Goal: Task Accomplishment & Management: Use online tool/utility

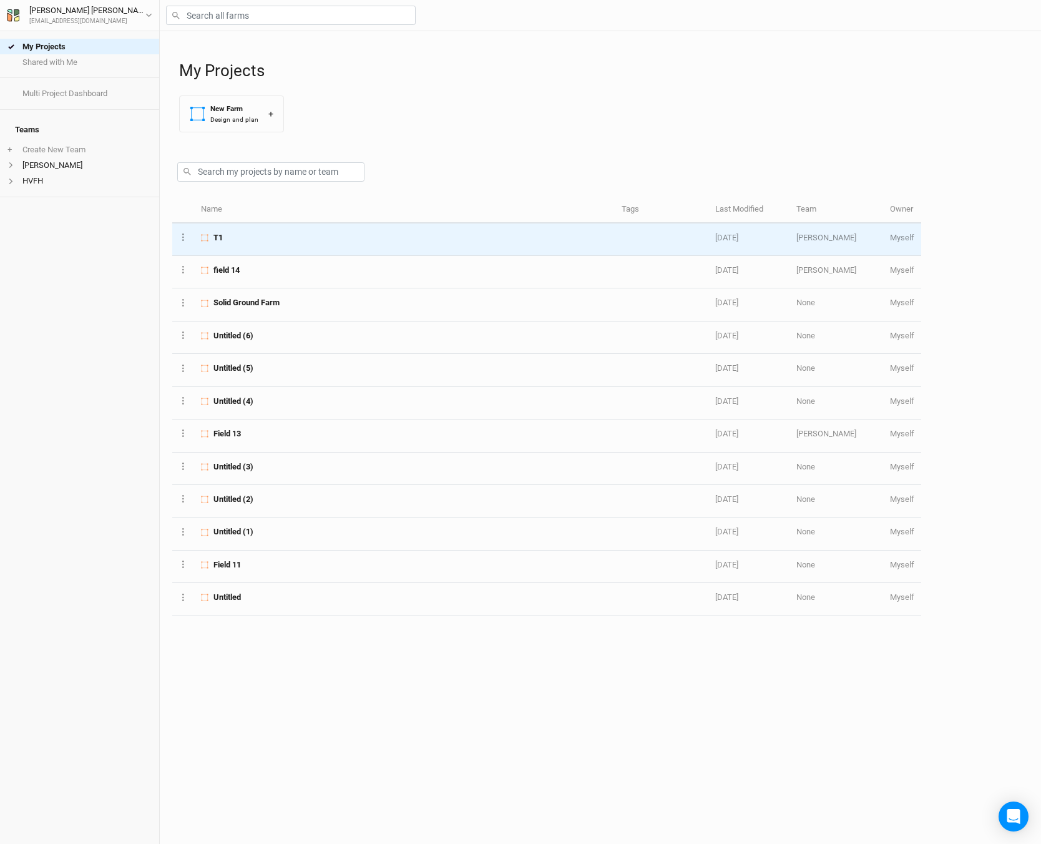
click at [330, 245] on td "T1" at bounding box center [404, 240] width 421 height 32
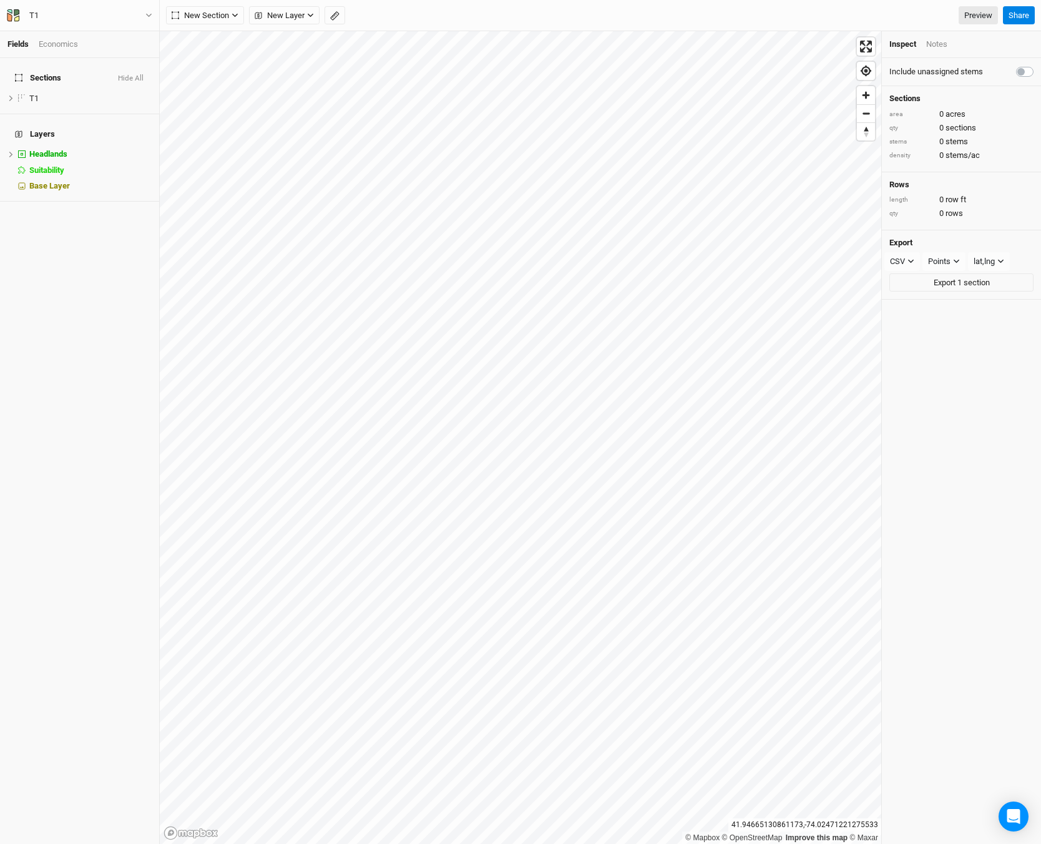
click at [997, 67] on div "Include unassigned stems" at bounding box center [962, 72] width 144 height 12
click at [1039, 64] on label at bounding box center [1039, 64] width 0 height 0
click at [1016, 71] on input "checkbox" at bounding box center [1021, 70] width 10 height 12
checkbox input "true"
click at [937, 43] on div "Notes" at bounding box center [937, 44] width 21 height 11
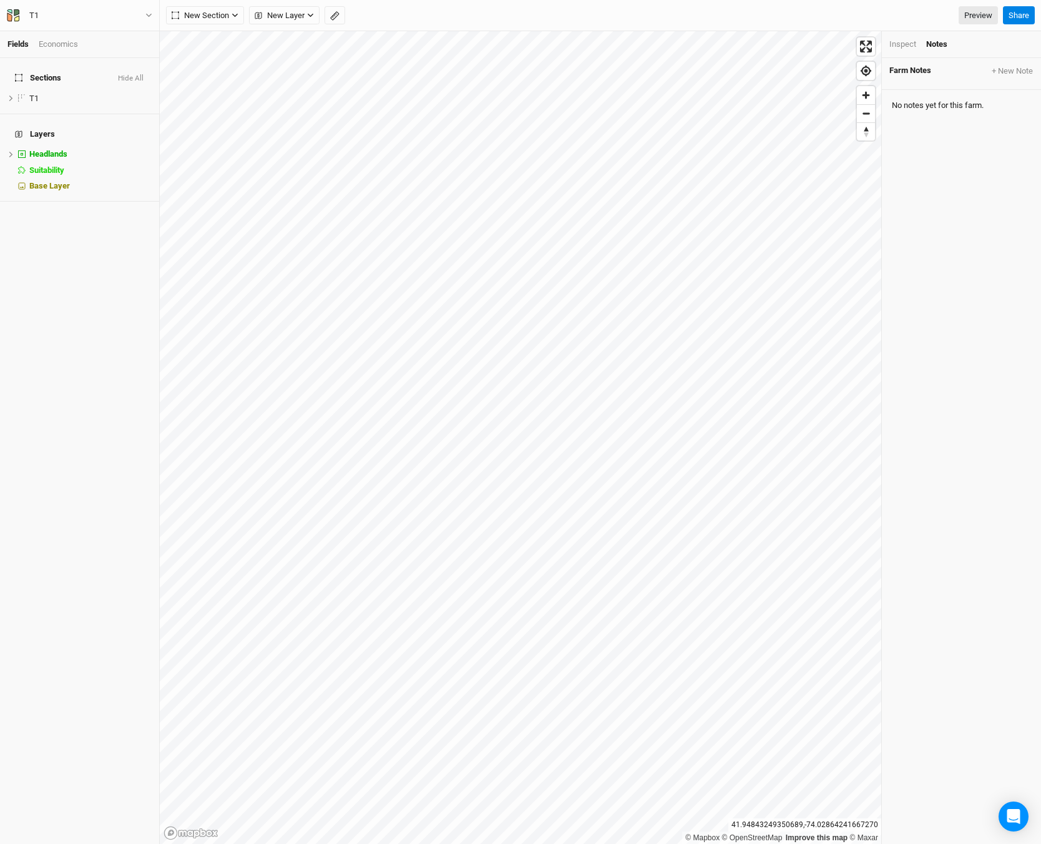
click at [895, 41] on div "Inspect" at bounding box center [903, 44] width 27 height 11
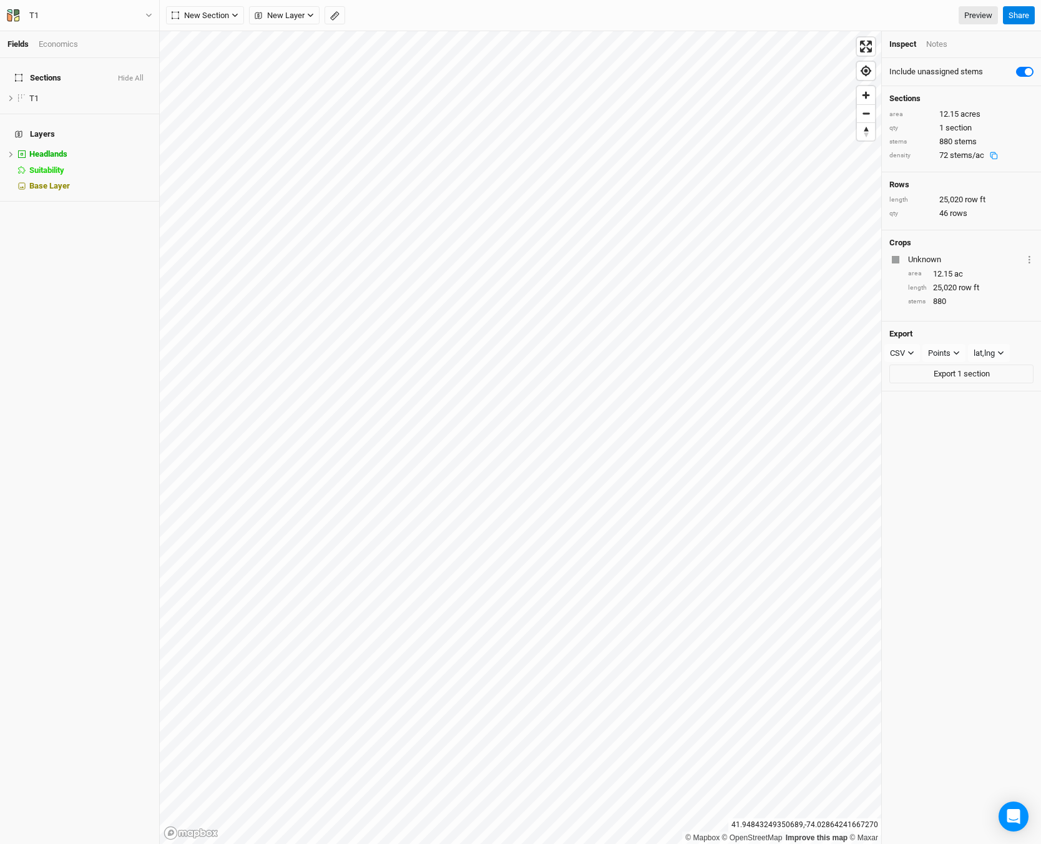
click at [945, 158] on div "72 stems/ac" at bounding box center [972, 155] width 64 height 11
click at [983, 155] on span "stems/ac" at bounding box center [967, 154] width 34 height 9
click at [1001, 155] on div "72 stems/ac" at bounding box center [972, 155] width 64 height 11
click at [994, 157] on icon at bounding box center [994, 156] width 8 height 8
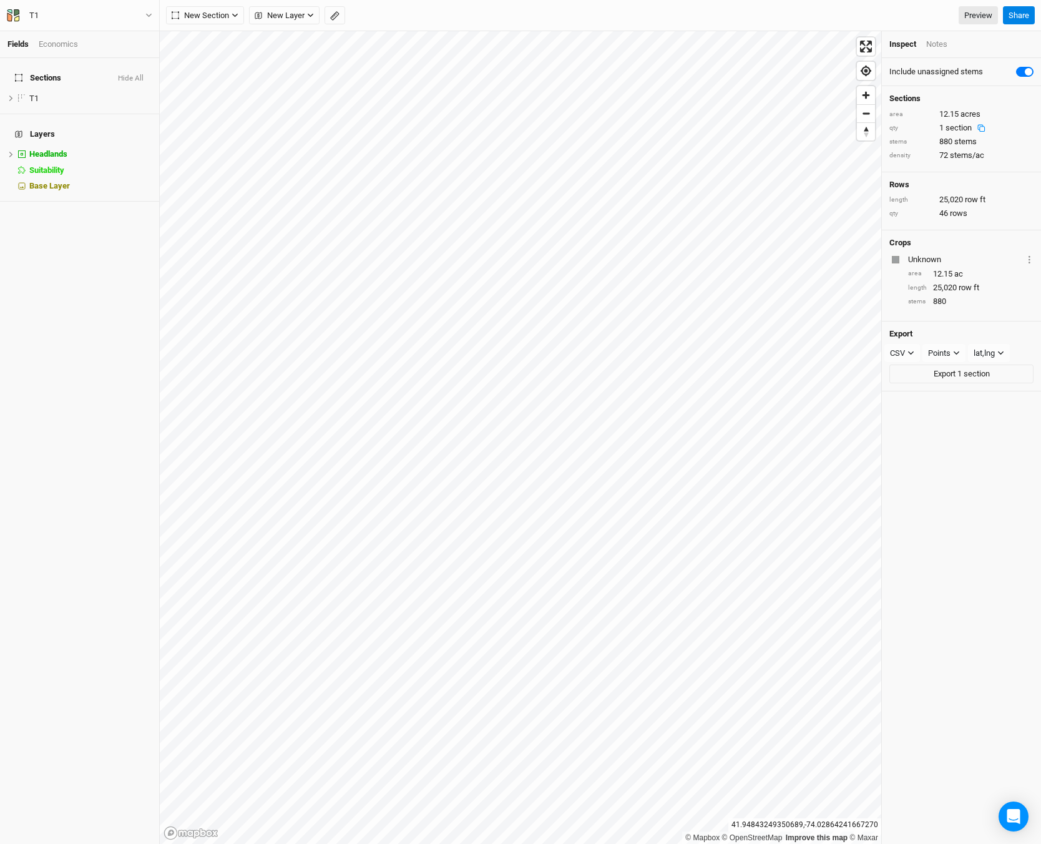
click at [895, 129] on div "qty" at bounding box center [912, 128] width 44 height 9
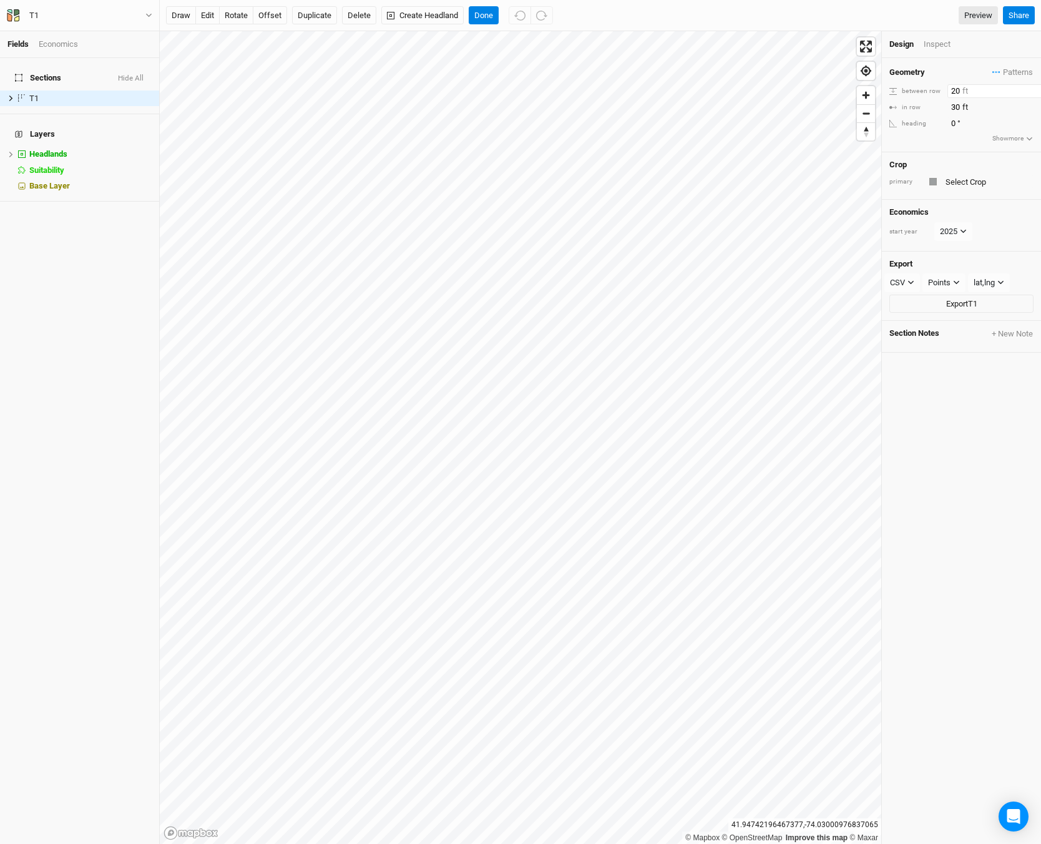
click at [958, 88] on input "20" at bounding box center [1002, 91] width 109 height 14
type input "25"
click at [953, 105] on input "30" at bounding box center [1002, 108] width 109 height 14
type input "25"
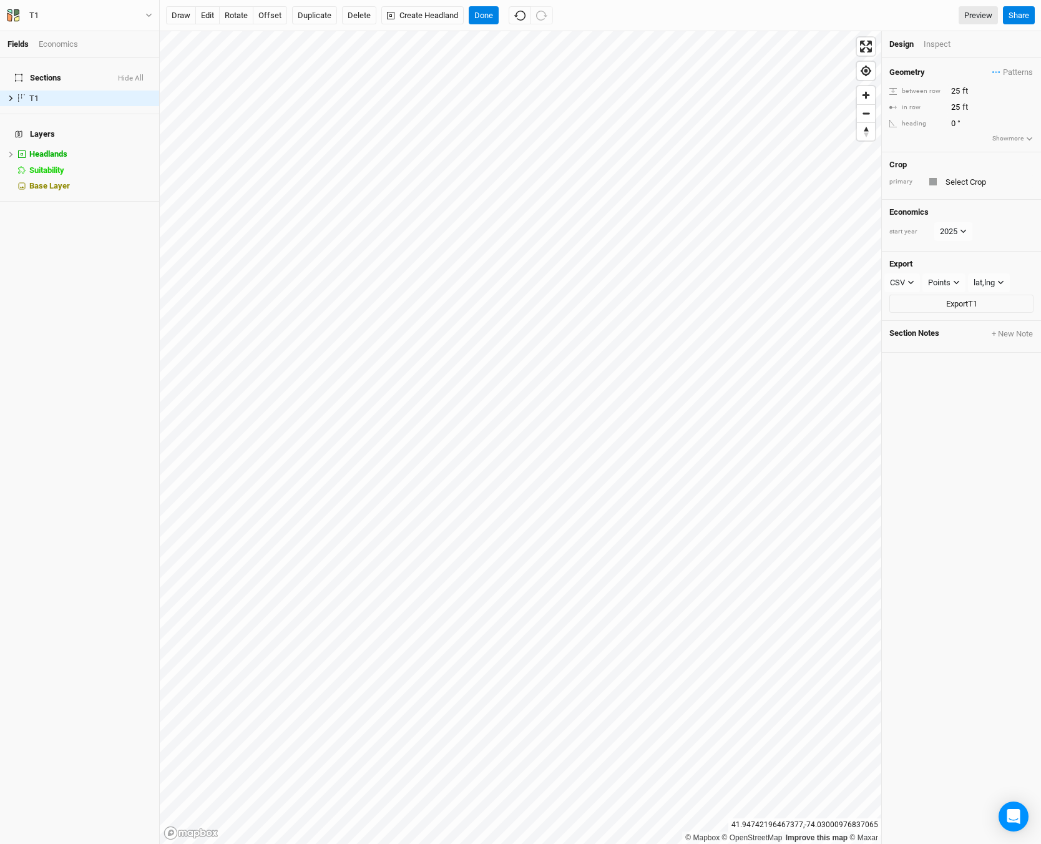
click at [955, 66] on div "Geometry Patterns ＋ New in-row pattern" at bounding box center [962, 73] width 144 height 14
click at [942, 39] on div "Inspect" at bounding box center [946, 44] width 44 height 11
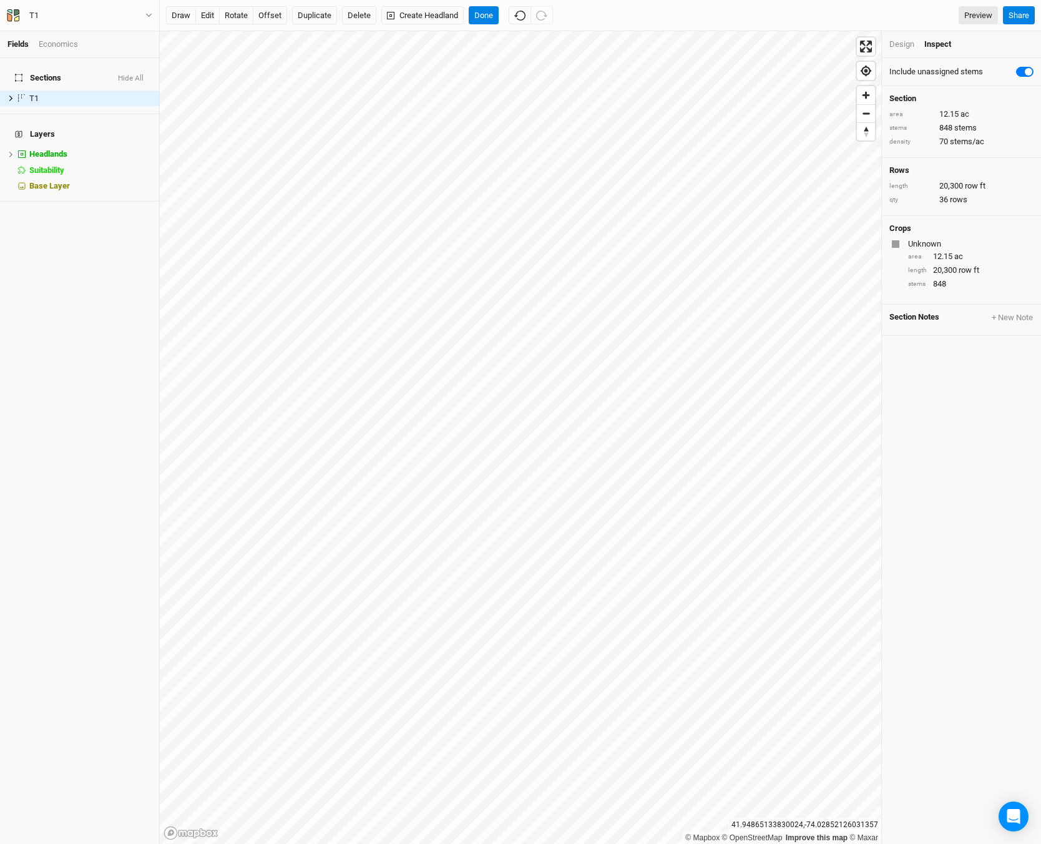
click at [898, 43] on div "Design" at bounding box center [902, 44] width 25 height 11
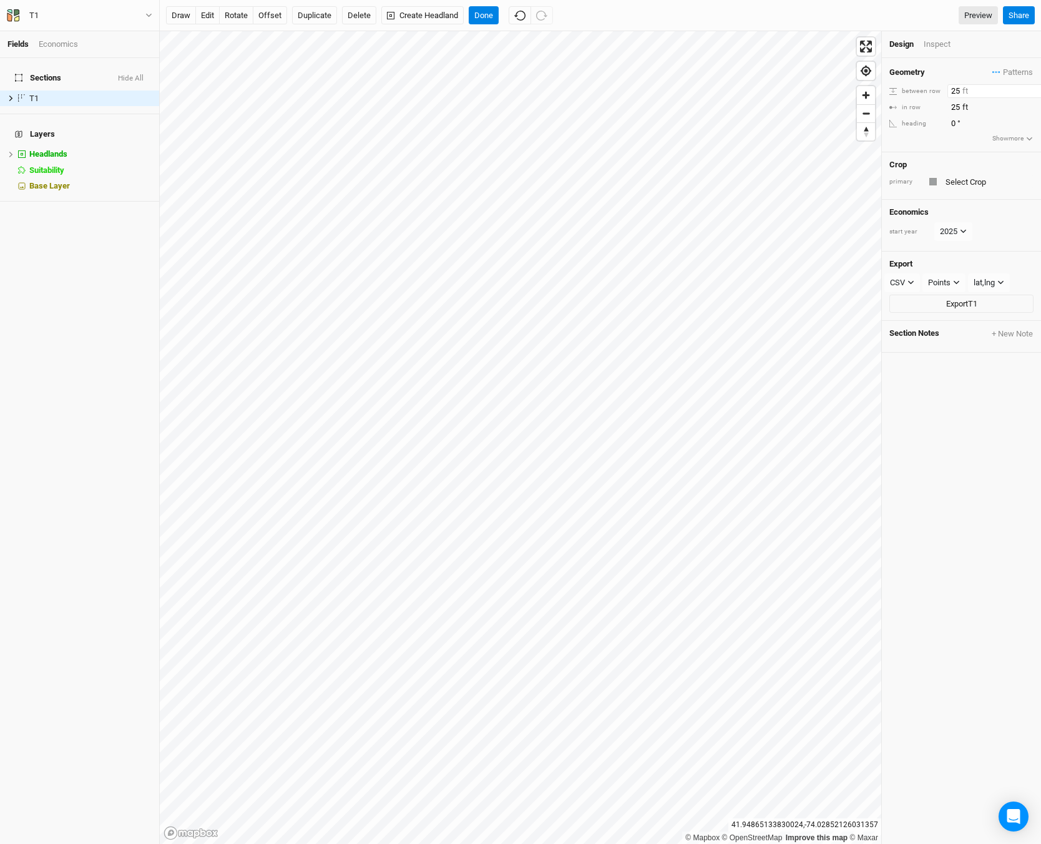
drag, startPoint x: 960, startPoint y: 89, endPoint x: 950, endPoint y: 87, distance: 10.2
click at [950, 87] on input "25" at bounding box center [1002, 91] width 109 height 14
type input "30"
click at [1000, 469] on div "Geometry Patterns ＋ New in-row pattern between row 30 ft in row 25 ft heading 0…" at bounding box center [961, 451] width 159 height 786
click at [955, 110] on input "25" at bounding box center [1002, 108] width 109 height 14
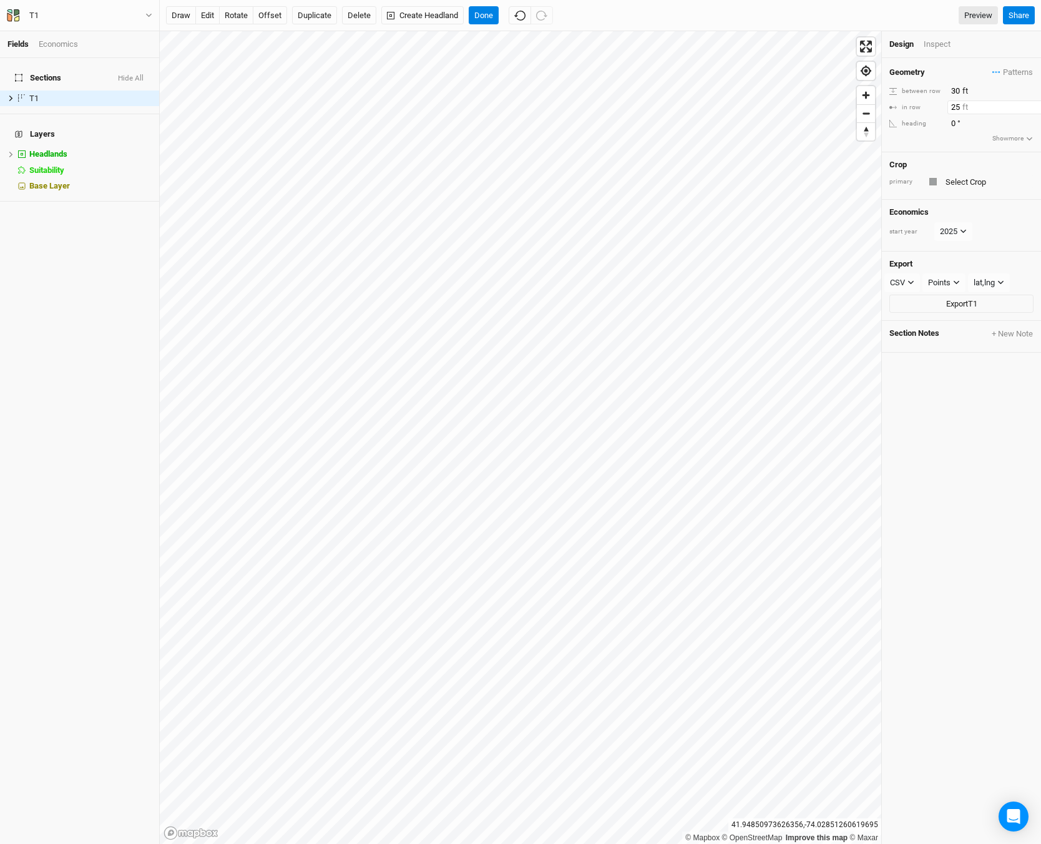
click at [955, 109] on input "25" at bounding box center [1002, 108] width 109 height 14
type input "30"
click at [906, 147] on div "Geometry Patterns ＋ New in-row pattern between row 30 ft in row 30 ft heading 0…" at bounding box center [961, 105] width 159 height 94
click at [942, 44] on div "Inspect" at bounding box center [946, 44] width 44 height 11
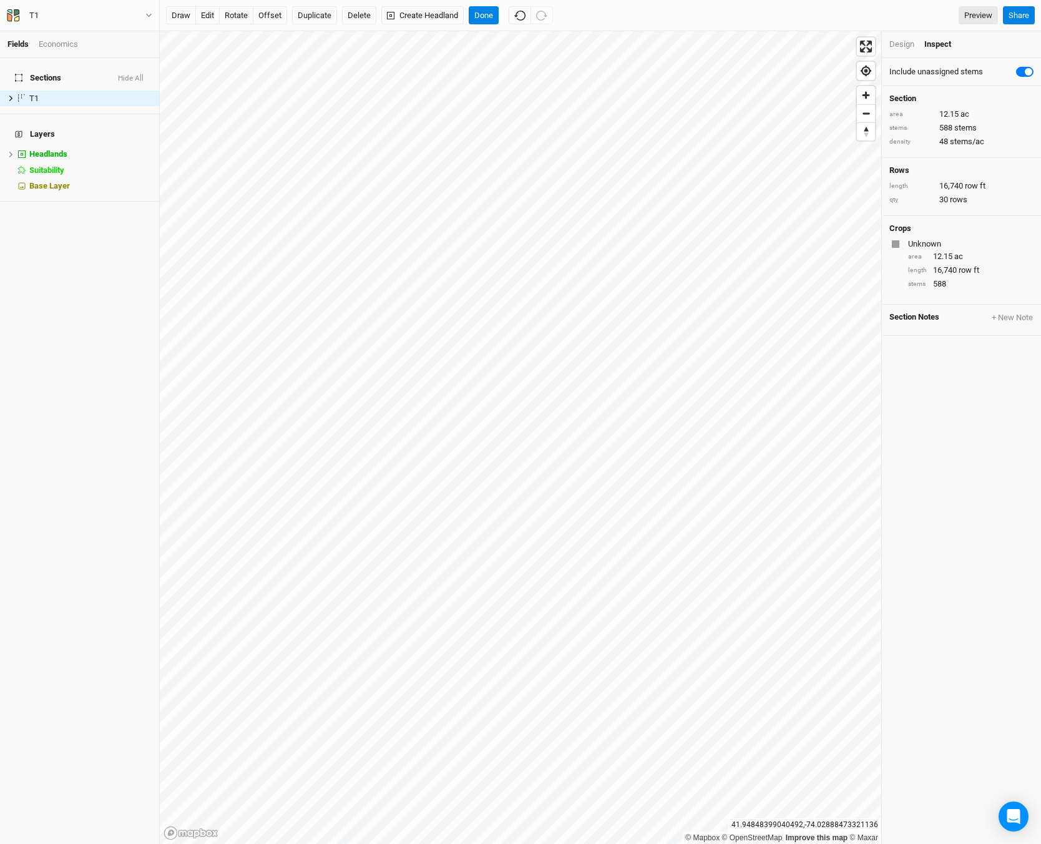
click at [902, 42] on div "Design" at bounding box center [902, 44] width 25 height 11
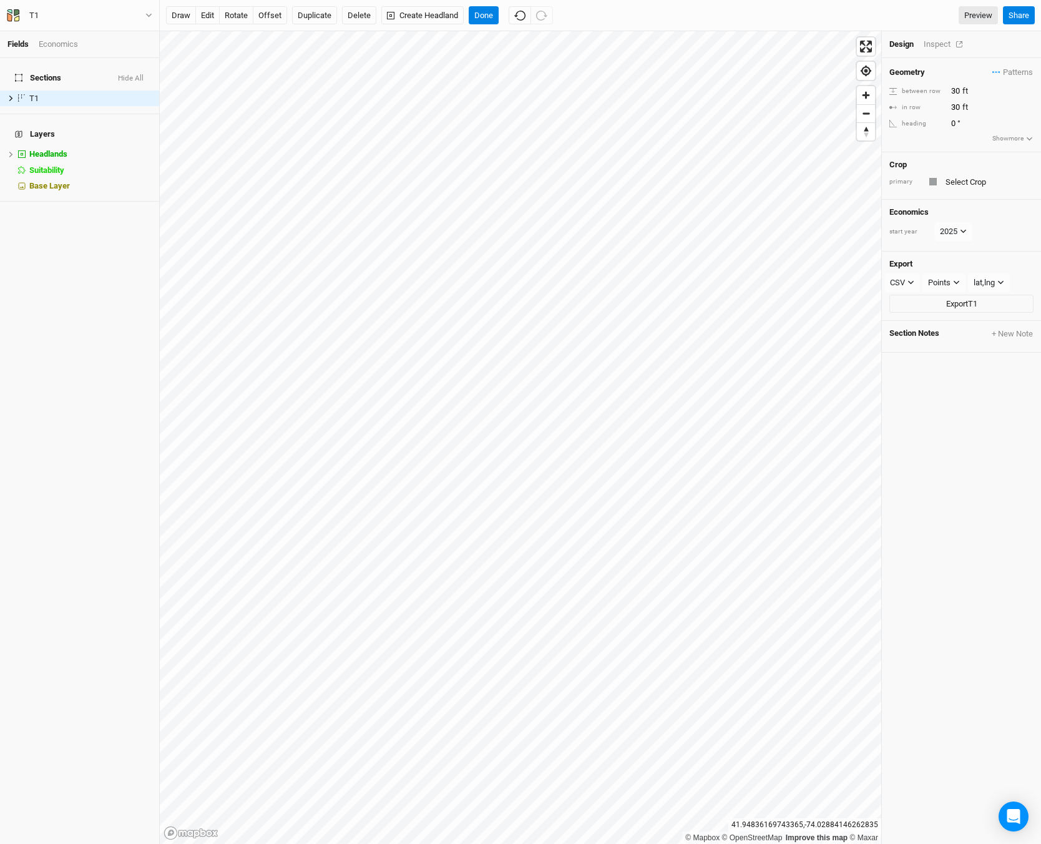
click at [940, 43] on div "Inspect" at bounding box center [946, 44] width 44 height 11
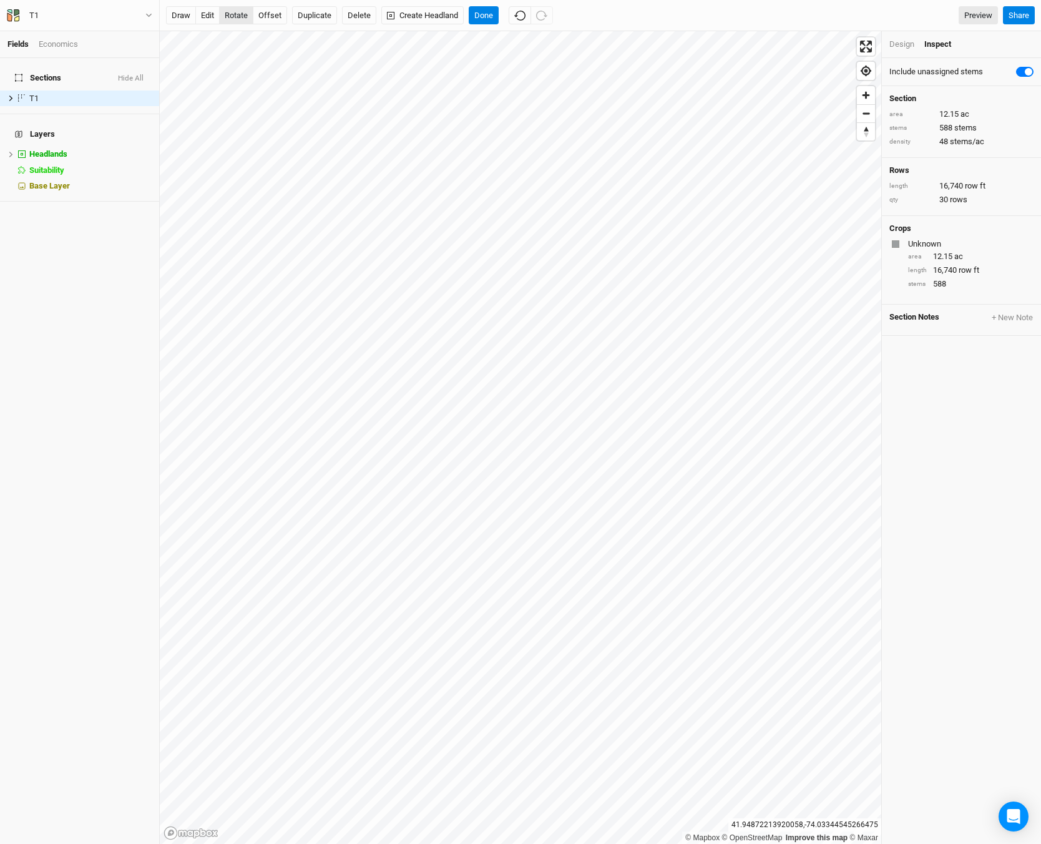
click at [239, 11] on button "rotate" at bounding box center [236, 15] width 34 height 19
click at [949, 49] on div "Inspect" at bounding box center [947, 44] width 44 height 11
click at [912, 49] on div "Design" at bounding box center [902, 44] width 25 height 11
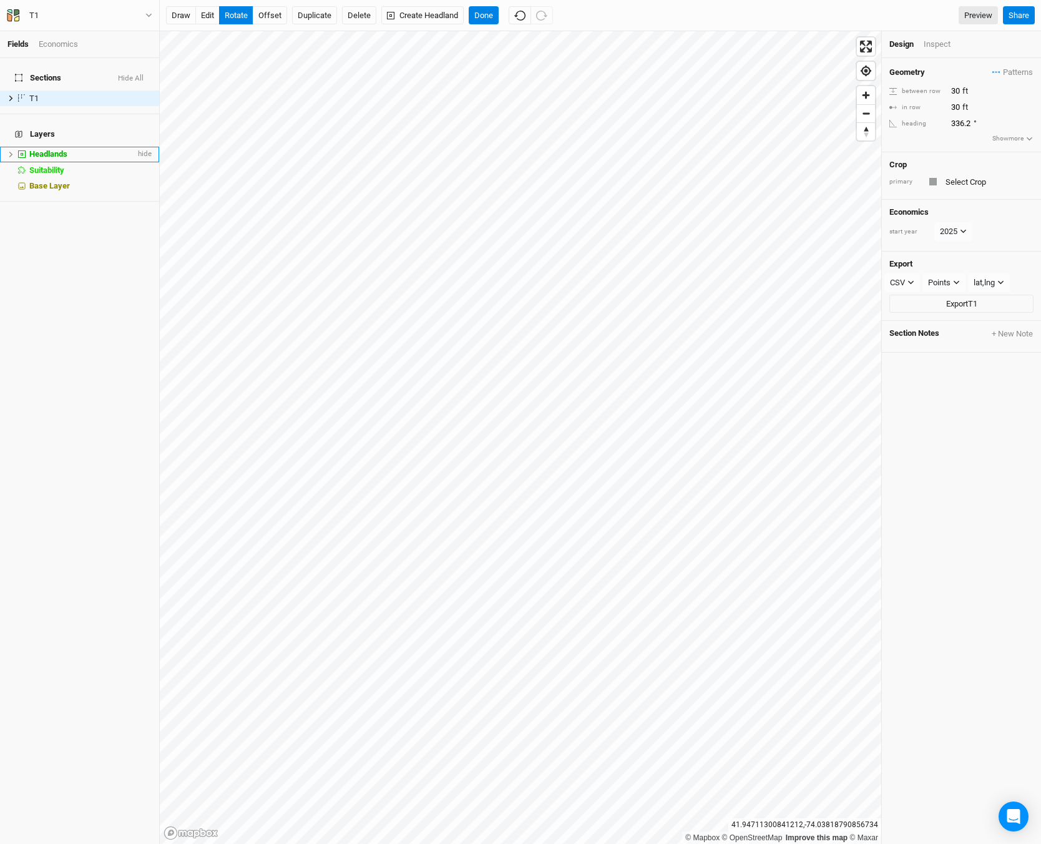
click at [56, 147] on li "Headlands hide" at bounding box center [79, 155] width 159 height 16
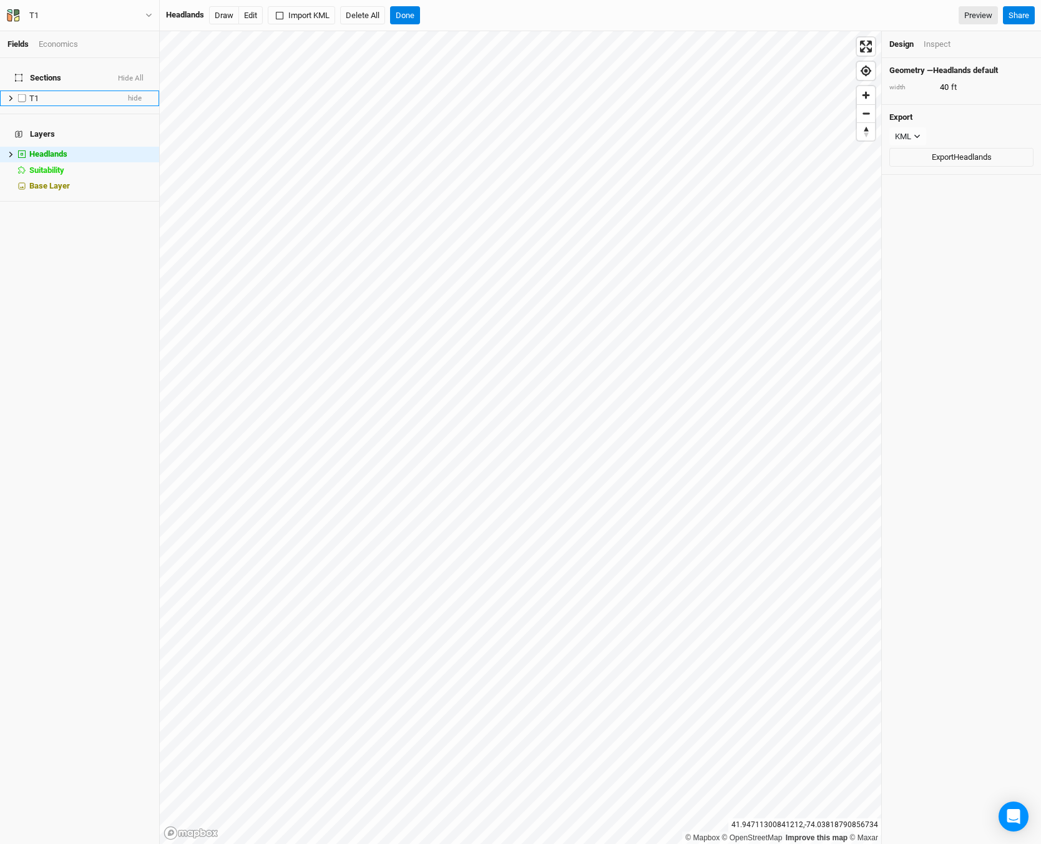
click at [46, 94] on div "T1" at bounding box center [73, 99] width 89 height 10
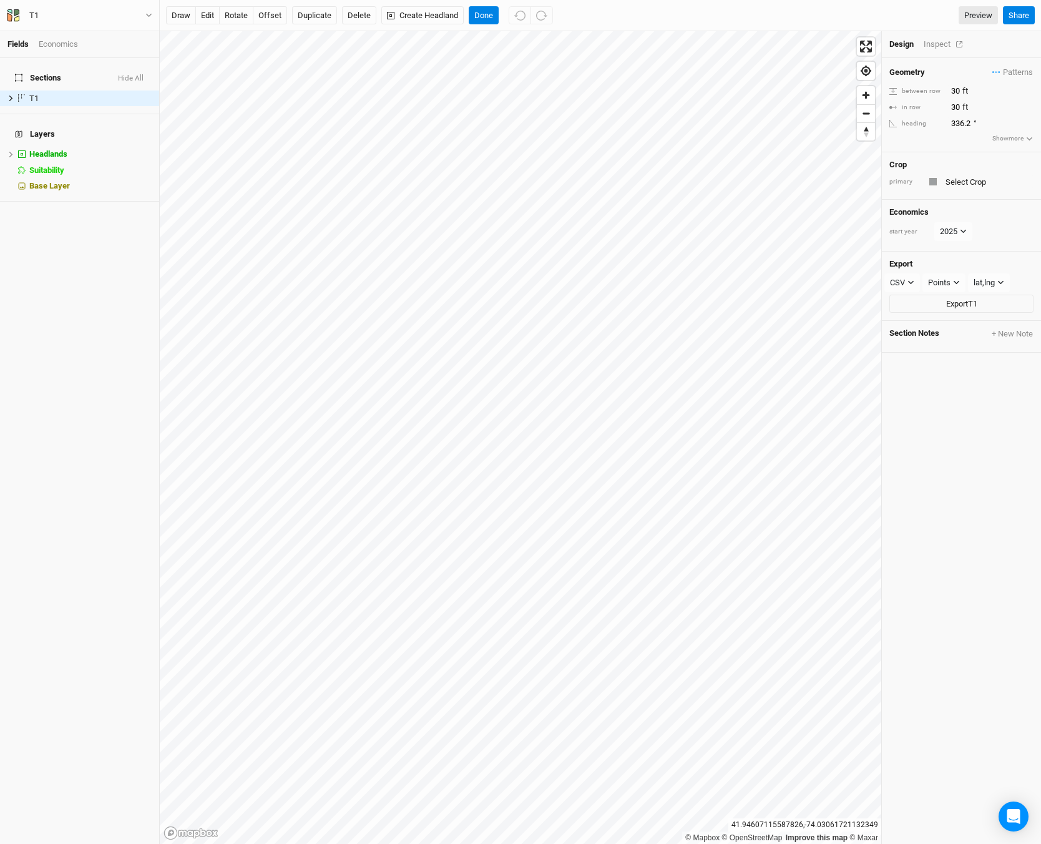
click at [931, 42] on div "Inspect" at bounding box center [946, 44] width 44 height 11
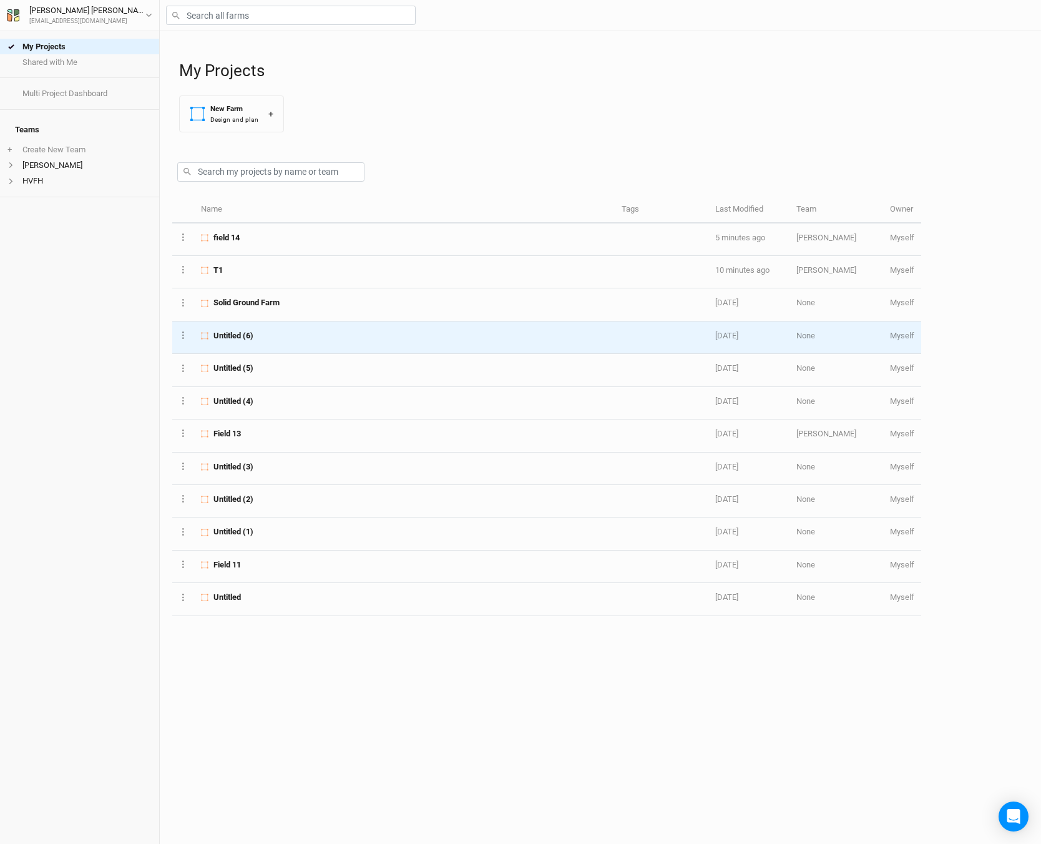
click at [219, 332] on span "Untitled (6)" at bounding box center [234, 335] width 40 height 11
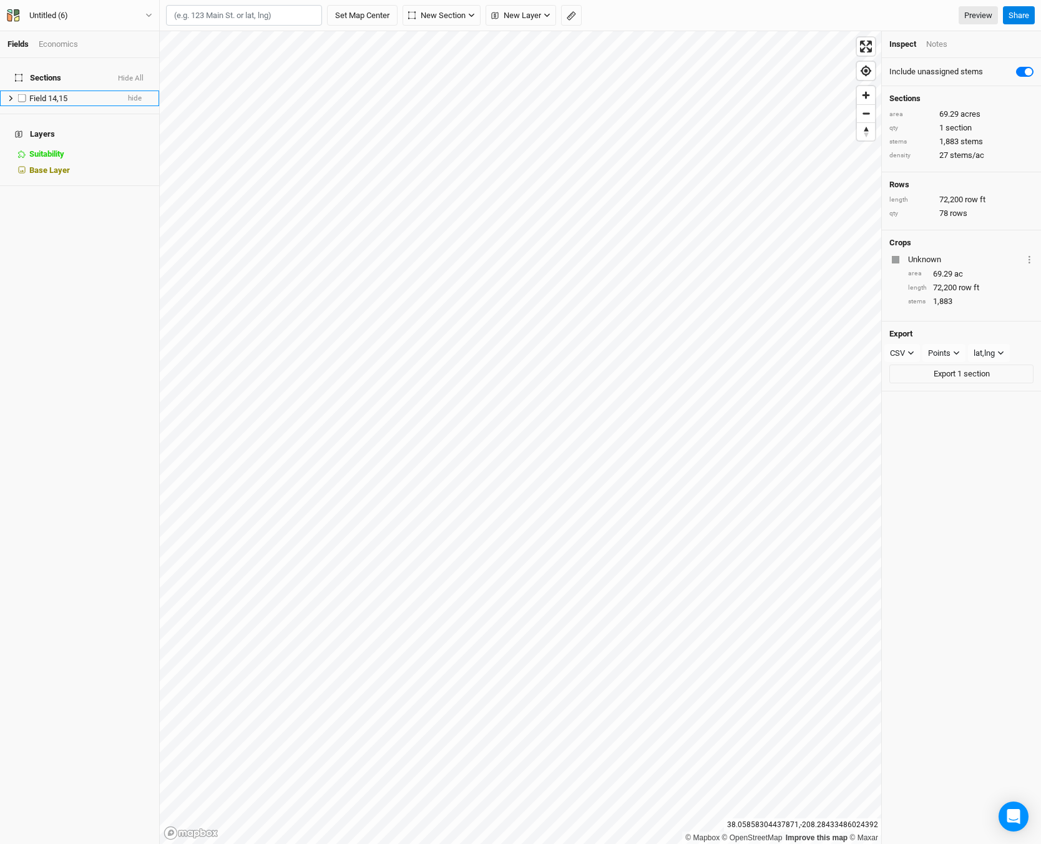
click at [79, 94] on div "Field 14,15" at bounding box center [73, 99] width 89 height 10
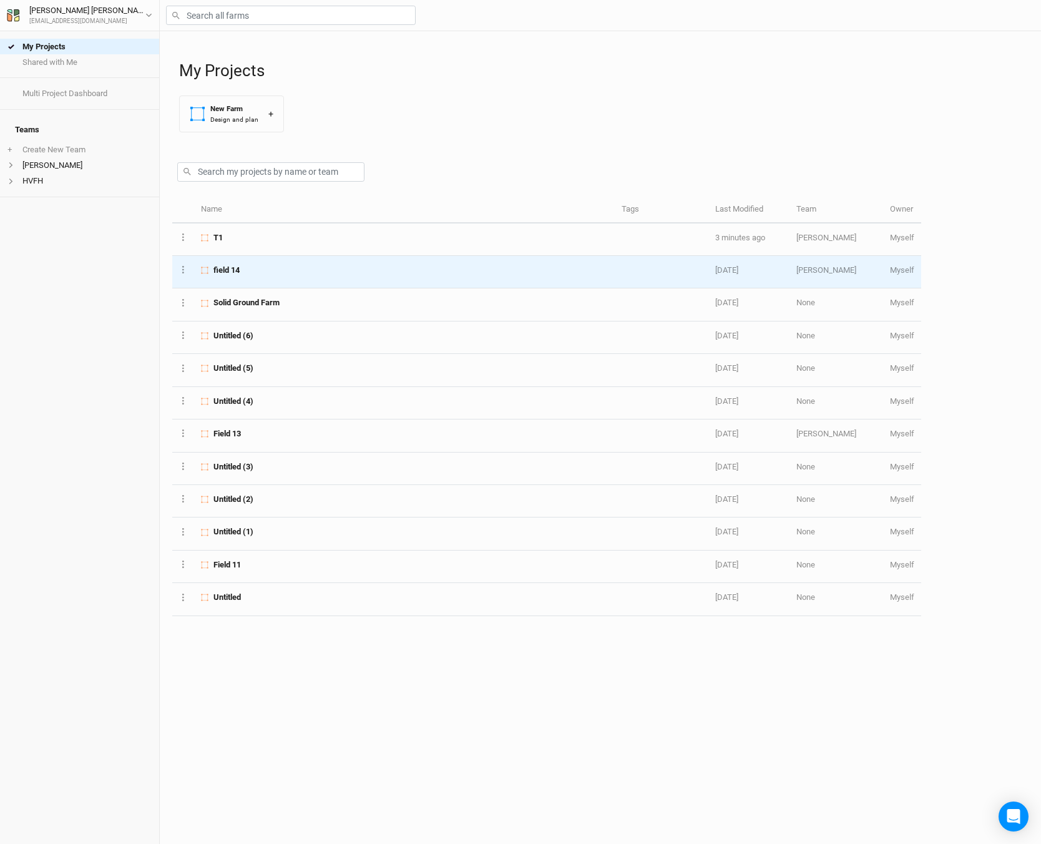
click at [278, 275] on div "field 14" at bounding box center [404, 270] width 406 height 11
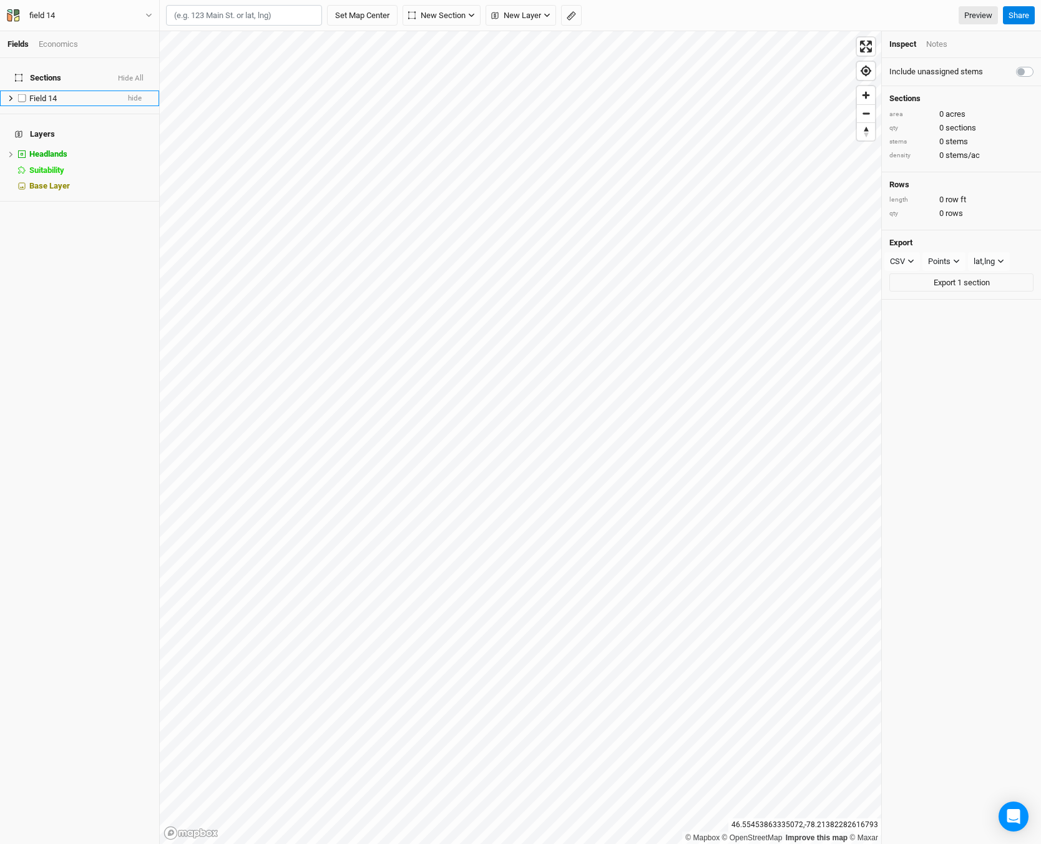
click at [25, 91] on label at bounding box center [22, 99] width 16 height 16
click at [25, 94] on input "checkbox" at bounding box center [22, 98] width 8 height 8
checkbox input "true"
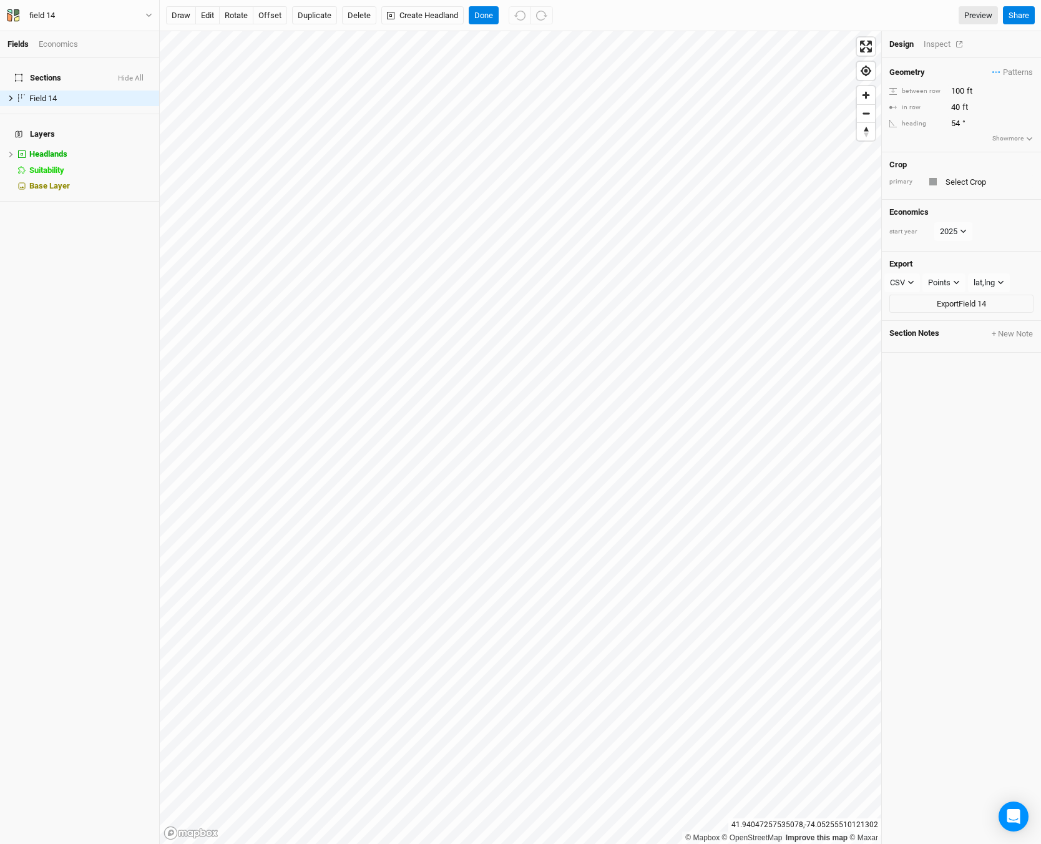
click at [944, 46] on div "Inspect" at bounding box center [946, 44] width 44 height 11
click at [1023, 75] on div at bounding box center [1027, 71] width 22 height 15
click at [1039, 64] on label at bounding box center [1039, 64] width 0 height 0
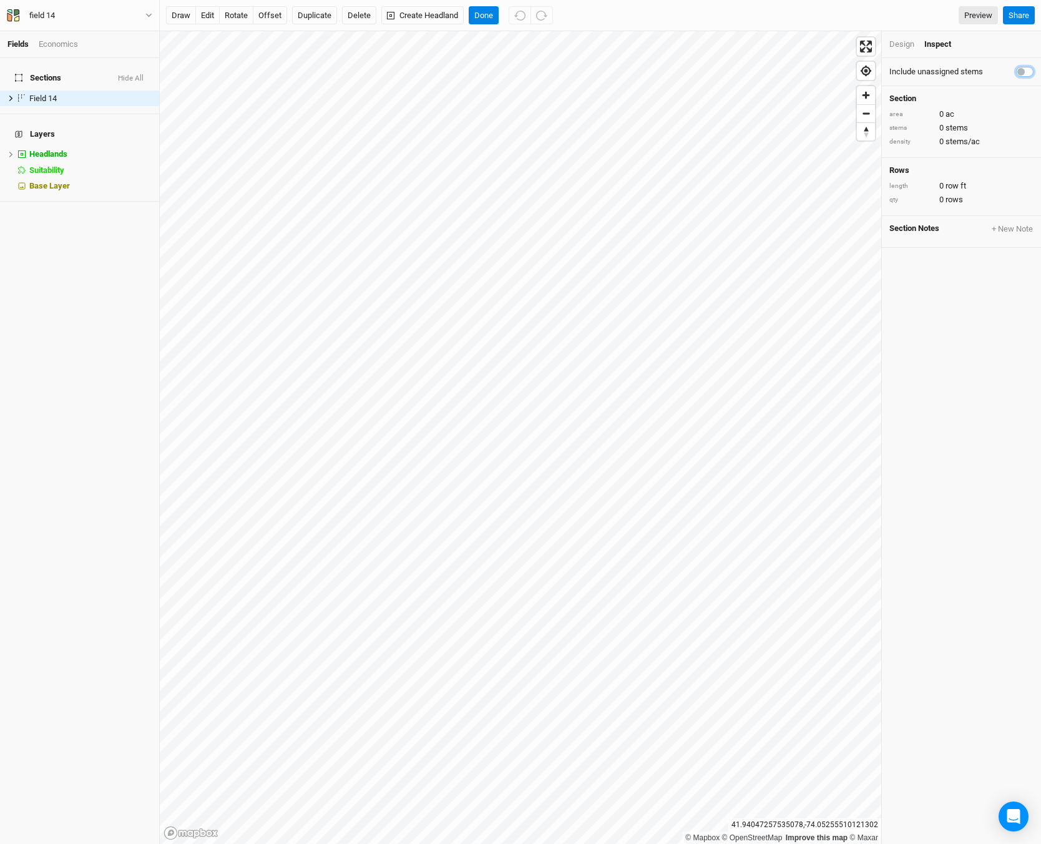
click at [1021, 71] on input "checkbox" at bounding box center [1021, 70] width 10 height 12
checkbox input "true"
click at [229, 11] on button "rotate" at bounding box center [236, 15] width 34 height 19
click at [468, 844] on html "Fields Economics Sections Hide All Field 14 hide Layers Headlands hide Suitabil…" at bounding box center [520, 422] width 1041 height 844
click at [476, 16] on button "Done" at bounding box center [484, 15] width 30 height 19
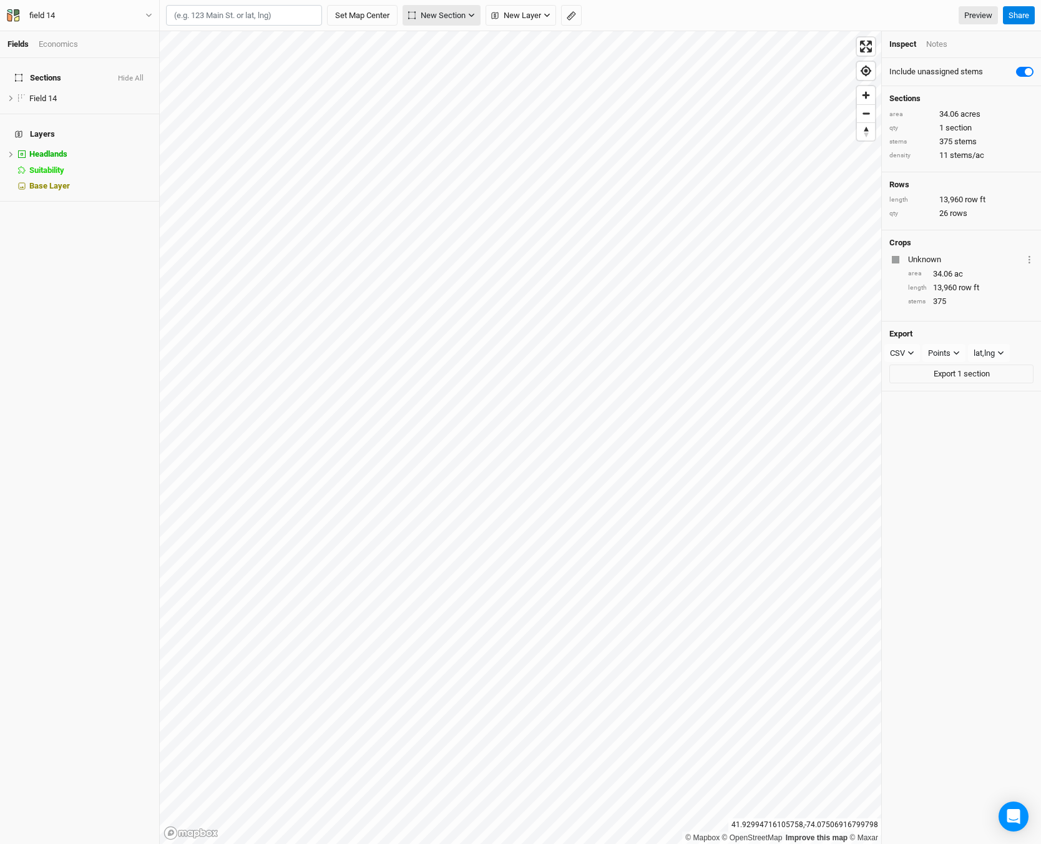
click at [465, 16] on span "New Section" at bounding box center [436, 15] width 57 height 12
click at [435, 34] on button "Grid" at bounding box center [454, 41] width 99 height 19
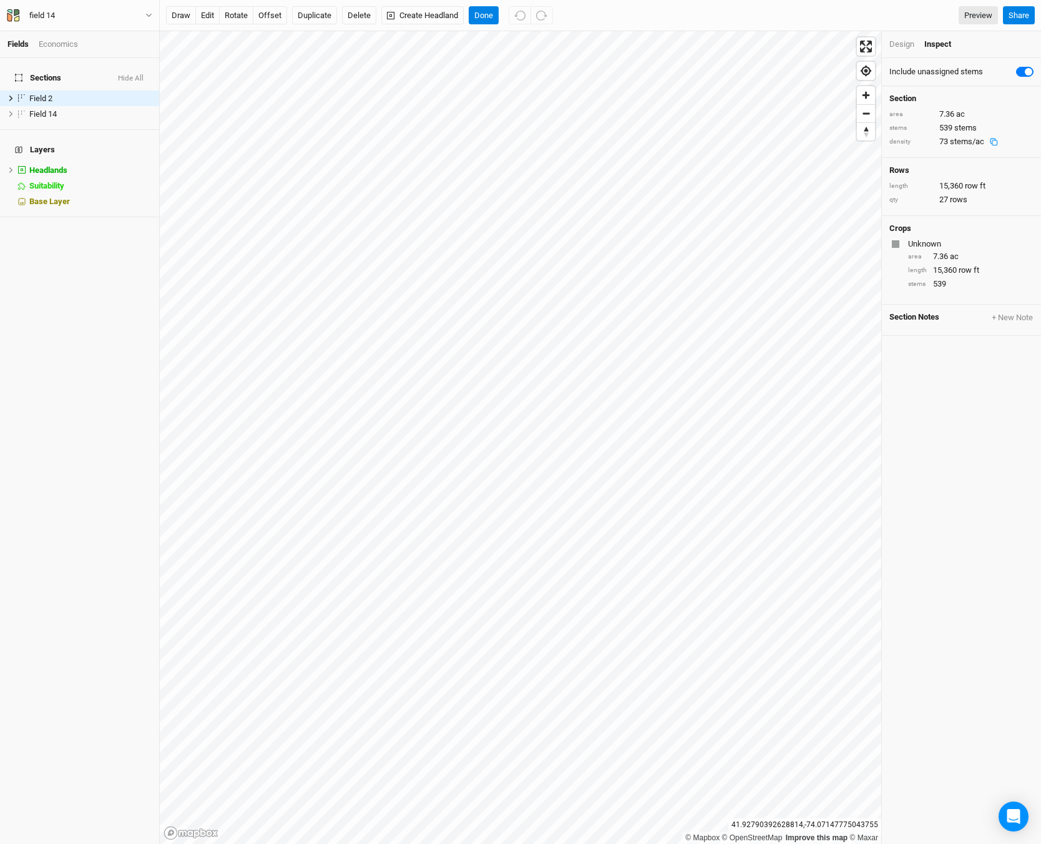
click at [890, 48] on div "Design" at bounding box center [902, 44] width 25 height 11
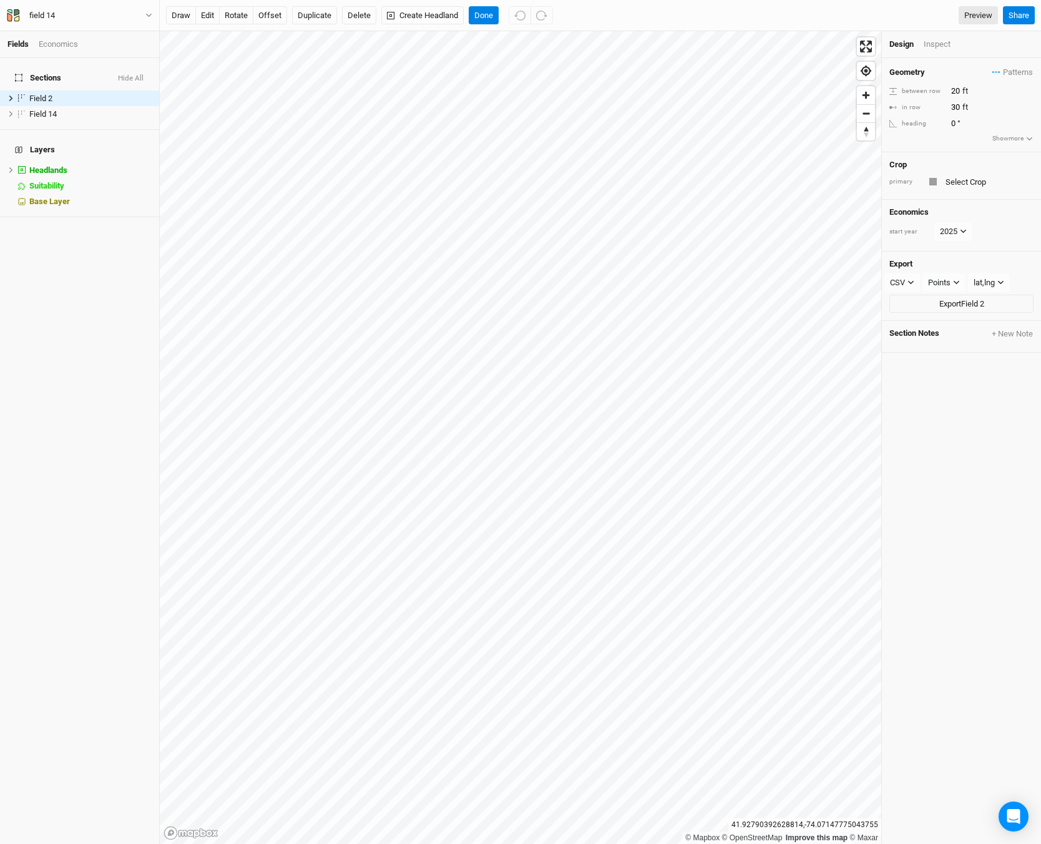
click at [940, 56] on div "Design Inspect" at bounding box center [961, 44] width 159 height 27
click at [938, 45] on div "Inspect" at bounding box center [946, 44] width 44 height 11
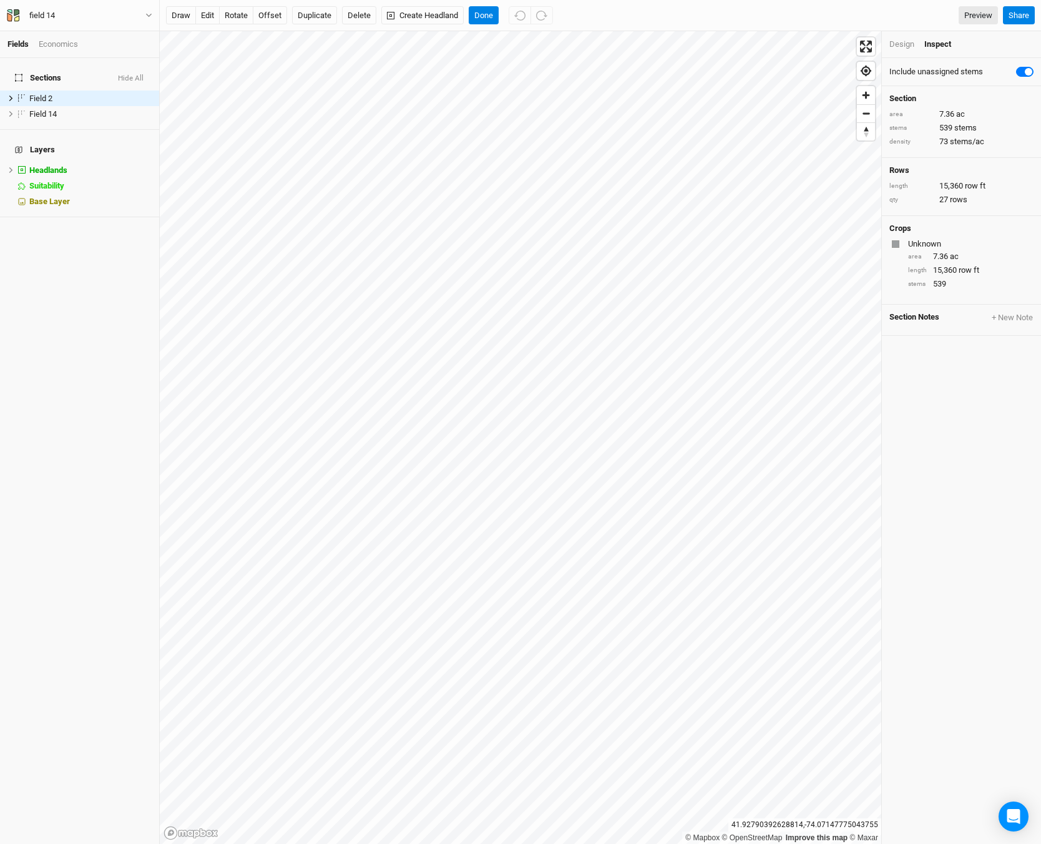
click at [916, 42] on li "Design" at bounding box center [907, 44] width 35 height 11
click at [364, 12] on button "Delete" at bounding box center [359, 15] width 34 height 19
click at [371, 16] on button "Confirm" at bounding box center [367, 15] width 39 height 19
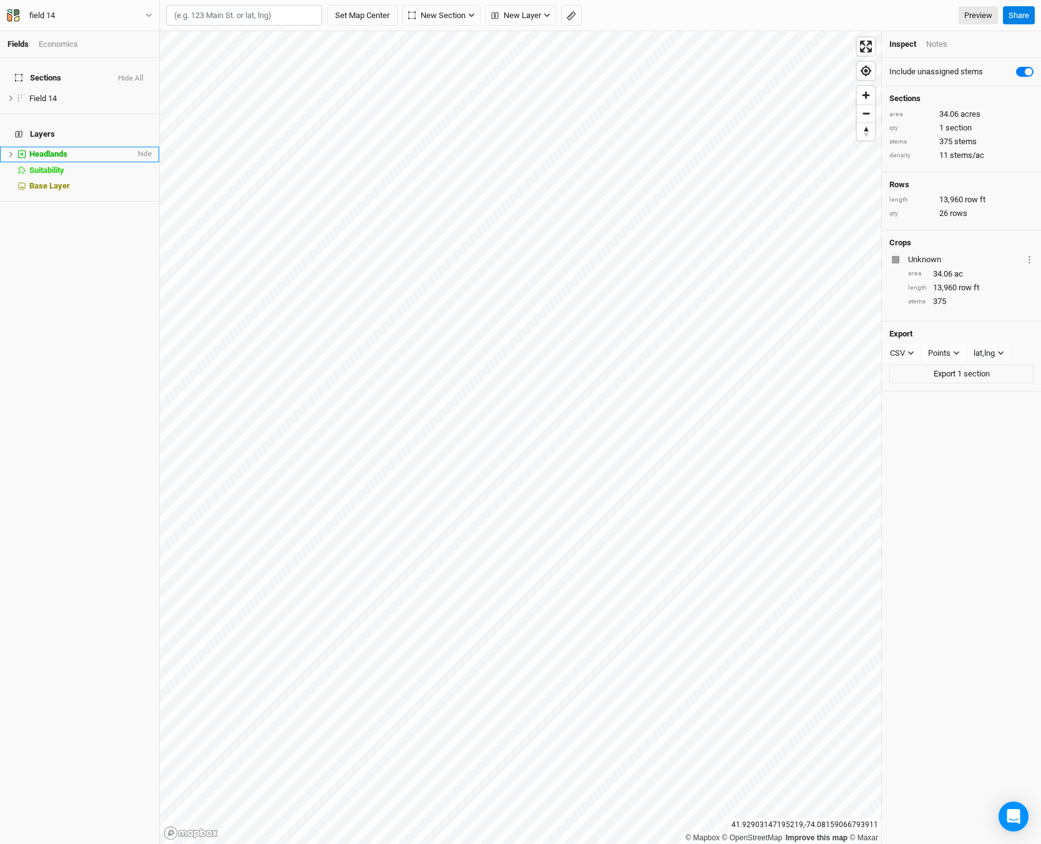
click at [61, 149] on span "Headlands" at bounding box center [48, 153] width 38 height 9
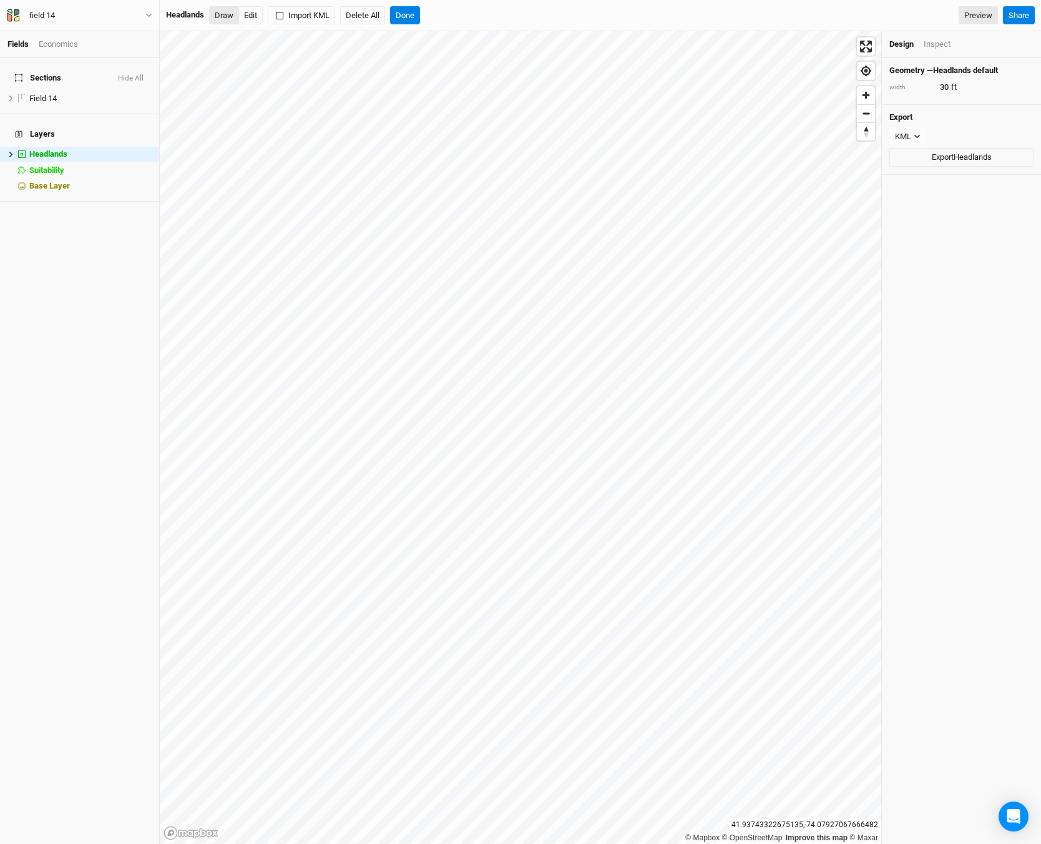
click at [226, 11] on button "Draw" at bounding box center [224, 15] width 30 height 19
click at [948, 85] on input "30" at bounding box center [991, 88] width 109 height 14
click at [947, 84] on input "30" at bounding box center [991, 88] width 109 height 14
click at [946, 84] on input "30" at bounding box center [991, 88] width 109 height 14
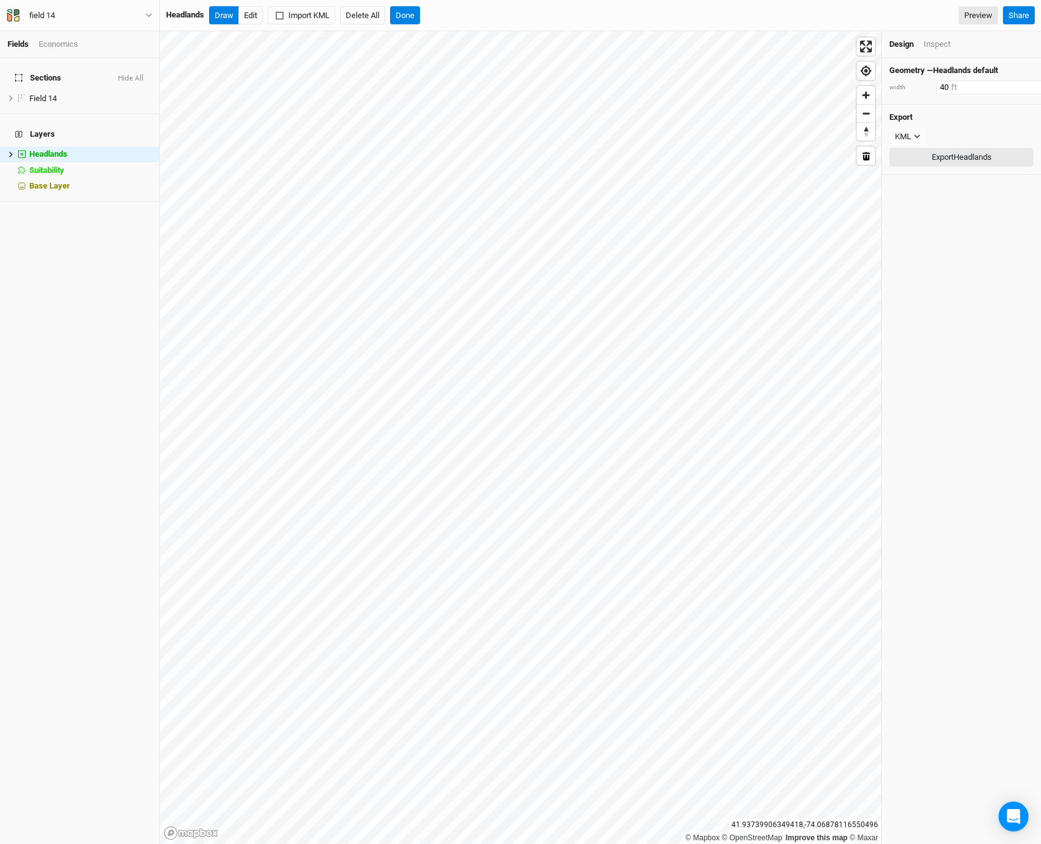
type input "40"
click at [960, 291] on div "Geometry — Headlands default width 40 ft Export KML JSON KML Export Headlands" at bounding box center [961, 451] width 159 height 786
click at [397, 11] on button "Done" at bounding box center [405, 15] width 30 height 19
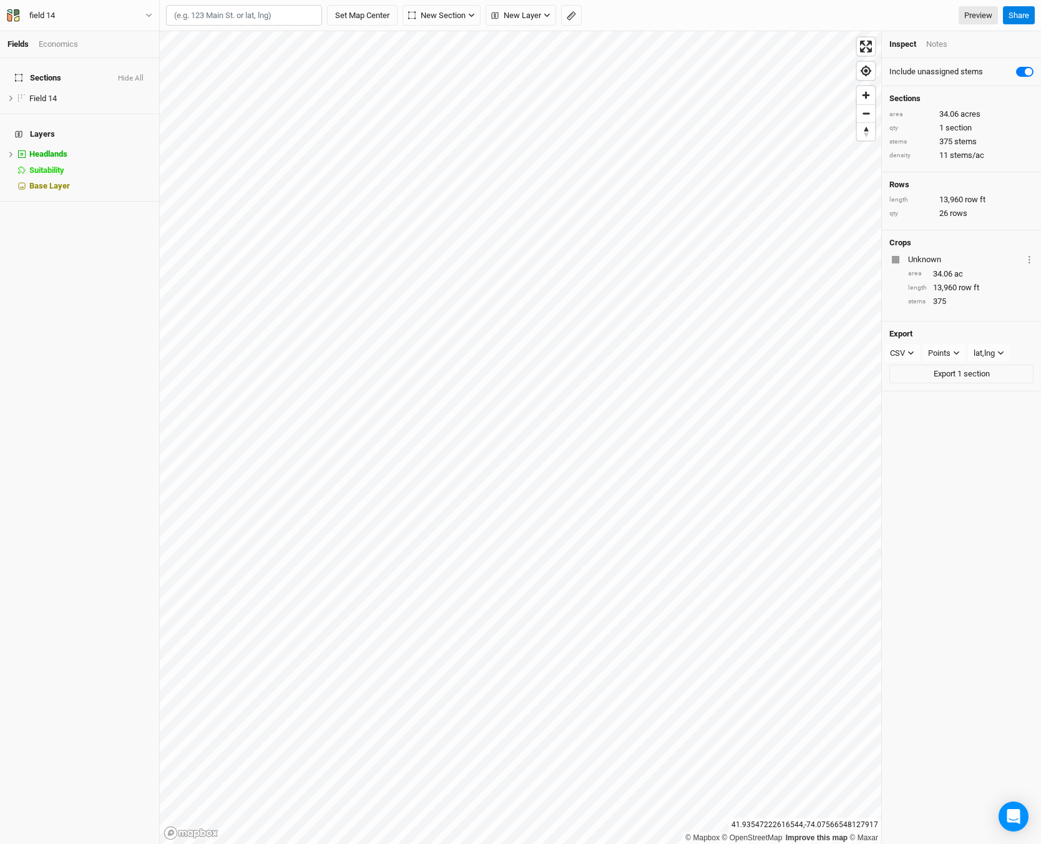
click at [430, 26] on div "Set Map Center New Section Grid Line Keyline Beta Upload New Layer Custom Conto…" at bounding box center [601, 15] width 882 height 31
click at [428, 16] on span "New Section" at bounding box center [436, 15] width 57 height 12
click at [427, 42] on span "Grid" at bounding box center [432, 42] width 35 height 14
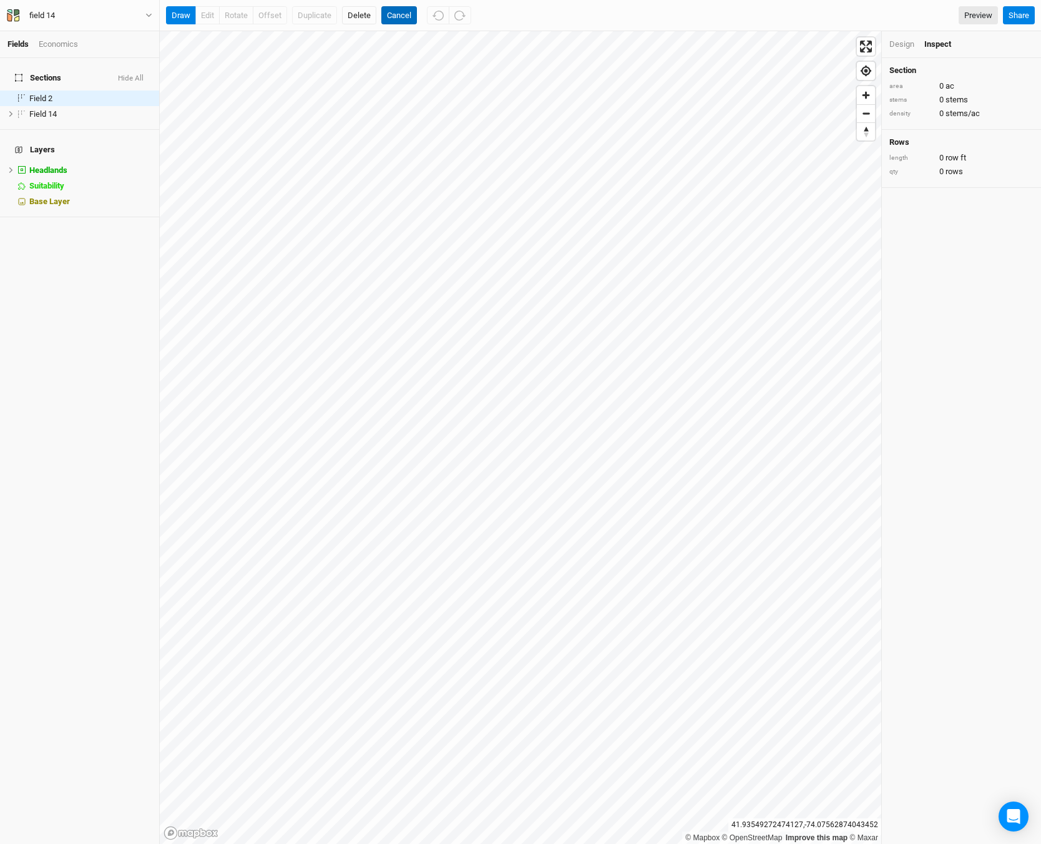
click at [402, 17] on button "Cancel" at bounding box center [399, 15] width 36 height 19
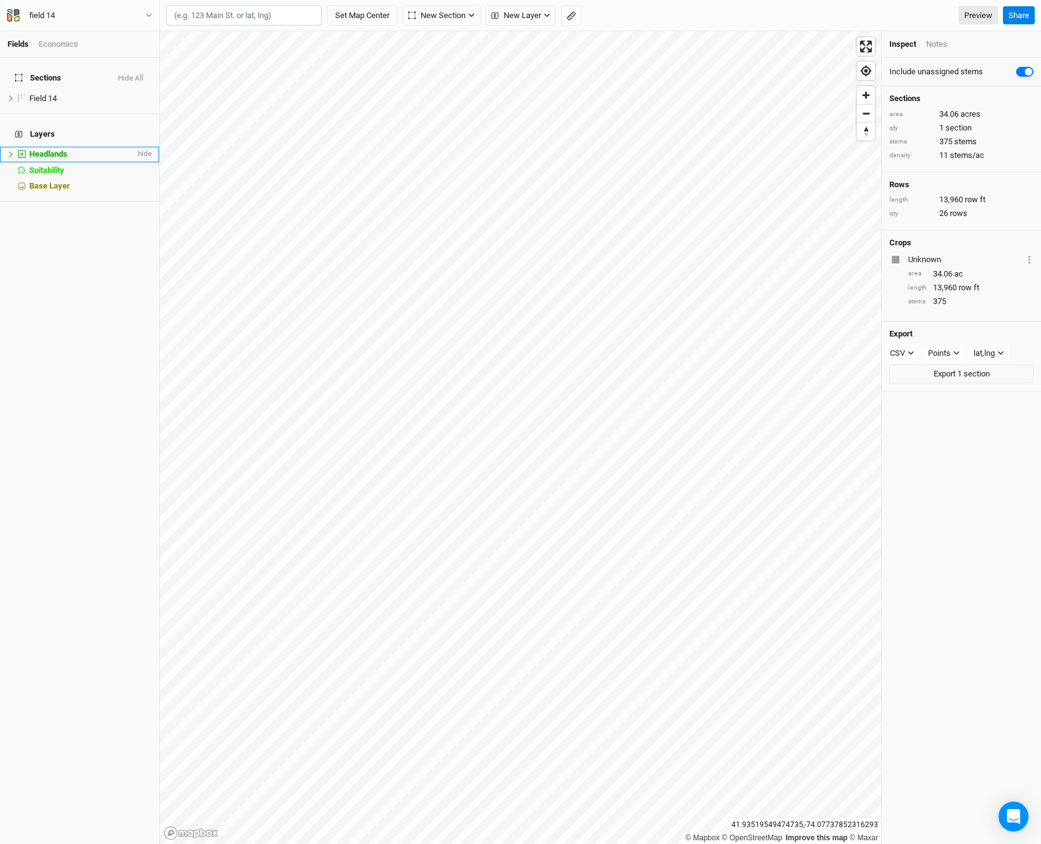
click at [34, 149] on span "Headlands" at bounding box center [48, 153] width 38 height 9
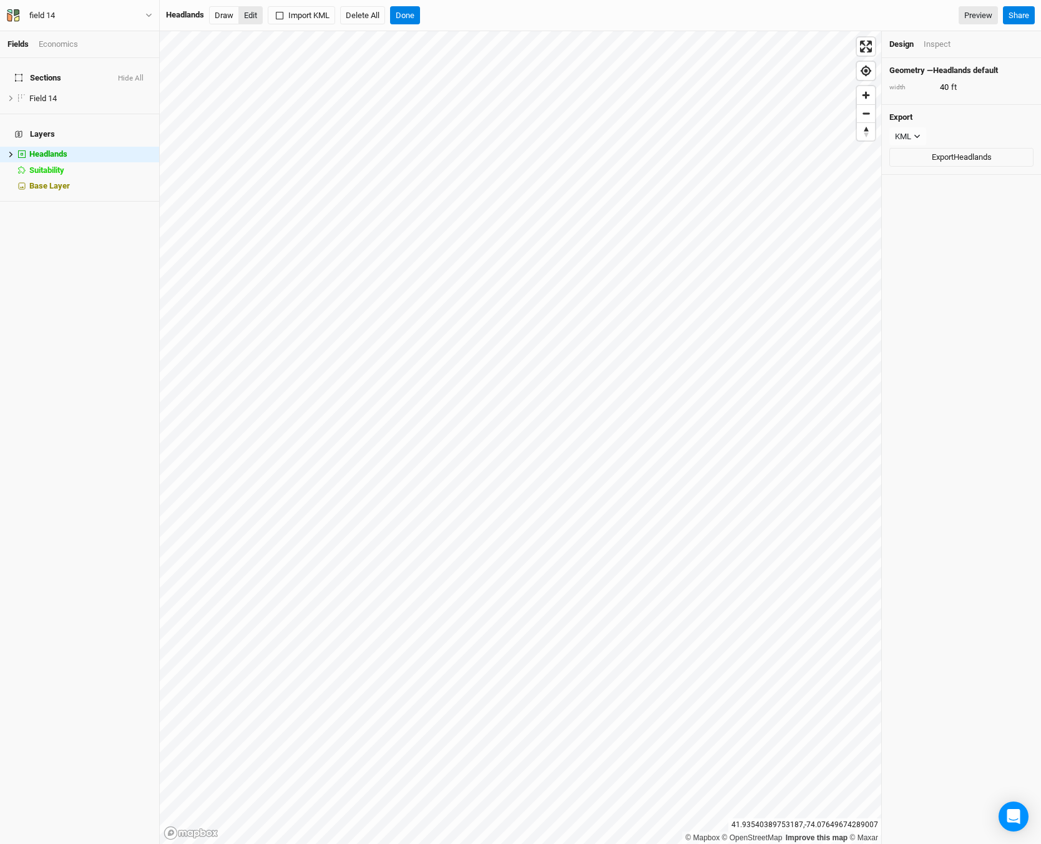
click at [250, 15] on button "Edit" at bounding box center [251, 15] width 24 height 19
click at [218, 16] on button "Draw" at bounding box center [224, 15] width 30 height 19
click at [403, 14] on button "Done" at bounding box center [405, 15] width 30 height 19
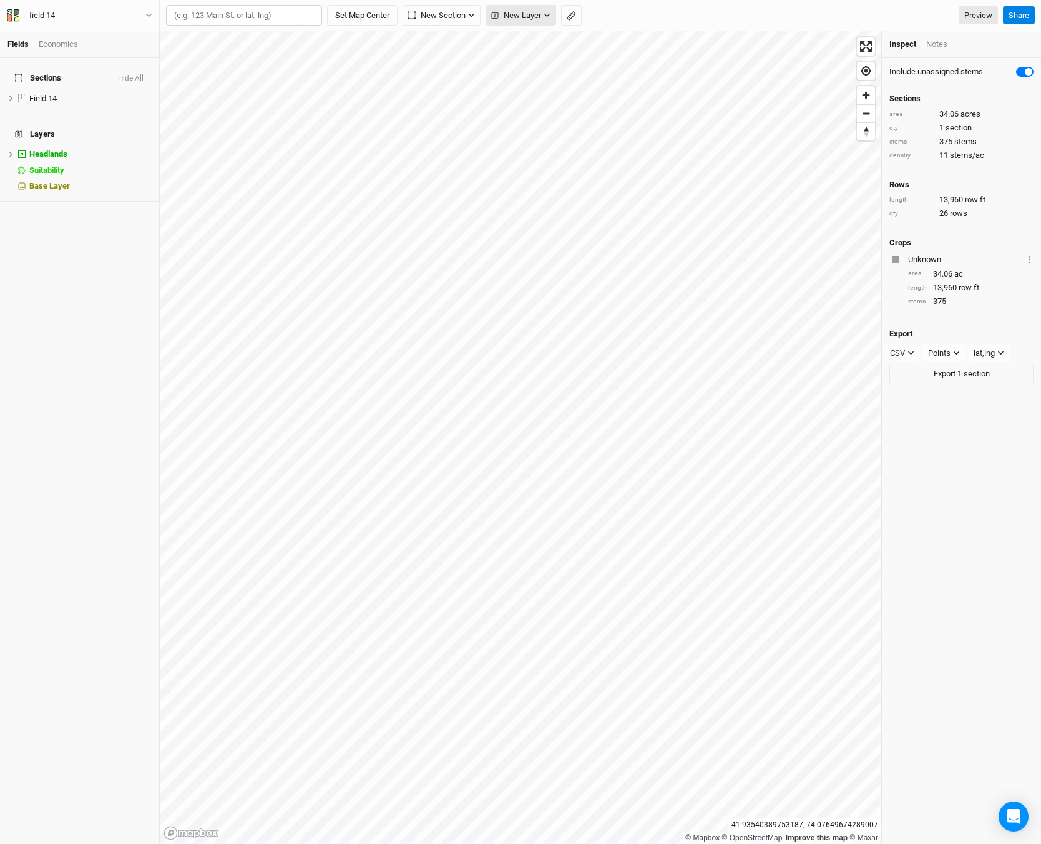
click at [547, 14] on icon "button" at bounding box center [547, 16] width 6 height 4
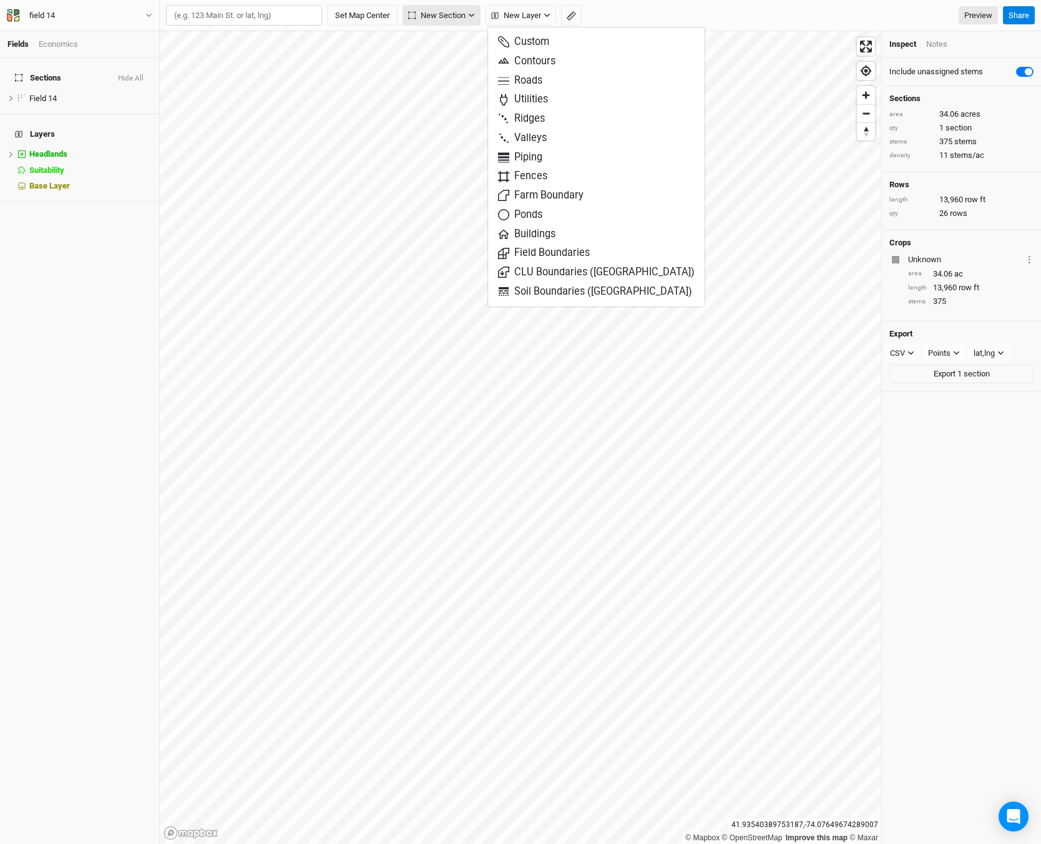
click at [461, 20] on span "New Section" at bounding box center [436, 15] width 57 height 12
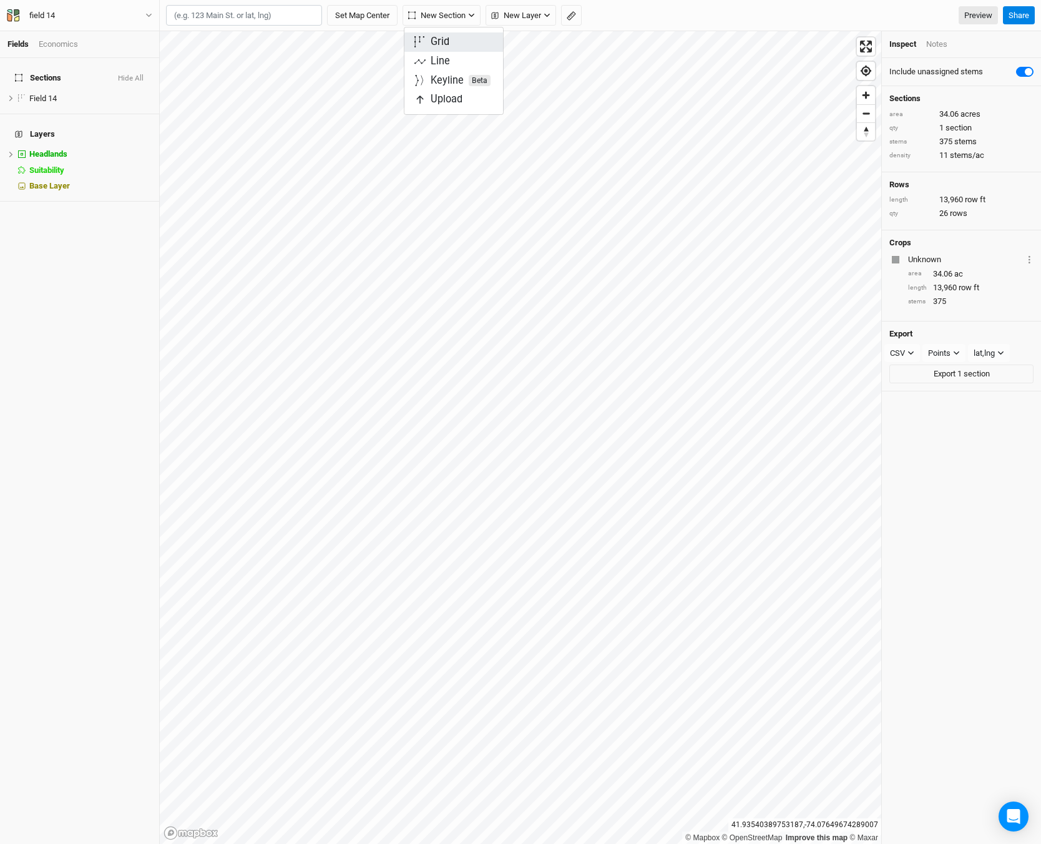
click at [461, 34] on button "Grid" at bounding box center [454, 41] width 99 height 19
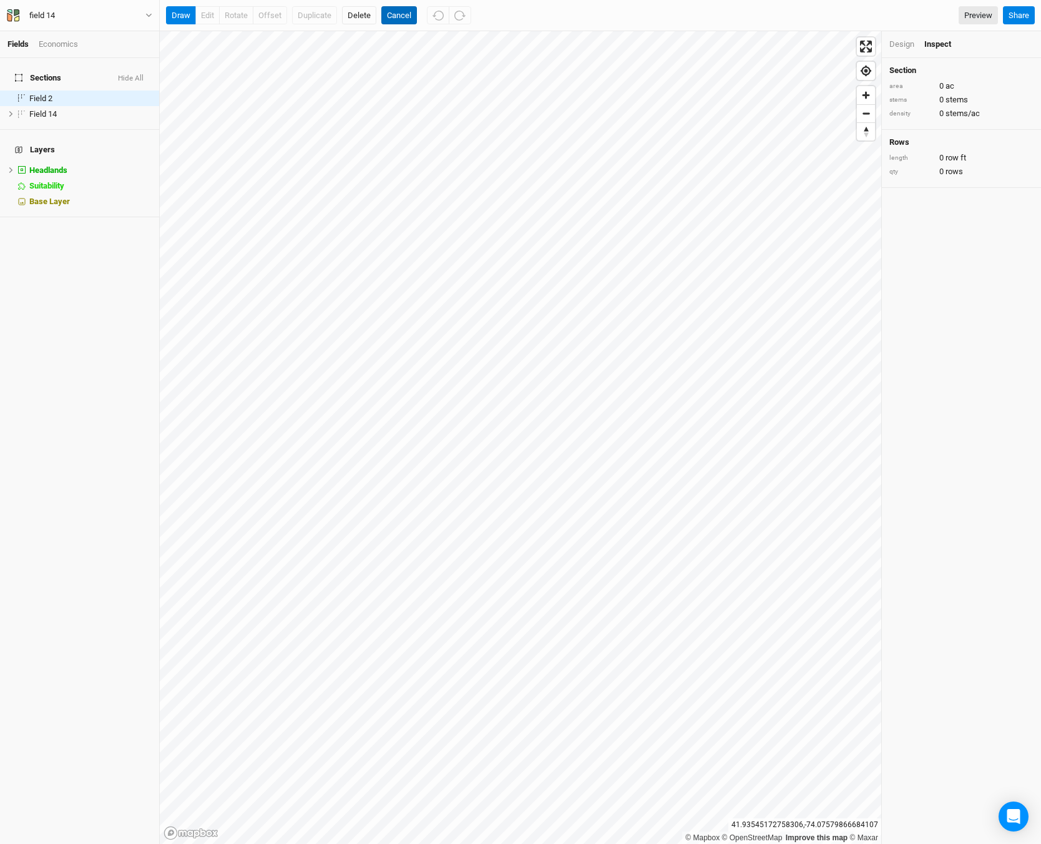
click at [403, 7] on button "Cancel" at bounding box center [399, 15] width 36 height 19
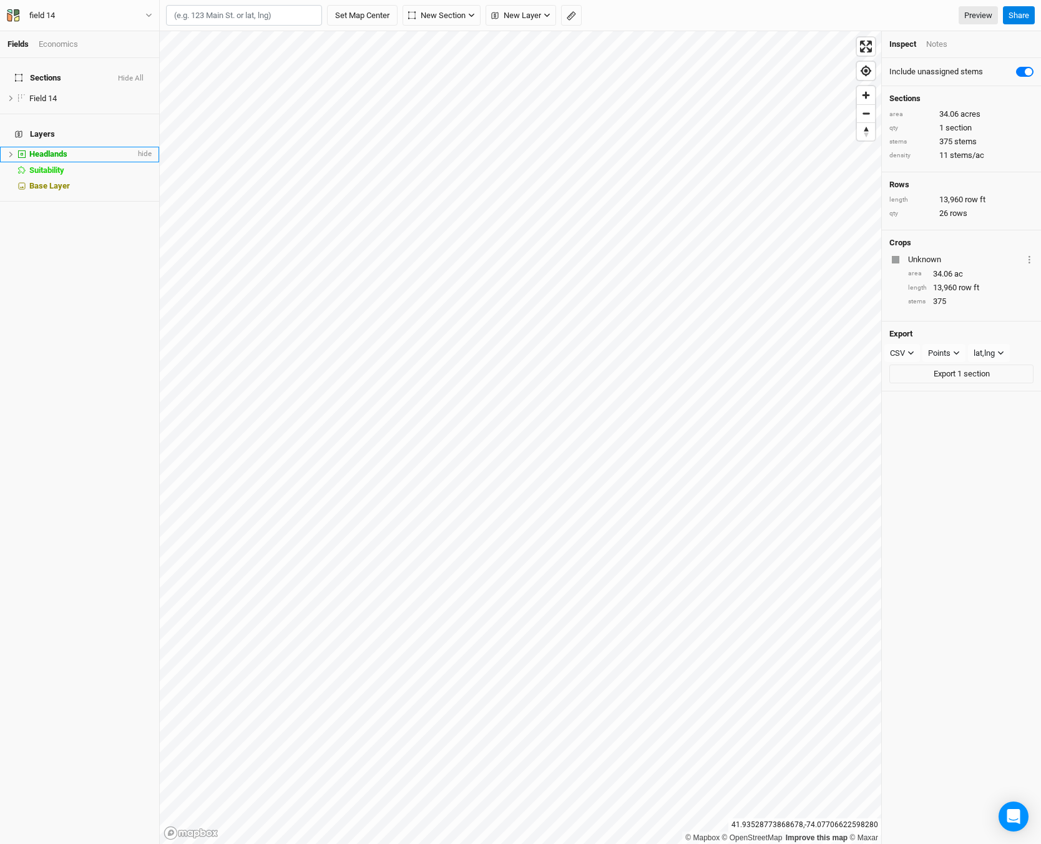
click at [83, 149] on div "Headlands" at bounding box center [82, 154] width 106 height 10
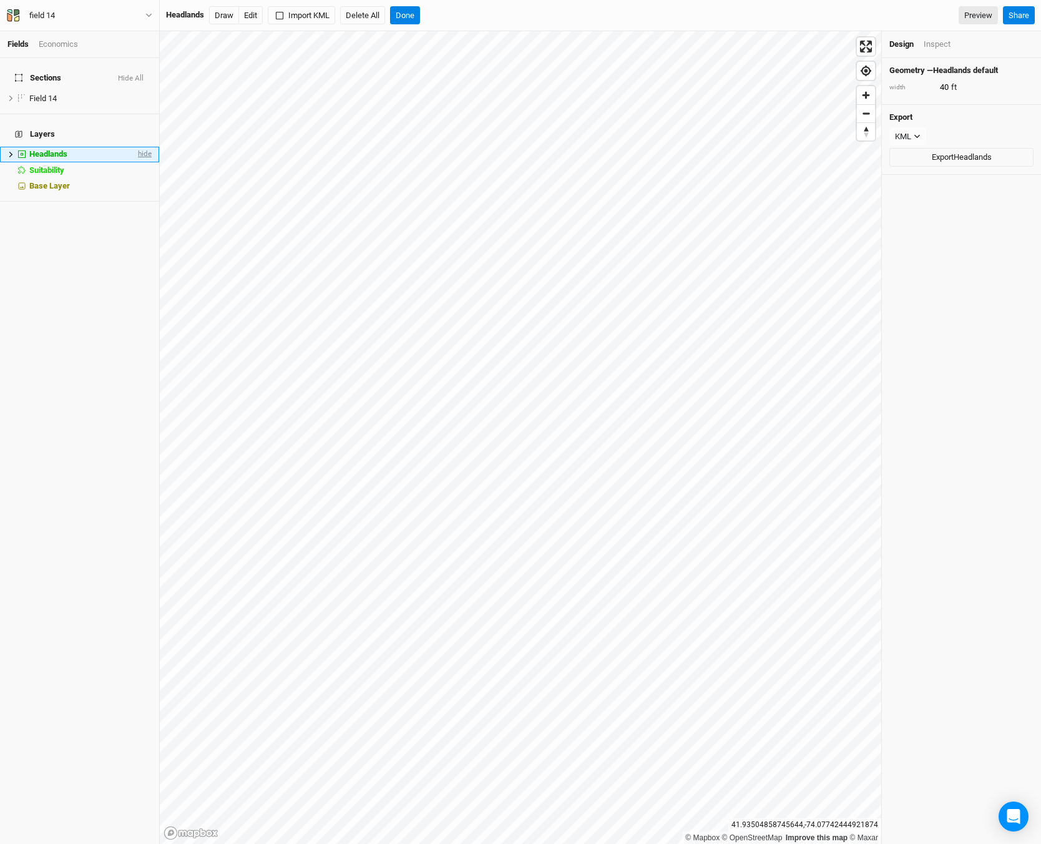
click at [140, 147] on span "hide" at bounding box center [143, 155] width 16 height 16
click at [140, 147] on span "show" at bounding box center [142, 155] width 20 height 16
drag, startPoint x: 85, startPoint y: 134, endPoint x: 67, endPoint y: 142, distance: 19.8
click at [67, 149] on span "Headlands" at bounding box center [48, 153] width 38 height 9
click at [47, 73] on span "Sections" at bounding box center [38, 78] width 46 height 10
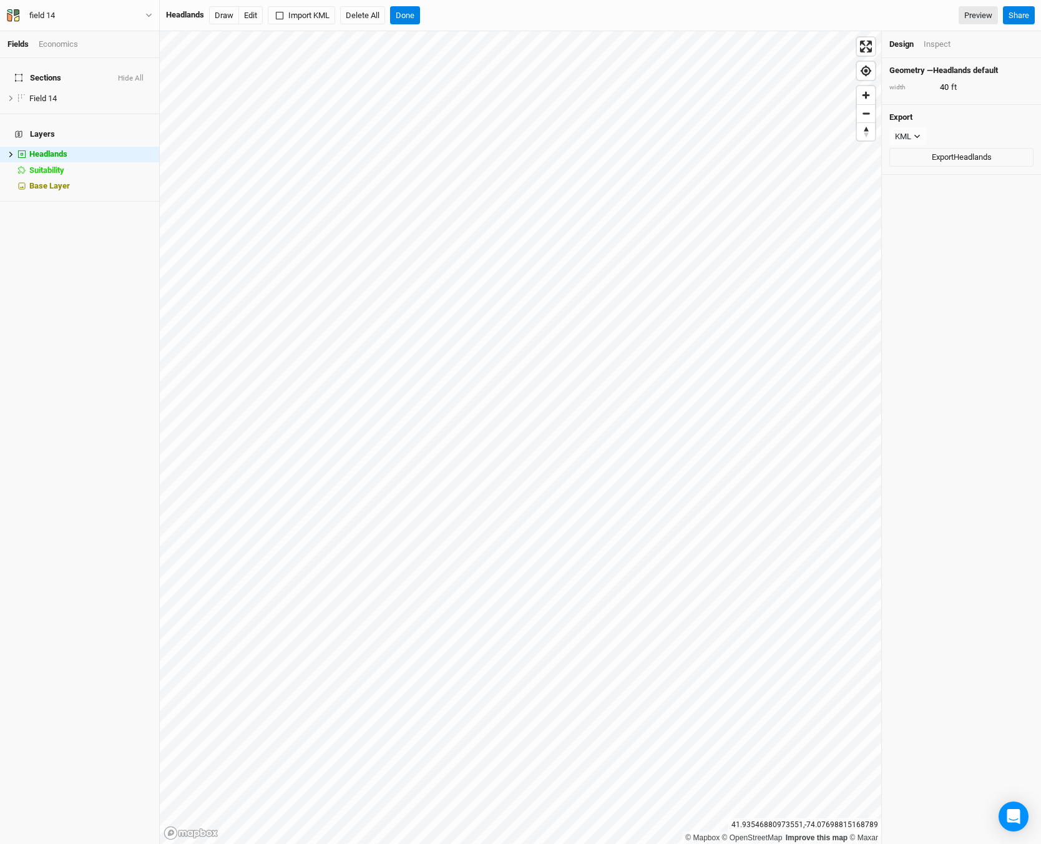
click at [41, 66] on h4 "Sections Hide All" at bounding box center [79, 78] width 144 height 25
click at [182, 14] on div "Headlands" at bounding box center [185, 14] width 38 height 11
click at [410, 13] on button "Done" at bounding box center [405, 15] width 30 height 19
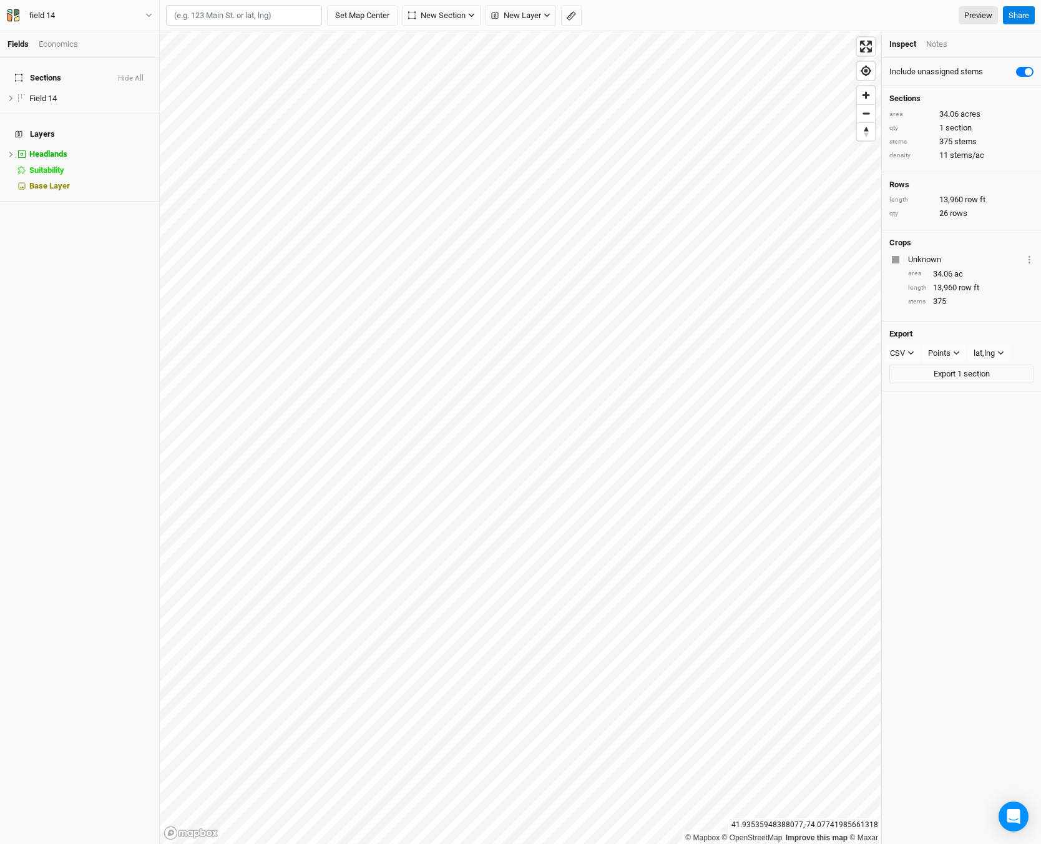
click at [39, 73] on span "Sections" at bounding box center [38, 78] width 46 height 10
click at [349, 12] on button "Set Map Center" at bounding box center [362, 15] width 71 height 21
click at [204, 14] on span "New Section" at bounding box center [200, 15] width 57 height 12
click at [220, 43] on button "Grid" at bounding box center [216, 40] width 99 height 19
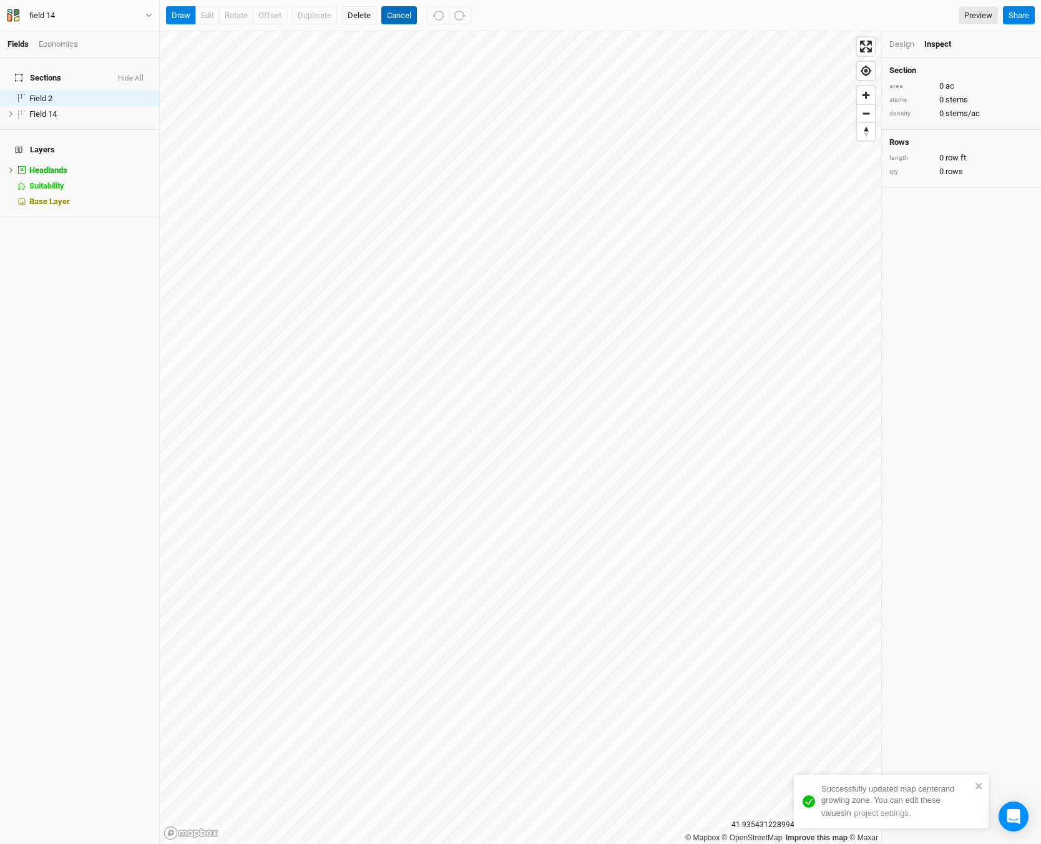
click at [396, 17] on button "Cancel" at bounding box center [399, 15] width 36 height 19
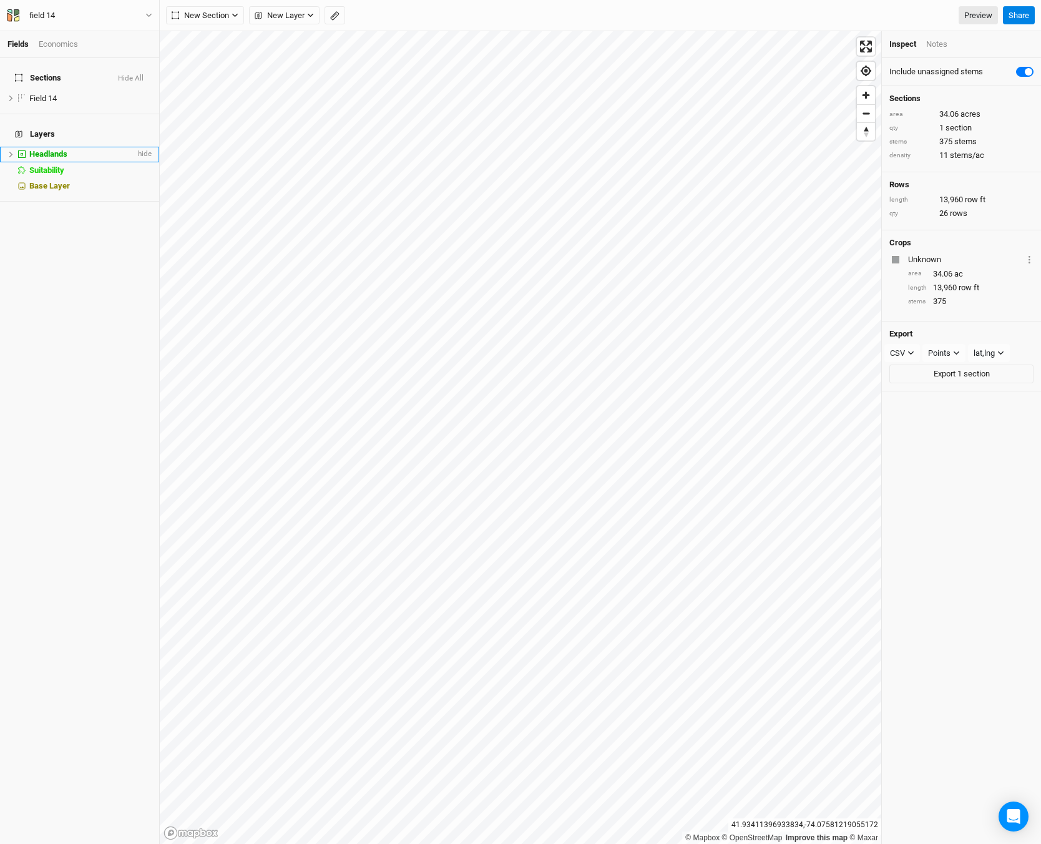
click at [49, 149] on span "Headlands" at bounding box center [48, 153] width 38 height 9
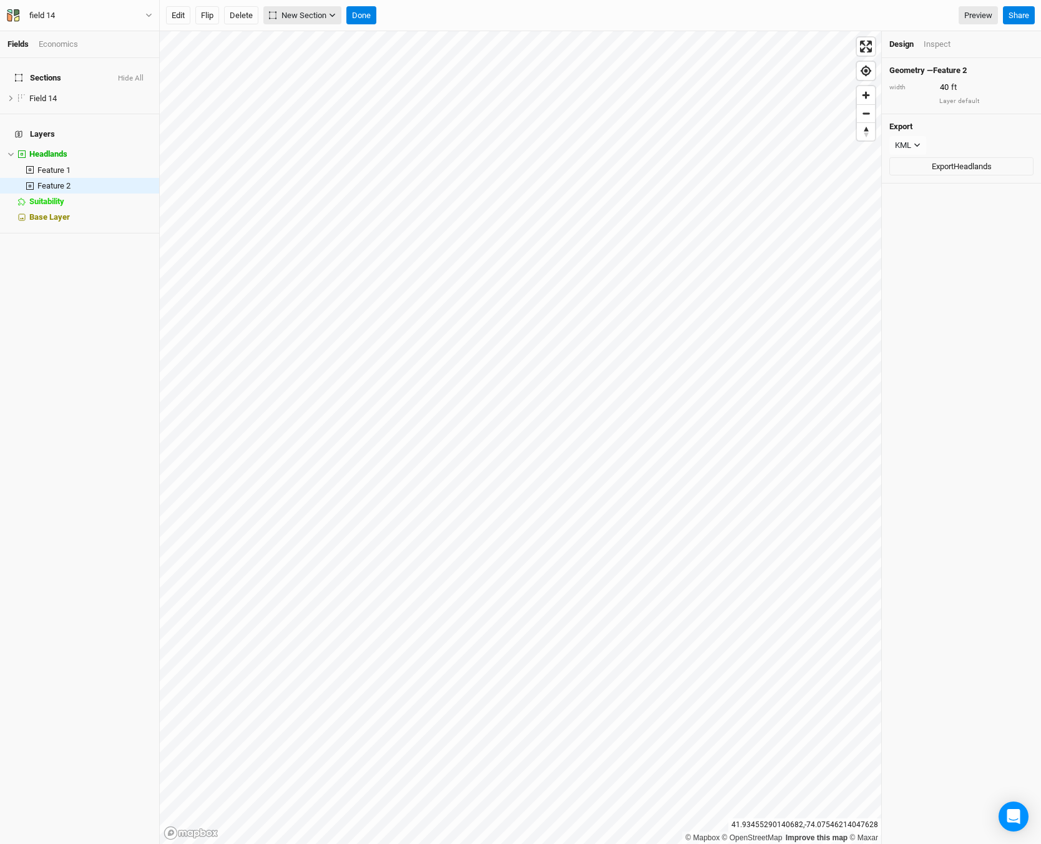
click at [288, 12] on span "New Section" at bounding box center [297, 15] width 57 height 12
click at [295, 36] on div "Grid" at bounding box center [300, 41] width 19 height 14
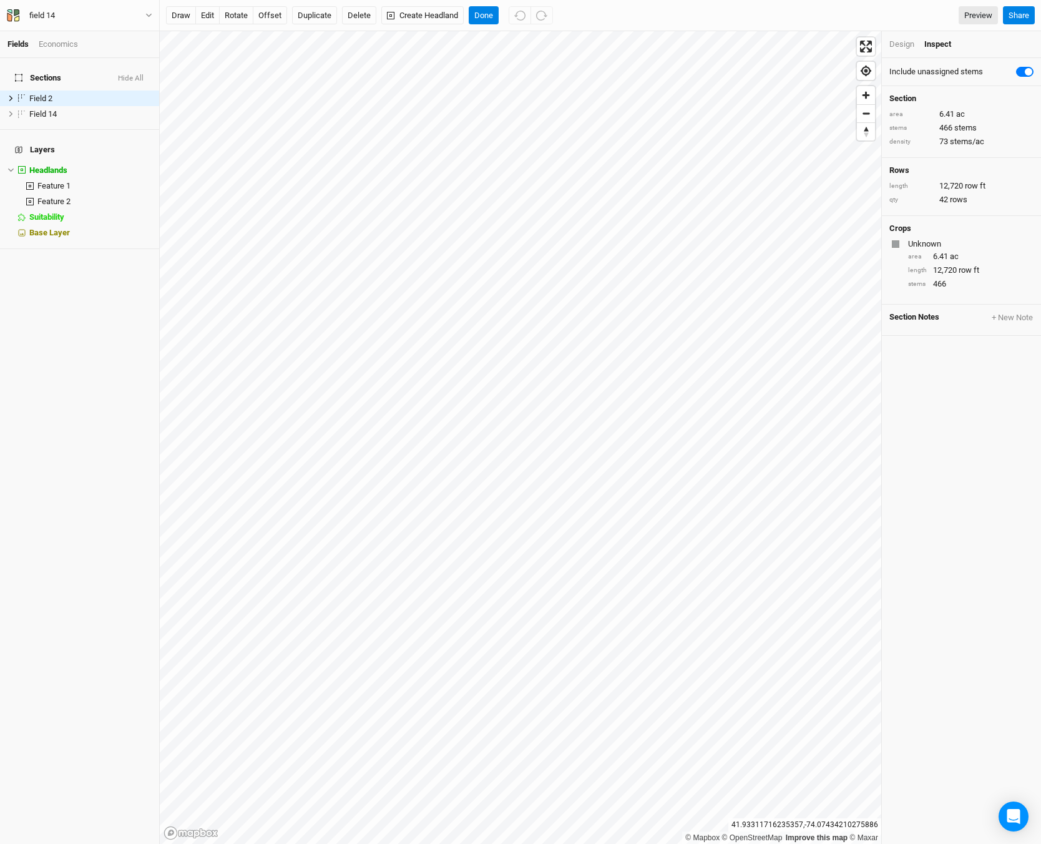
click at [910, 49] on div "Design" at bounding box center [902, 44] width 25 height 11
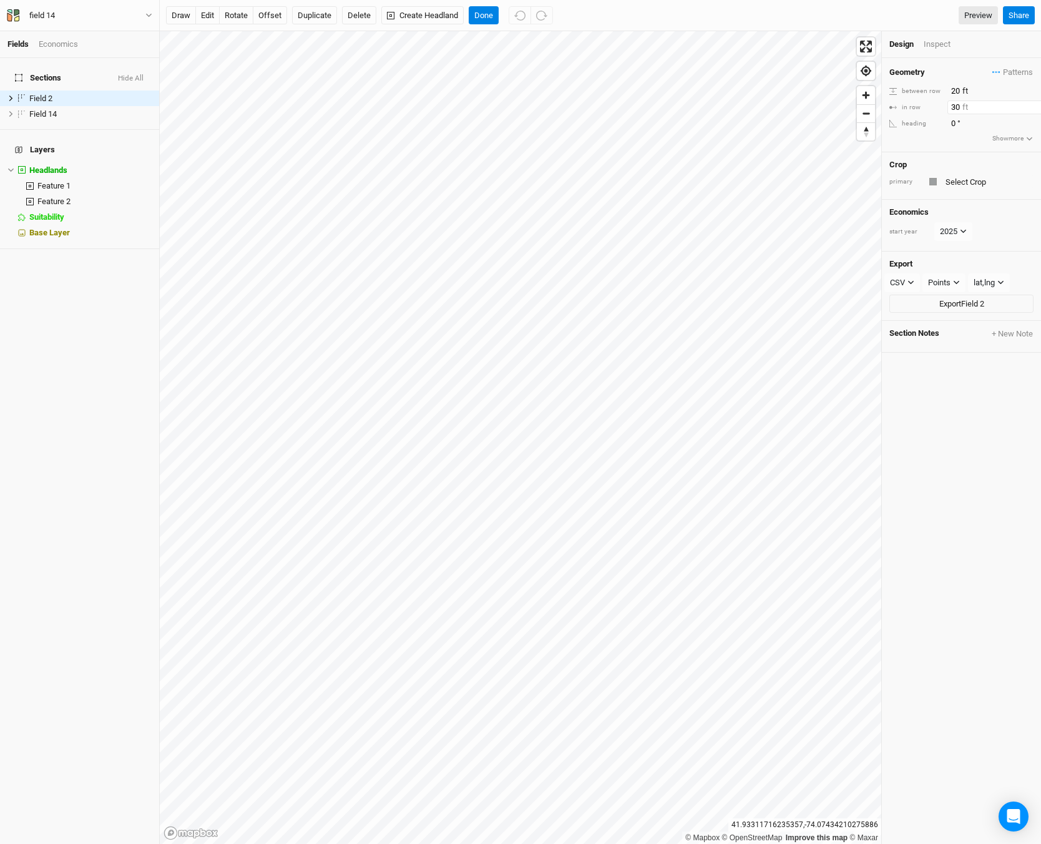
drag, startPoint x: 957, startPoint y: 105, endPoint x: 945, endPoint y: 100, distance: 12.3
click at [945, 101] on div "in row 30 ft" at bounding box center [962, 108] width 144 height 14
type input "20"
click at [955, 91] on input "20" at bounding box center [1002, 91] width 109 height 14
click at [240, 16] on button "rotate" at bounding box center [236, 15] width 34 height 19
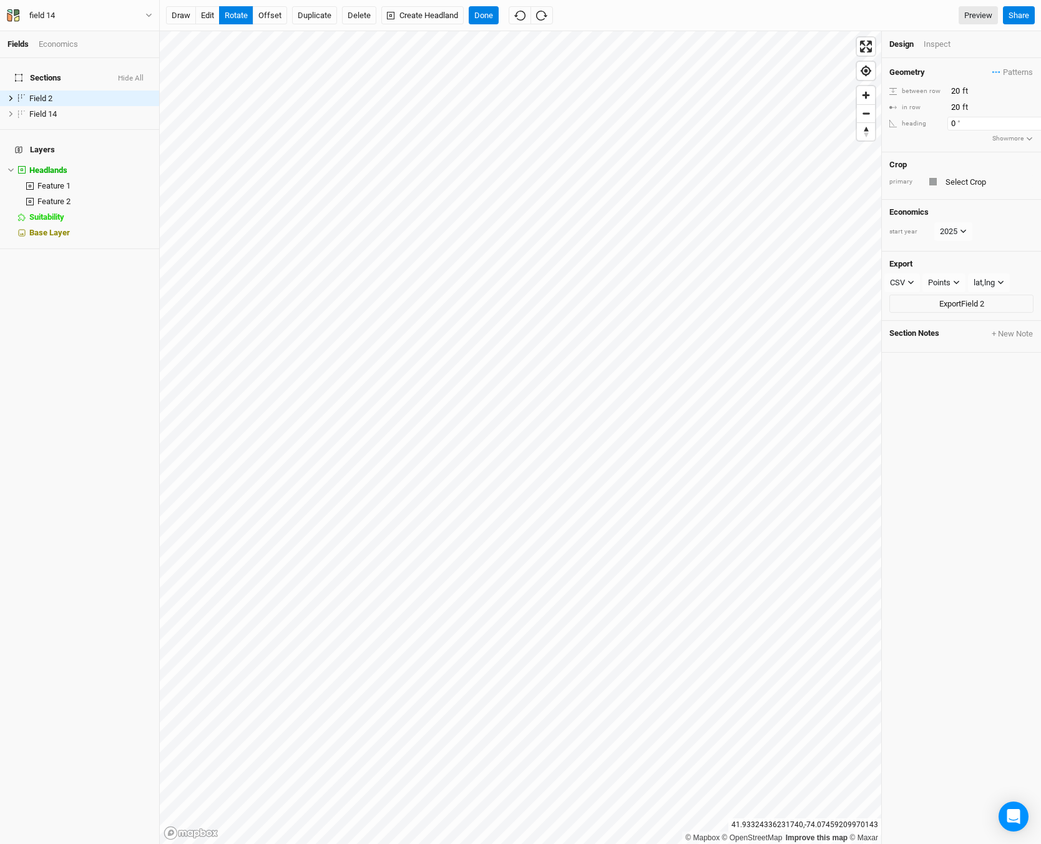
click at [952, 123] on input "0" at bounding box center [1002, 124] width 109 height 14
click at [992, 140] on button "Show more" at bounding box center [1013, 138] width 42 height 11
click at [990, 114] on input "20" at bounding box center [1002, 108] width 109 height 14
type input "43.2"
click at [930, 32] on div "Design Inspect" at bounding box center [961, 44] width 159 height 27
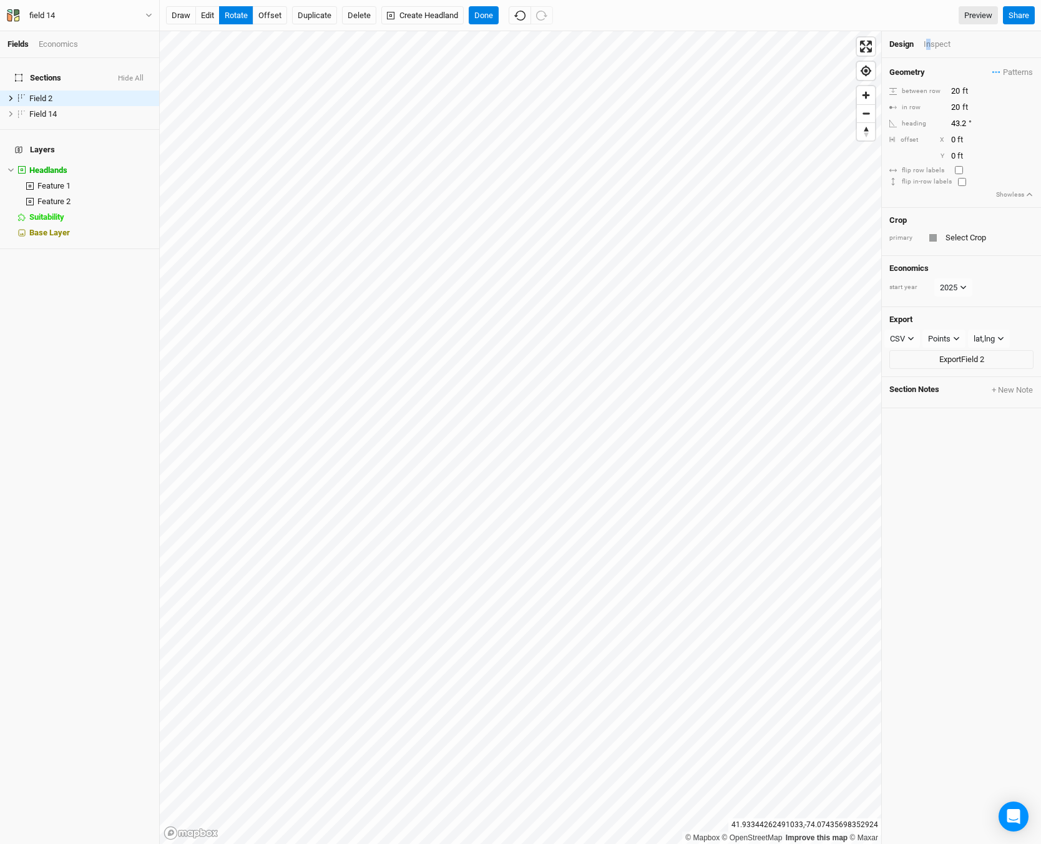
click at [929, 38] on div "Design Inspect" at bounding box center [961, 44] width 159 height 27
click at [929, 43] on div "Inspect" at bounding box center [946, 44] width 44 height 11
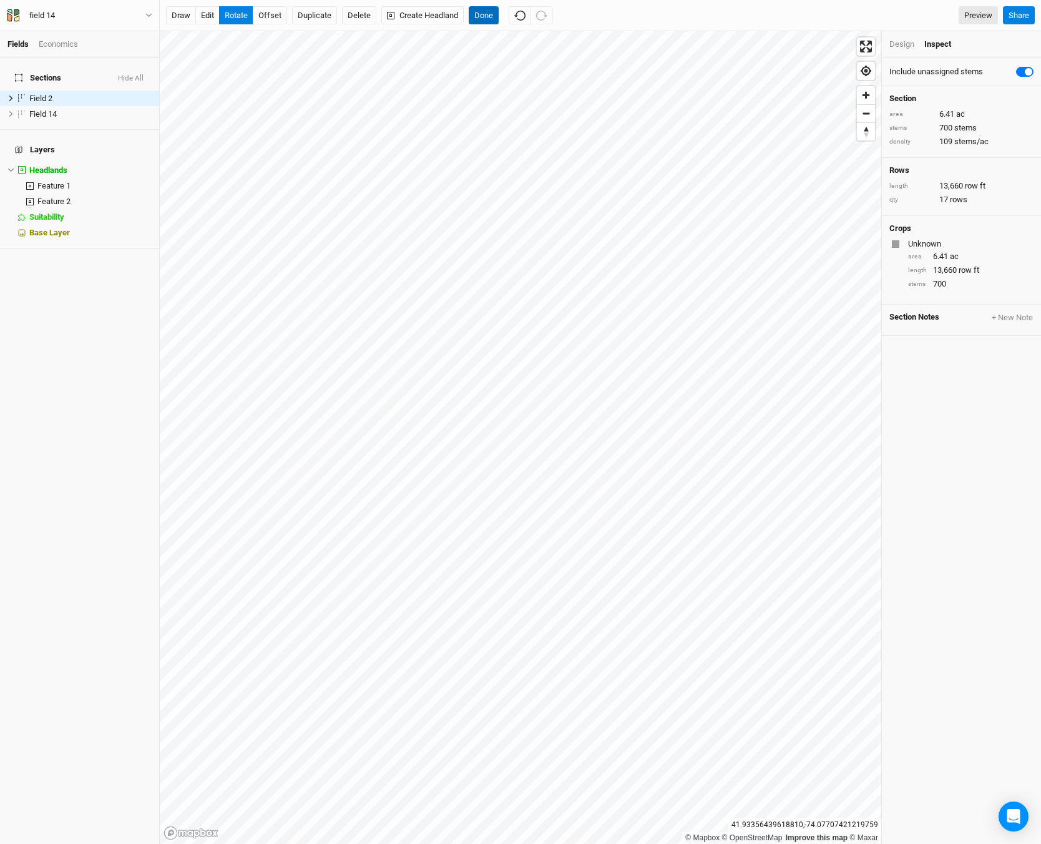
click at [477, 11] on button "Done" at bounding box center [484, 15] width 30 height 19
click at [239, 14] on button "rotate" at bounding box center [236, 15] width 34 height 19
click at [481, 11] on button "Done" at bounding box center [484, 15] width 30 height 19
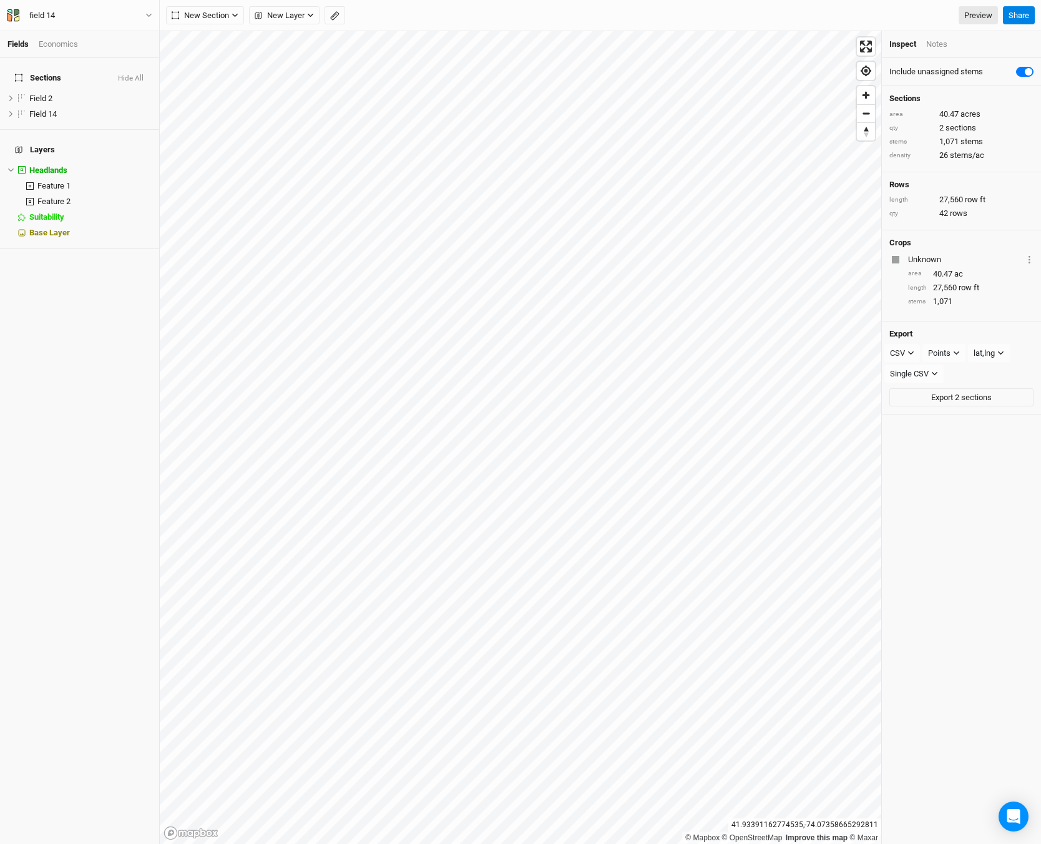
click at [932, 39] on div "Notes" at bounding box center [937, 44] width 21 height 11
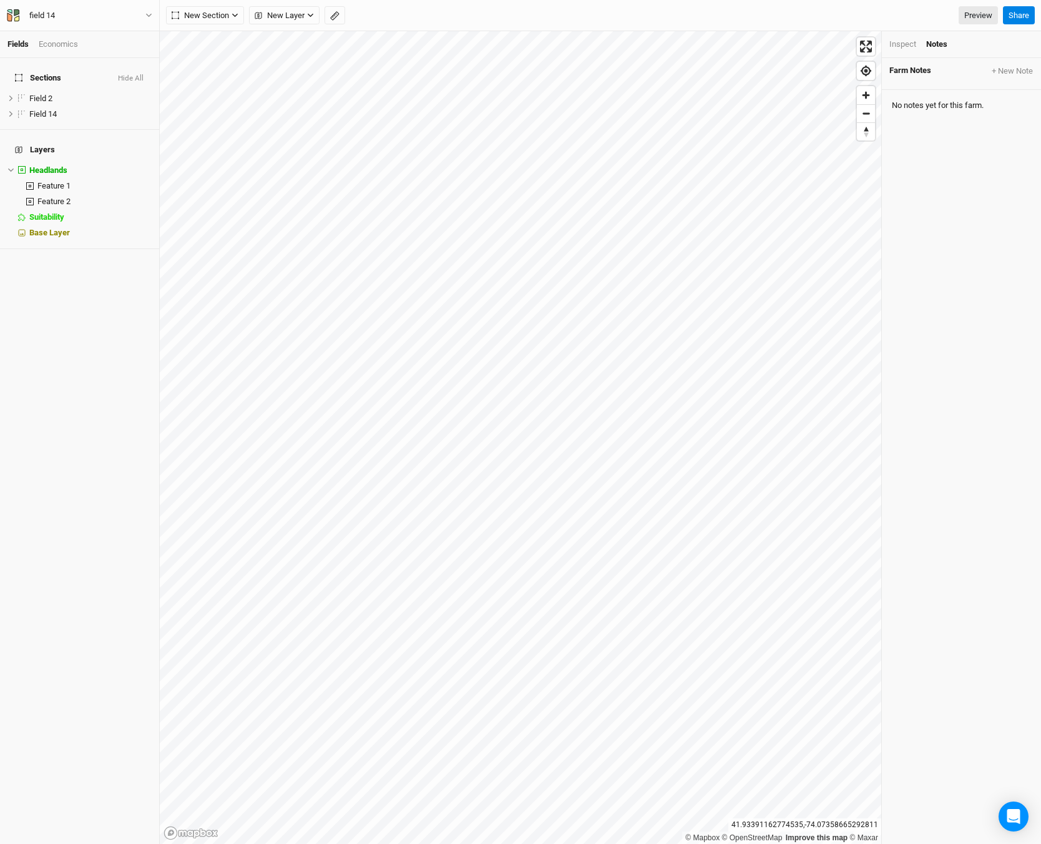
click at [915, 41] on div "Inspect" at bounding box center [903, 44] width 27 height 11
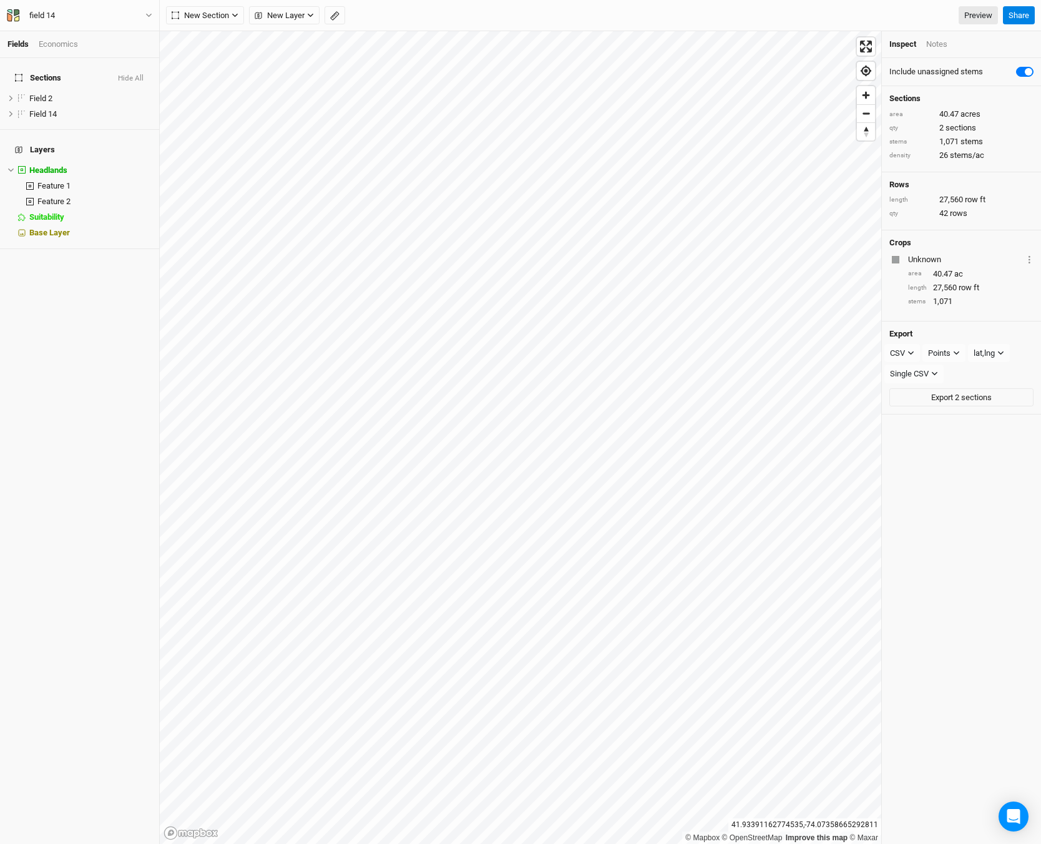
click at [906, 93] on div "Sections area 40.47 acres qty 2 sections stems 1,071 stems density 26 stems/ac" at bounding box center [961, 129] width 159 height 86
click at [905, 45] on div "Inspect" at bounding box center [903, 44] width 27 height 11
click at [81, 94] on div "Field 2" at bounding box center [73, 99] width 89 height 10
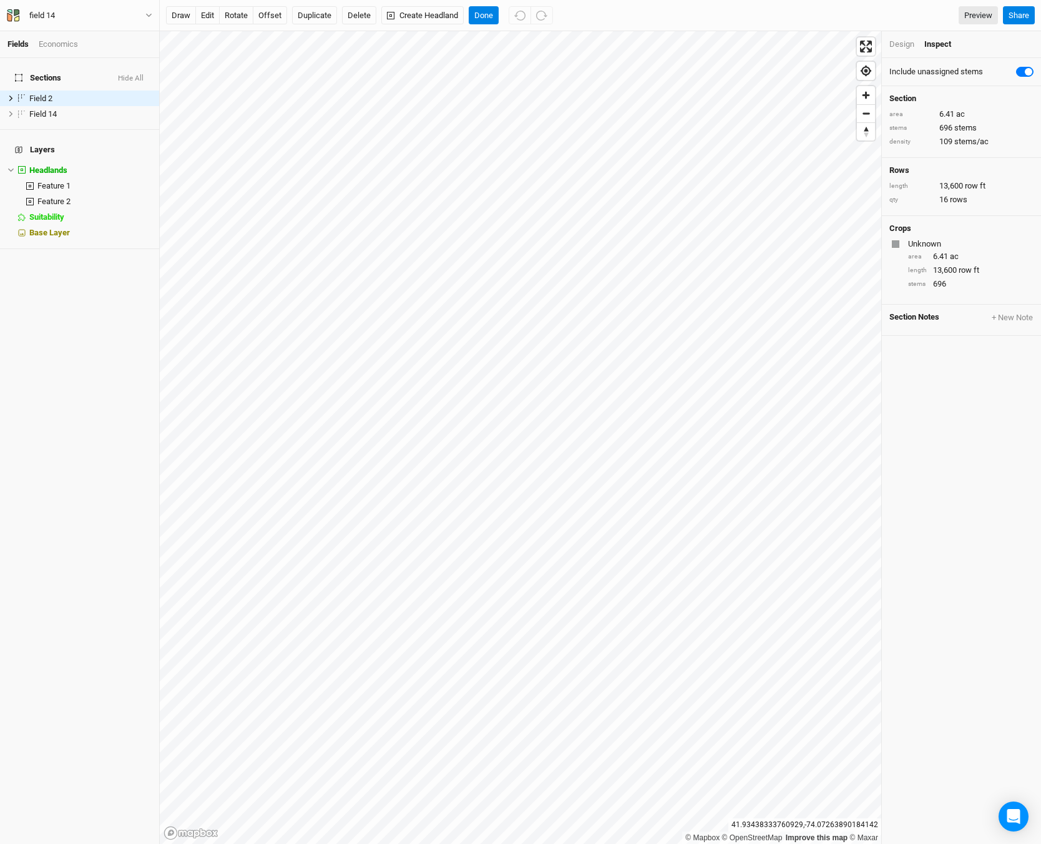
click at [907, 49] on div "Design" at bounding box center [902, 44] width 25 height 11
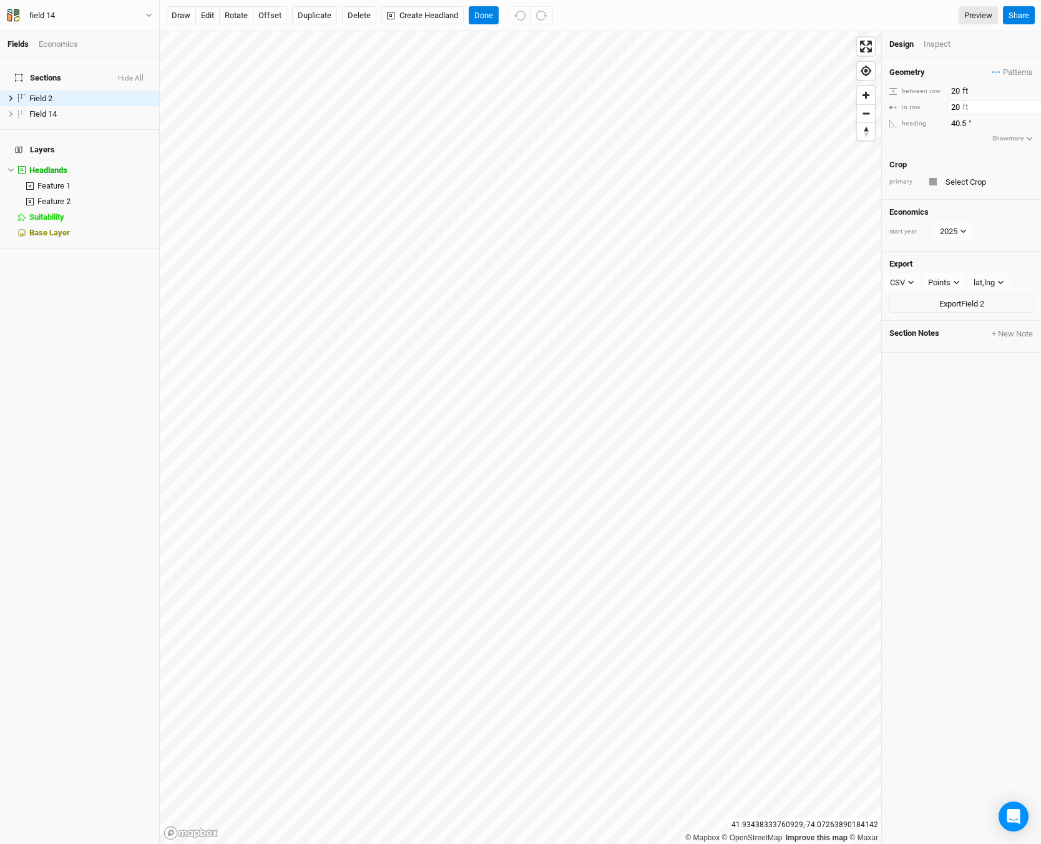
drag, startPoint x: 957, startPoint y: 109, endPoint x: 949, endPoint y: 107, distance: 7.7
click at [950, 107] on input "20" at bounding box center [1002, 108] width 109 height 14
drag, startPoint x: 956, startPoint y: 89, endPoint x: 950, endPoint y: 85, distance: 7.1
click at [950, 85] on input "20" at bounding box center [1002, 91] width 109 height 14
click at [957, 89] on input "30" at bounding box center [1002, 91] width 109 height 14
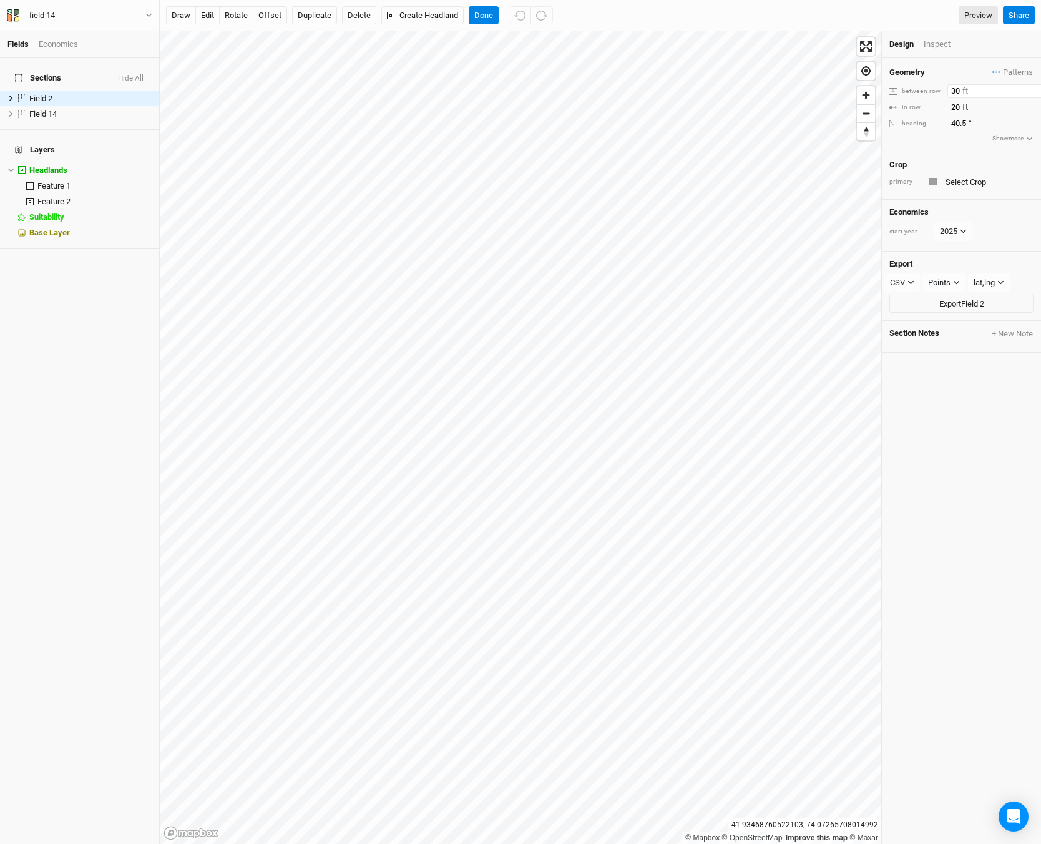
click at [955, 91] on input "30" at bounding box center [1002, 91] width 109 height 14
type input "25"
click at [956, 106] on input "20" at bounding box center [1002, 108] width 109 height 14
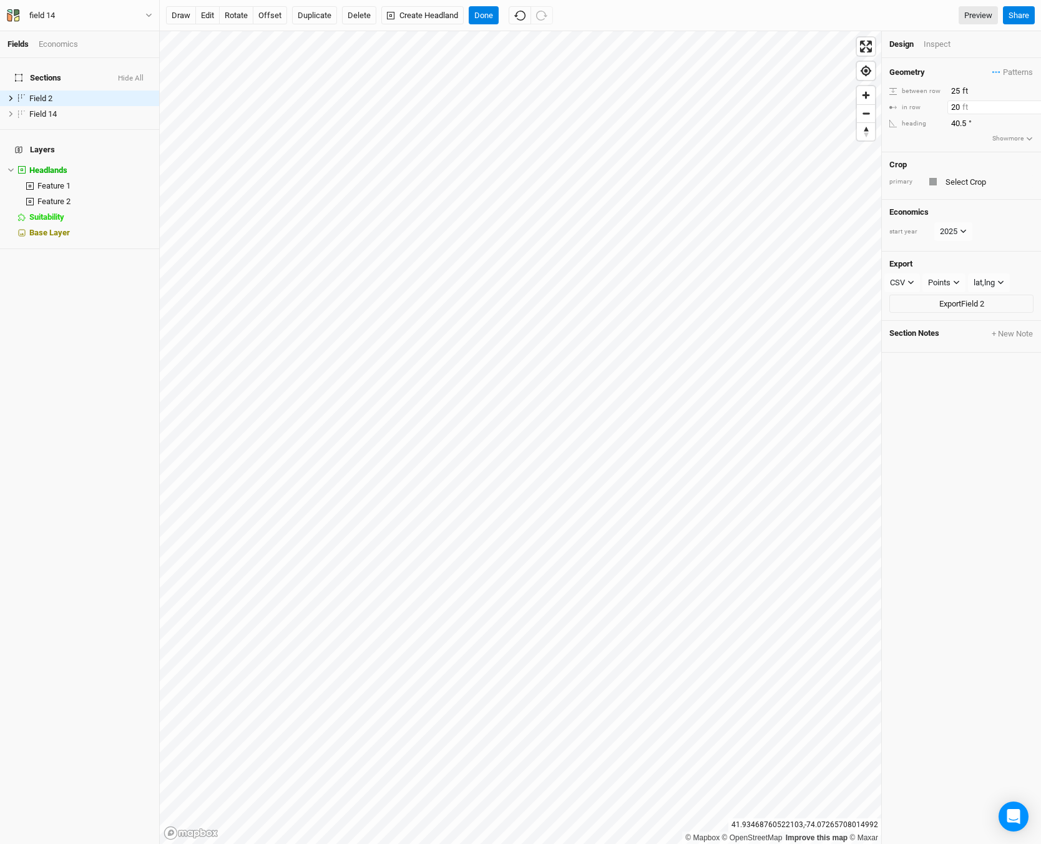
click at [956, 106] on input "20" at bounding box center [1002, 108] width 109 height 14
type input "25"
click at [965, 82] on div "Geometry Patterns ＋ New in-row pattern between row 25 ft in row 25 ft heading 4…" at bounding box center [961, 105] width 159 height 94
click at [932, 42] on div "Inspect" at bounding box center [946, 44] width 44 height 11
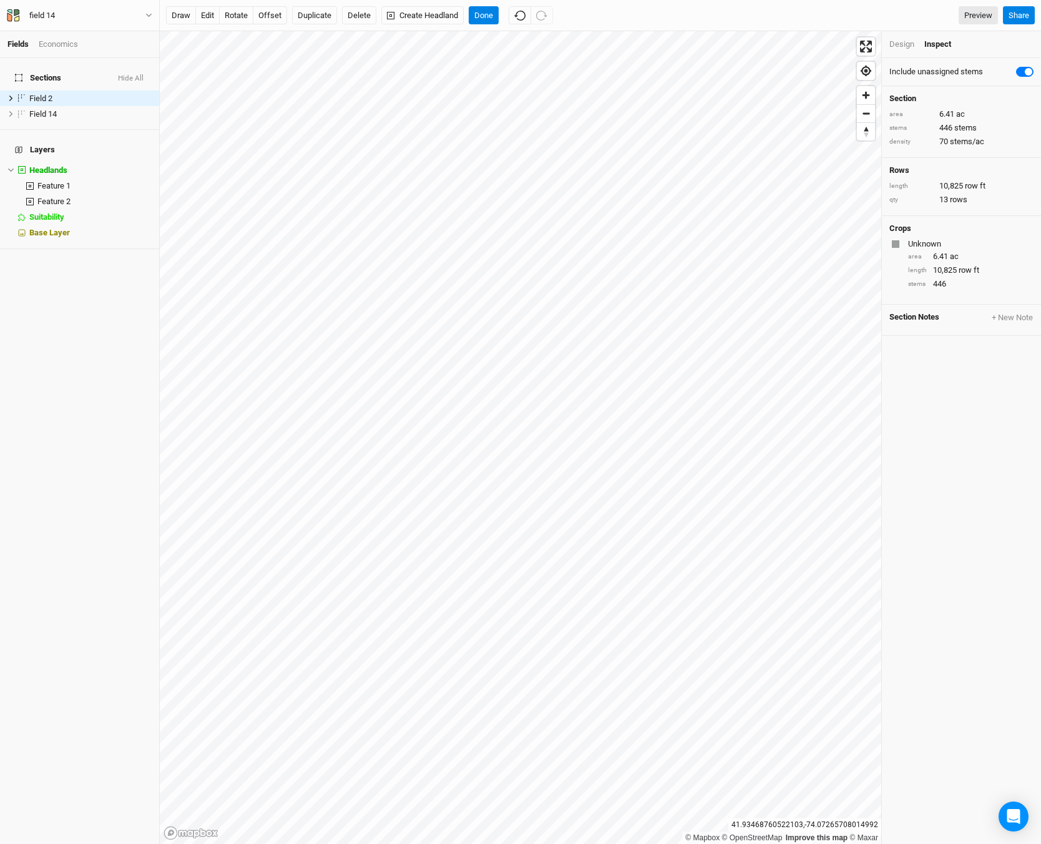
click at [905, 41] on div "Design" at bounding box center [902, 44] width 25 height 11
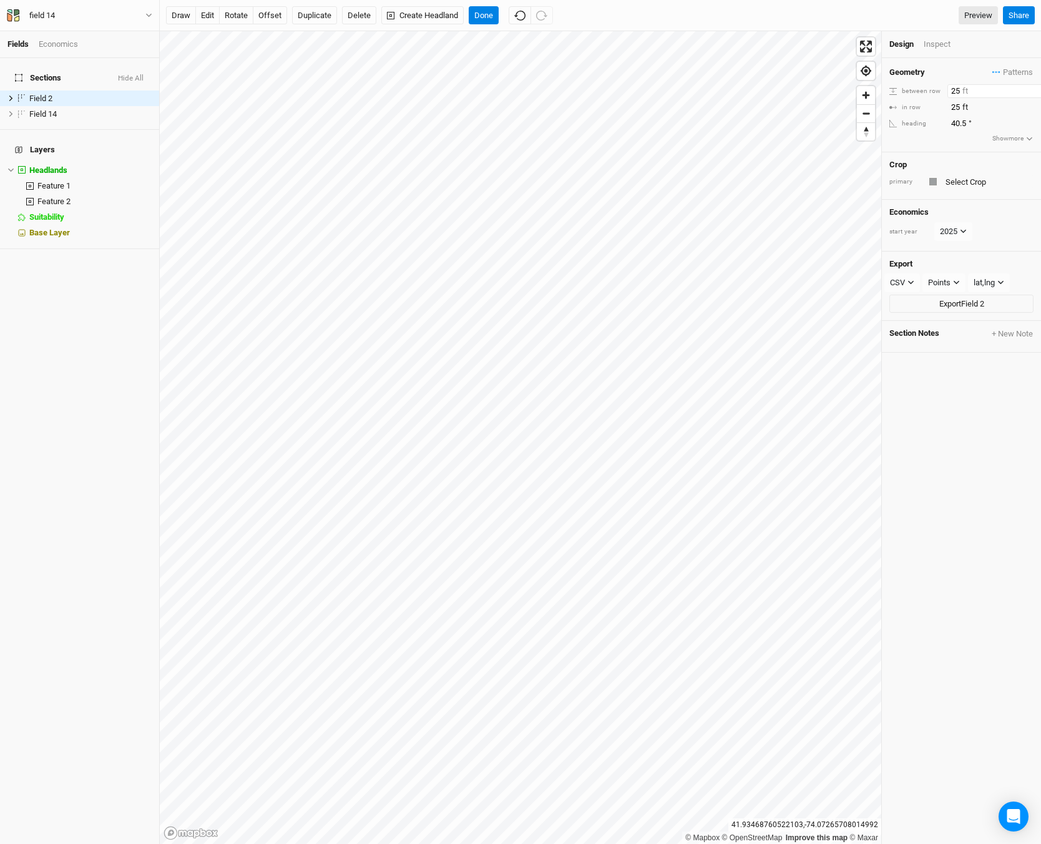
click at [953, 90] on input "25" at bounding box center [1002, 91] width 109 height 14
type input "20"
click at [956, 111] on input "25" at bounding box center [1002, 108] width 109 height 14
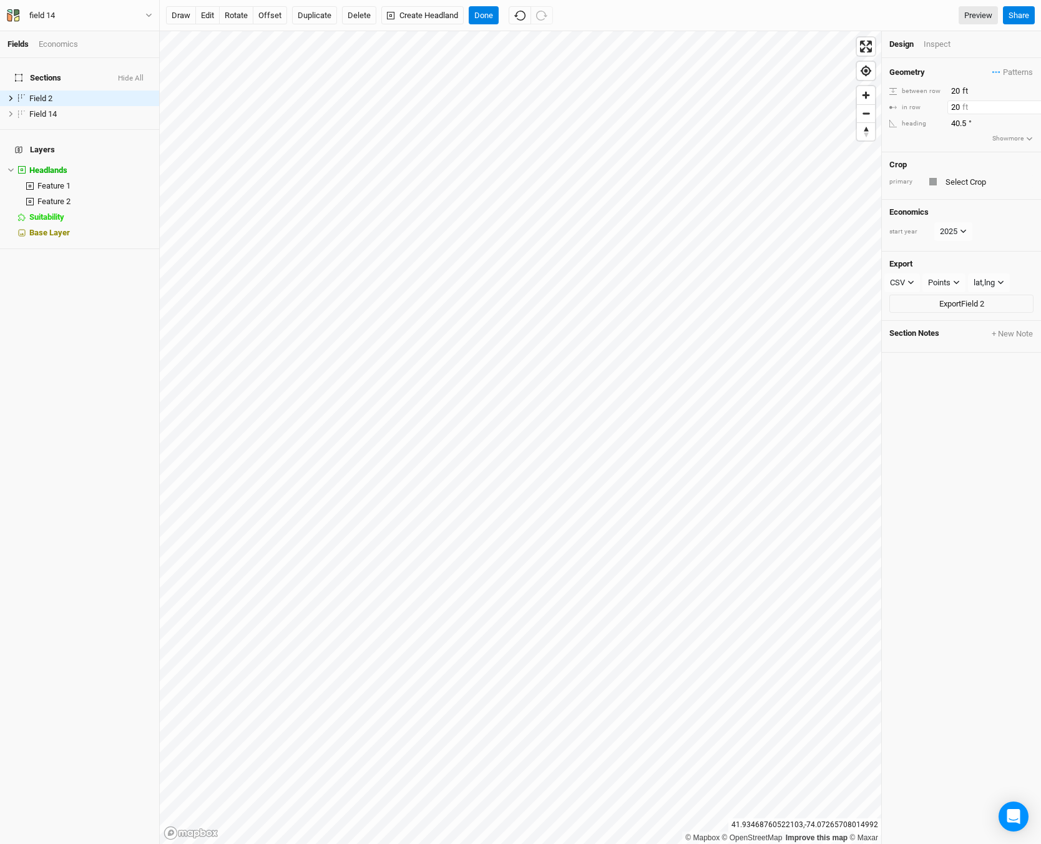
type input "20"
click at [947, 43] on div "Inspect" at bounding box center [946, 44] width 44 height 11
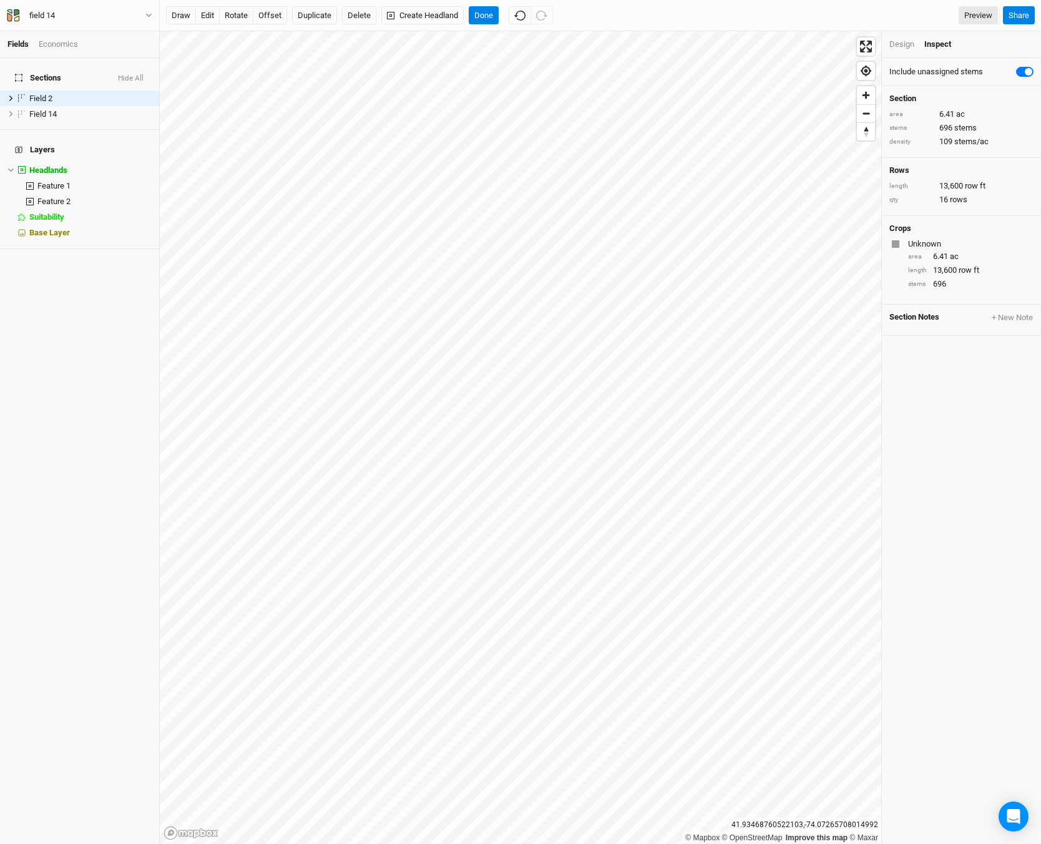
click at [895, 47] on div "Design" at bounding box center [902, 44] width 25 height 11
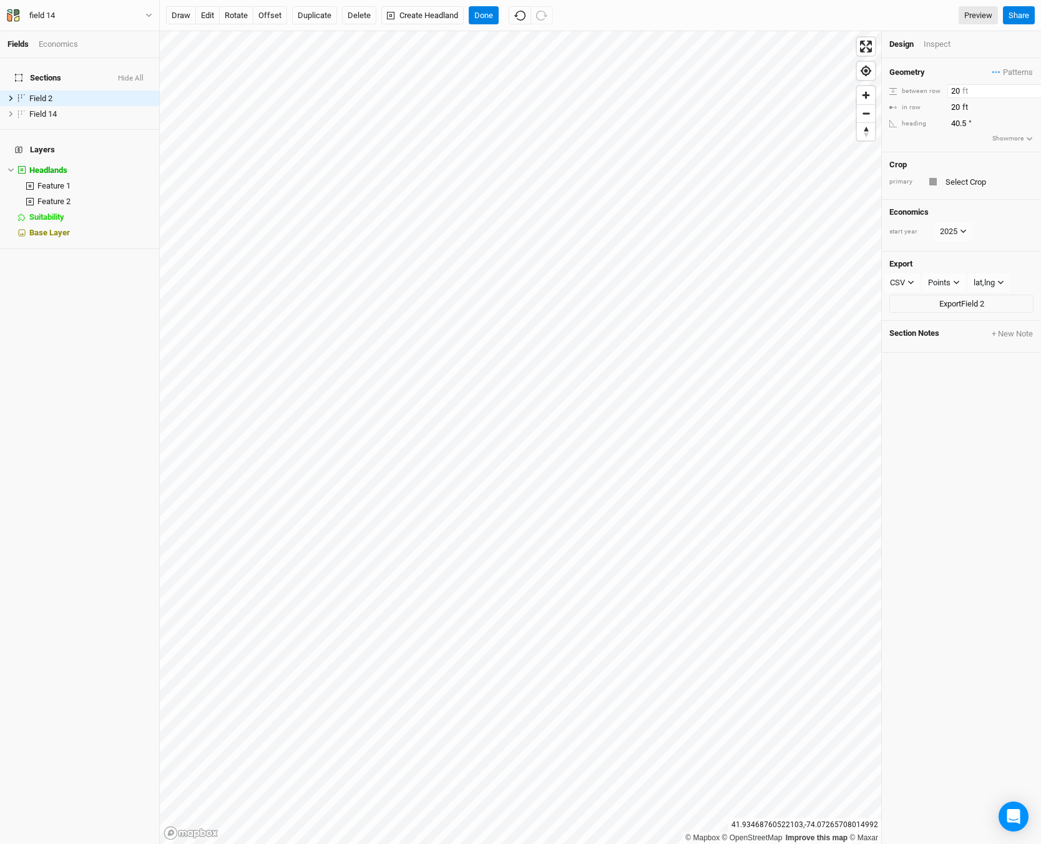
click at [955, 91] on input "20" at bounding box center [1002, 91] width 109 height 14
type input "25"
click at [955, 104] on input "20" at bounding box center [1002, 108] width 109 height 14
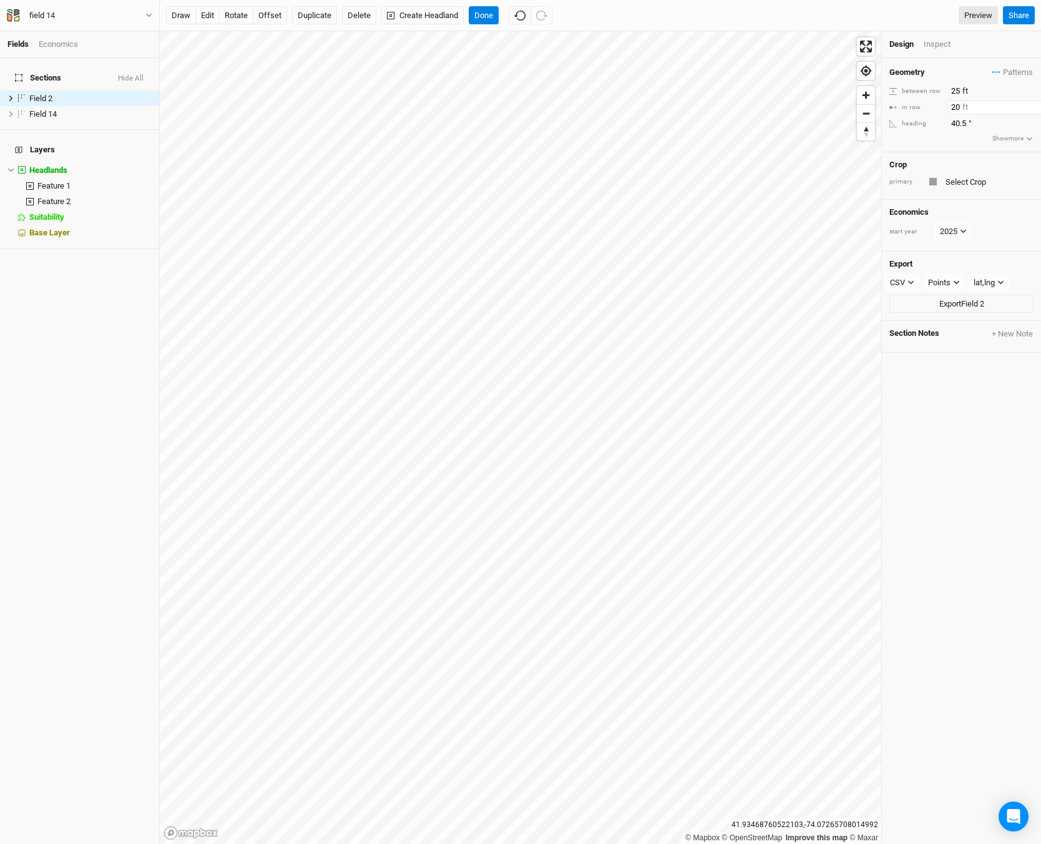
click at [955, 104] on input "20" at bounding box center [1002, 108] width 109 height 14
type input "25"
click at [919, 147] on div "Geometry Patterns ＋ New in-row pattern between row 25 ft in row 25 ft heading 4…" at bounding box center [961, 105] width 159 height 94
click at [942, 33] on div "Design Inspect" at bounding box center [961, 44] width 159 height 27
click at [944, 44] on div "Inspect" at bounding box center [946, 44] width 44 height 11
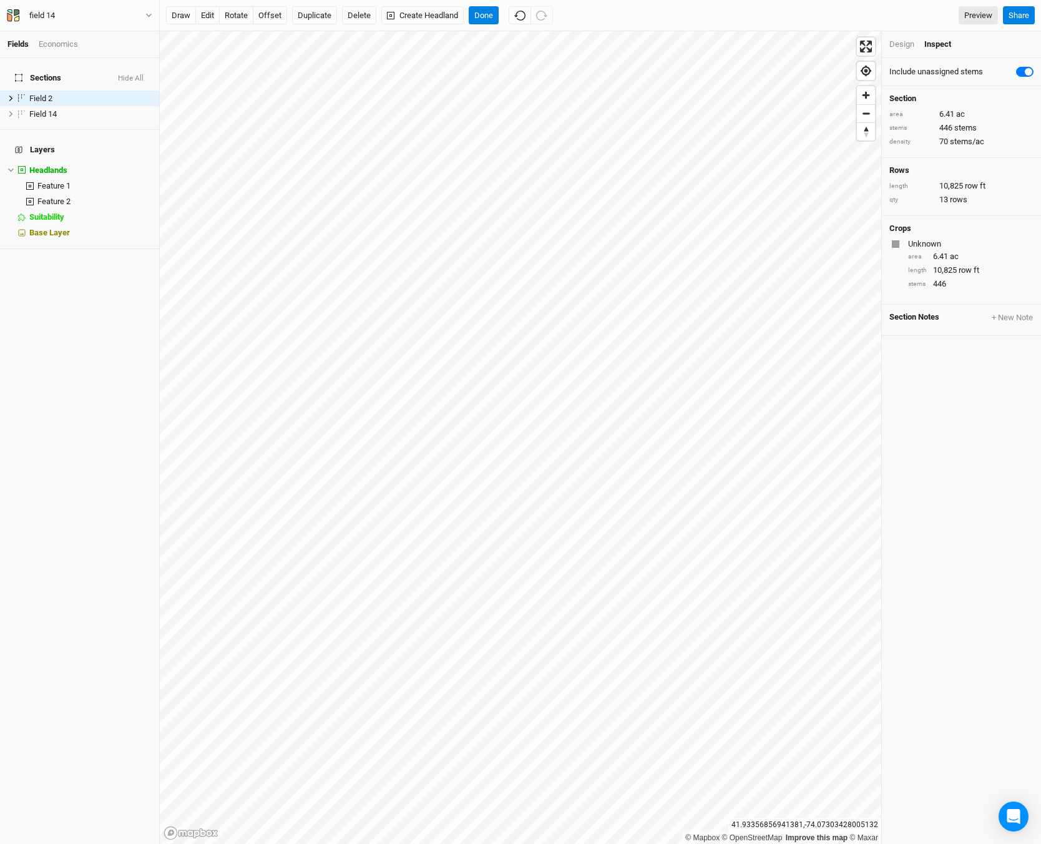
click at [909, 44] on div "Design" at bounding box center [902, 44] width 25 height 11
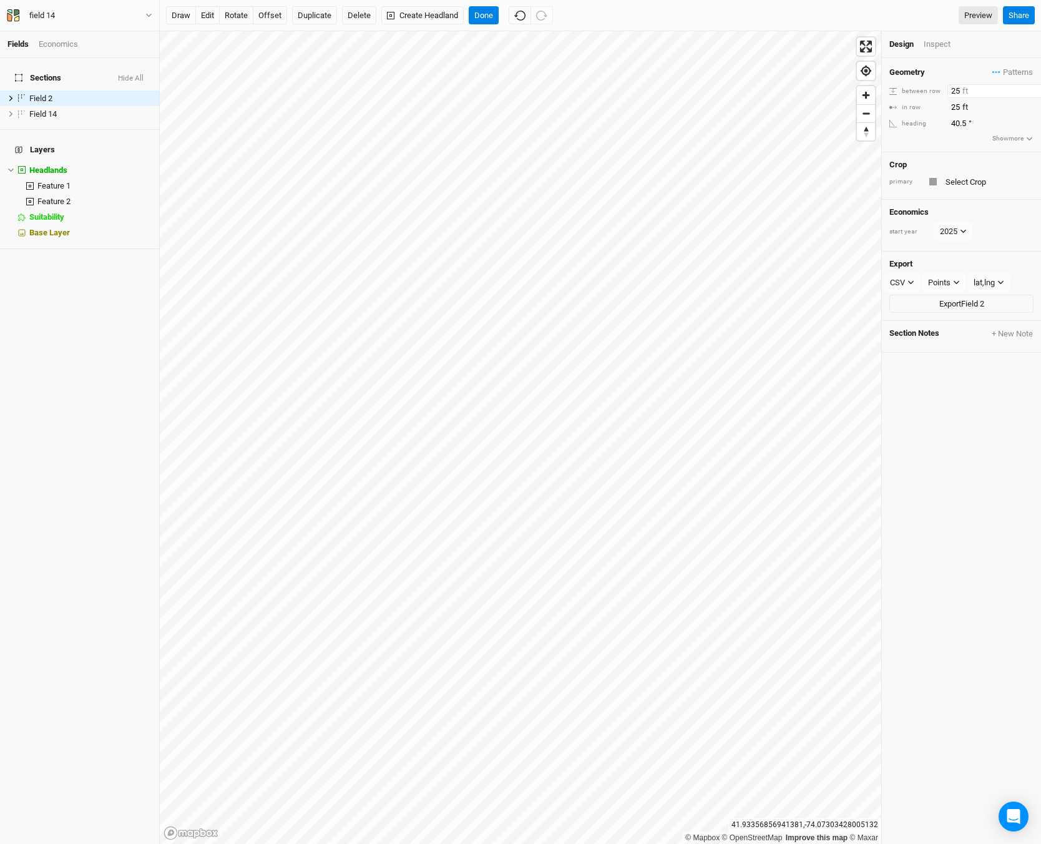
click at [955, 94] on input "25" at bounding box center [1002, 91] width 109 height 14
type input "20"
click at [955, 106] on input "25" at bounding box center [1002, 108] width 109 height 14
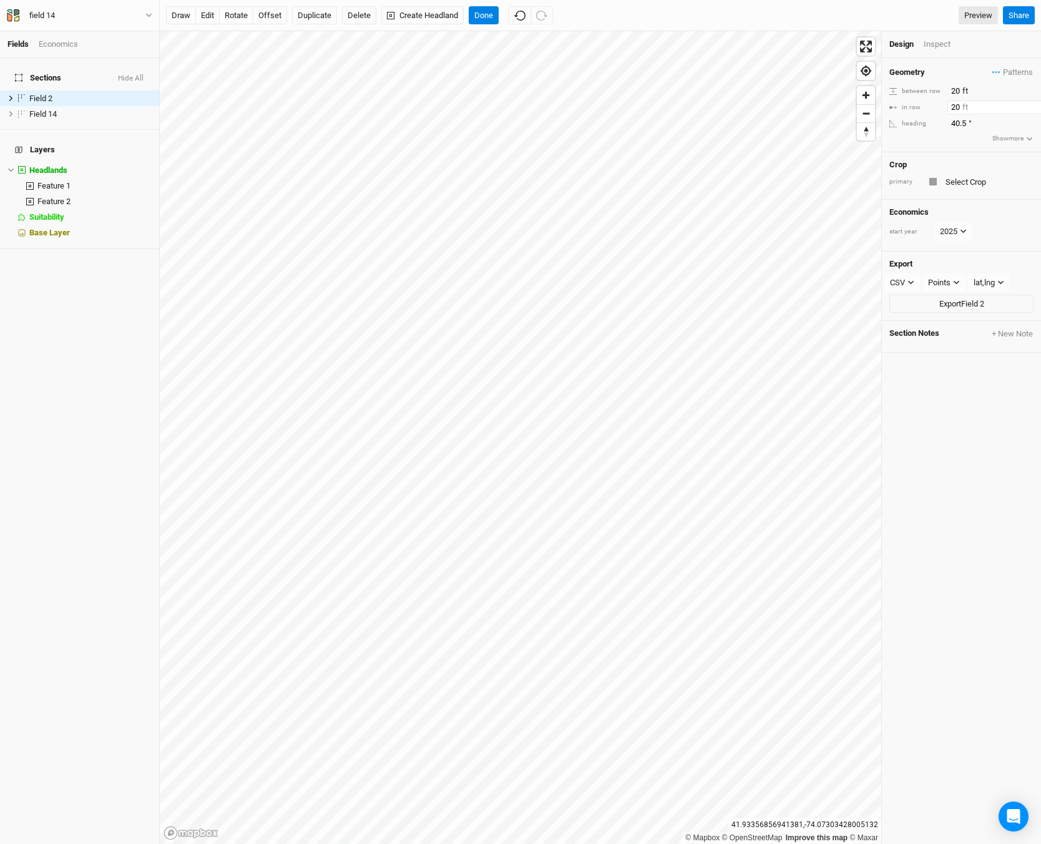
type input "20"
click at [955, 71] on div "Geometry Patterns ＋ New in-row pattern" at bounding box center [962, 73] width 144 height 14
click at [935, 44] on div "Inspect" at bounding box center [946, 44] width 44 height 11
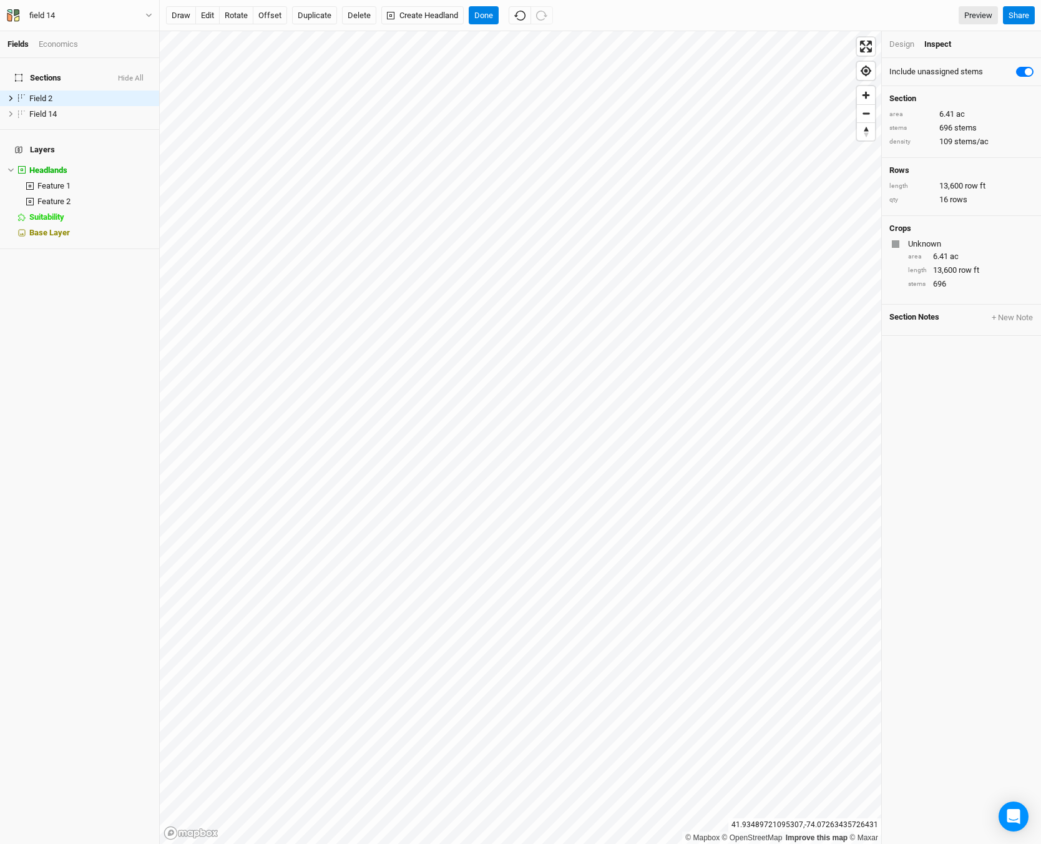
click at [909, 41] on div "Design" at bounding box center [902, 44] width 25 height 11
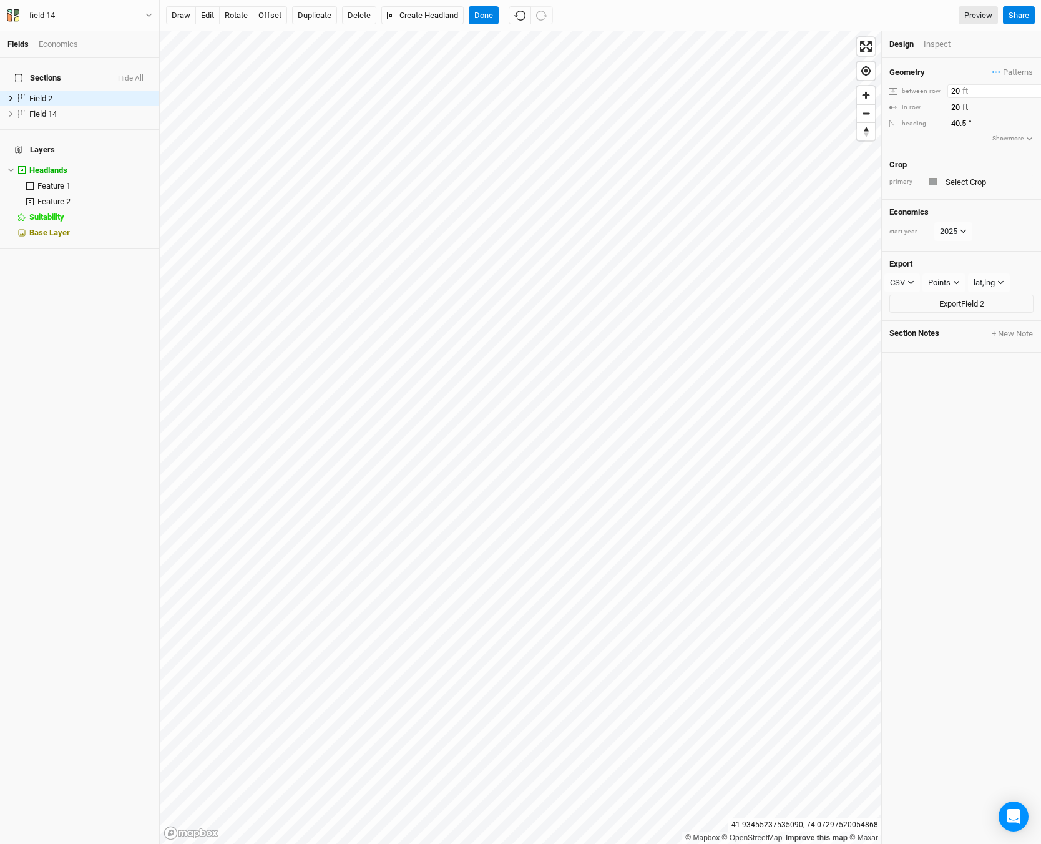
click at [955, 88] on input "20" at bounding box center [1002, 91] width 109 height 14
type input "25"
click at [957, 107] on input "20" at bounding box center [1002, 108] width 109 height 14
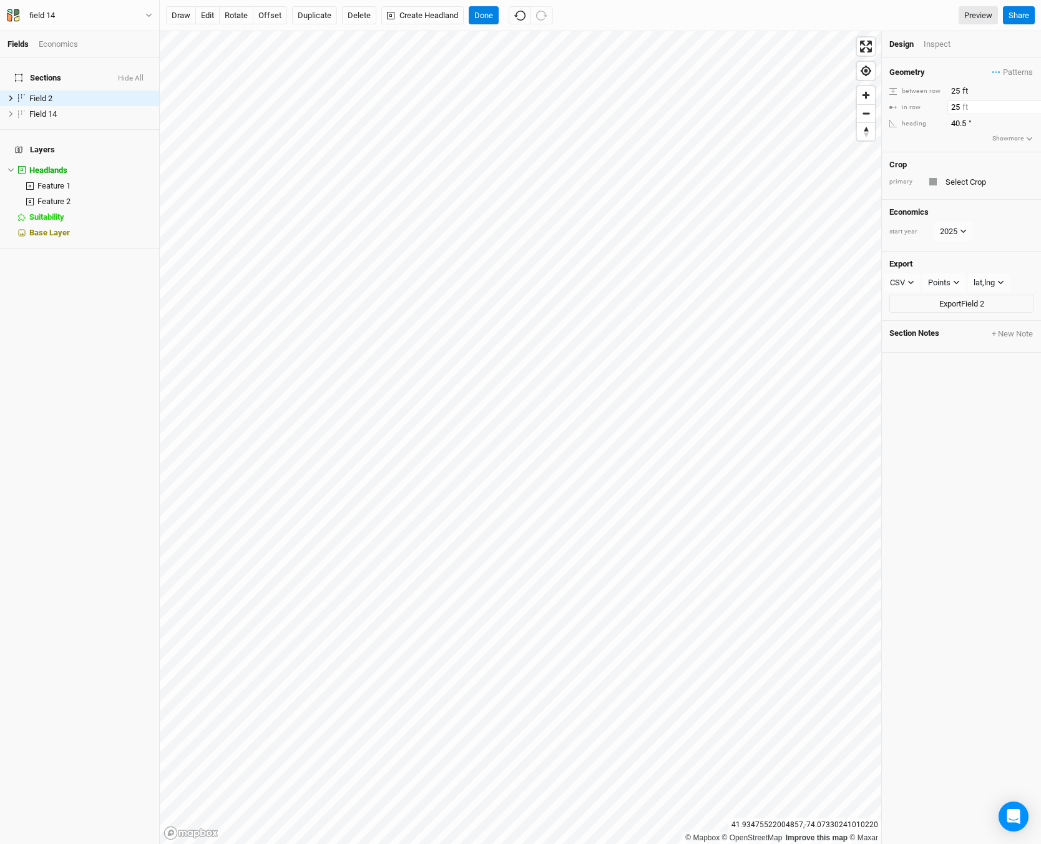
type input "25"
click at [933, 43] on div "Inspect" at bounding box center [946, 44] width 44 height 11
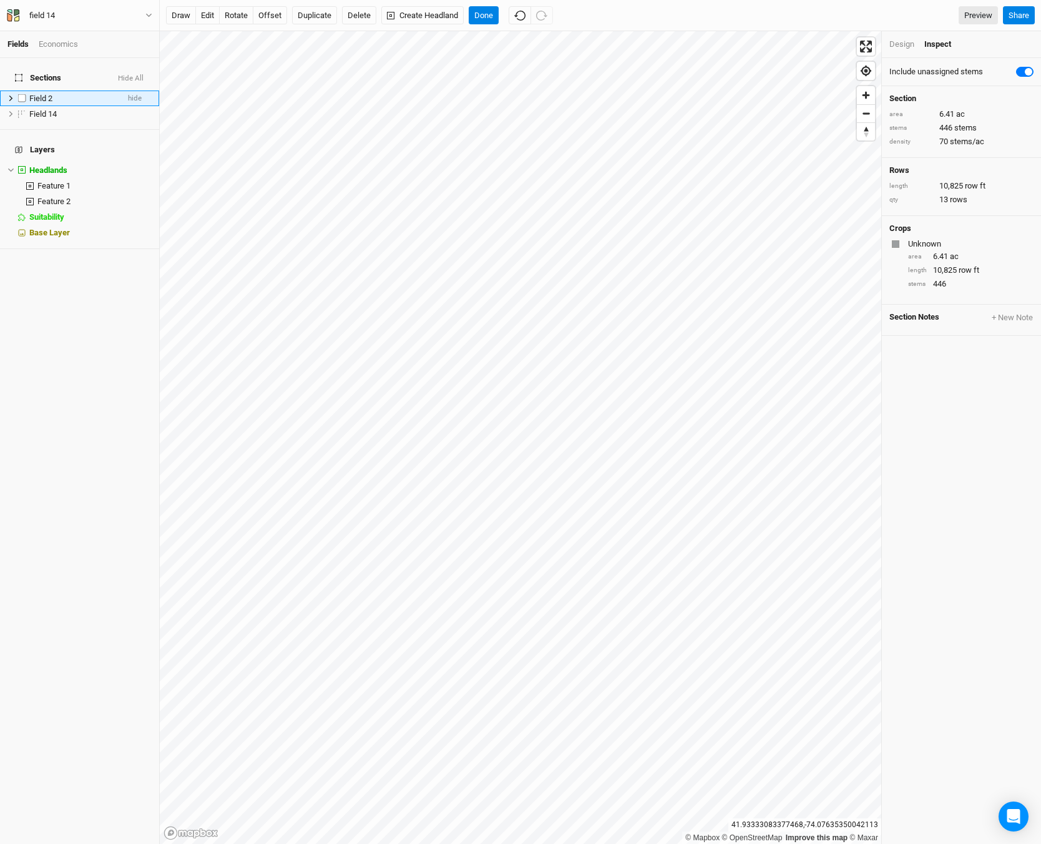
click at [4, 91] on li "Field 2 hide" at bounding box center [79, 99] width 159 height 16
click at [10, 95] on icon at bounding box center [10, 98] width 7 height 7
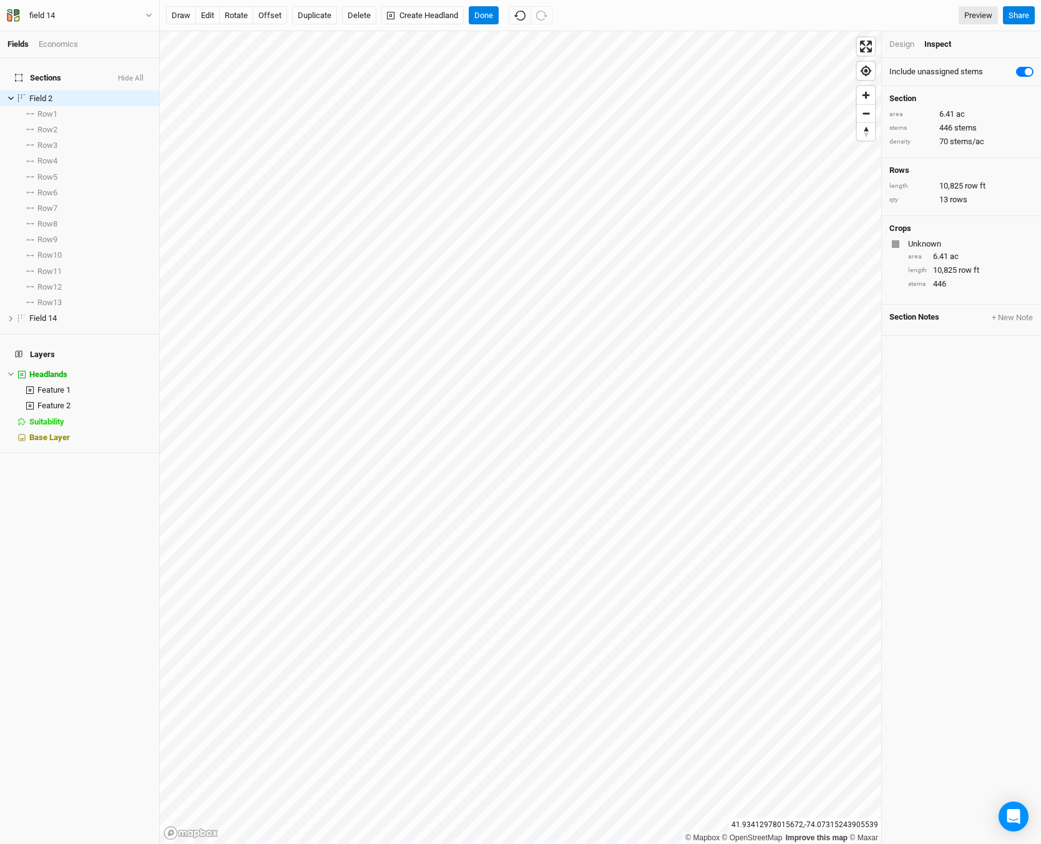
click at [910, 39] on div "Design" at bounding box center [902, 44] width 25 height 11
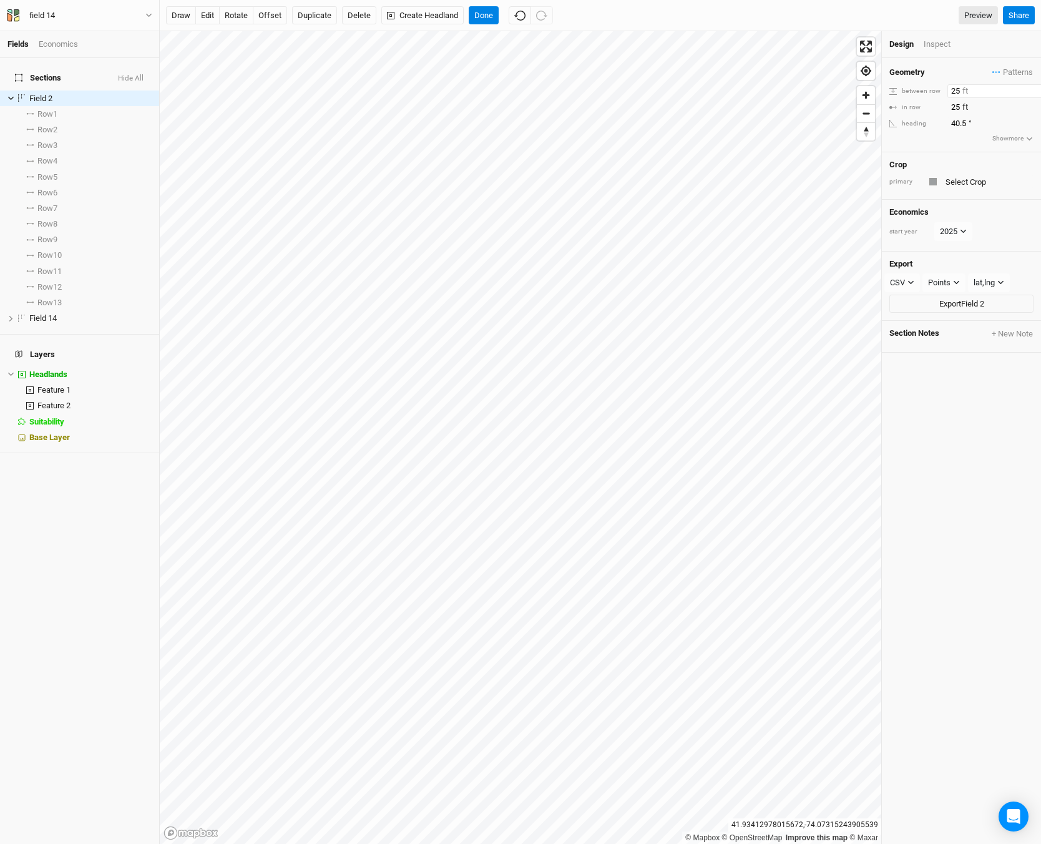
click at [959, 87] on input "25" at bounding box center [1002, 91] width 109 height 14
click at [478, 11] on button "Done" at bounding box center [484, 15] width 30 height 19
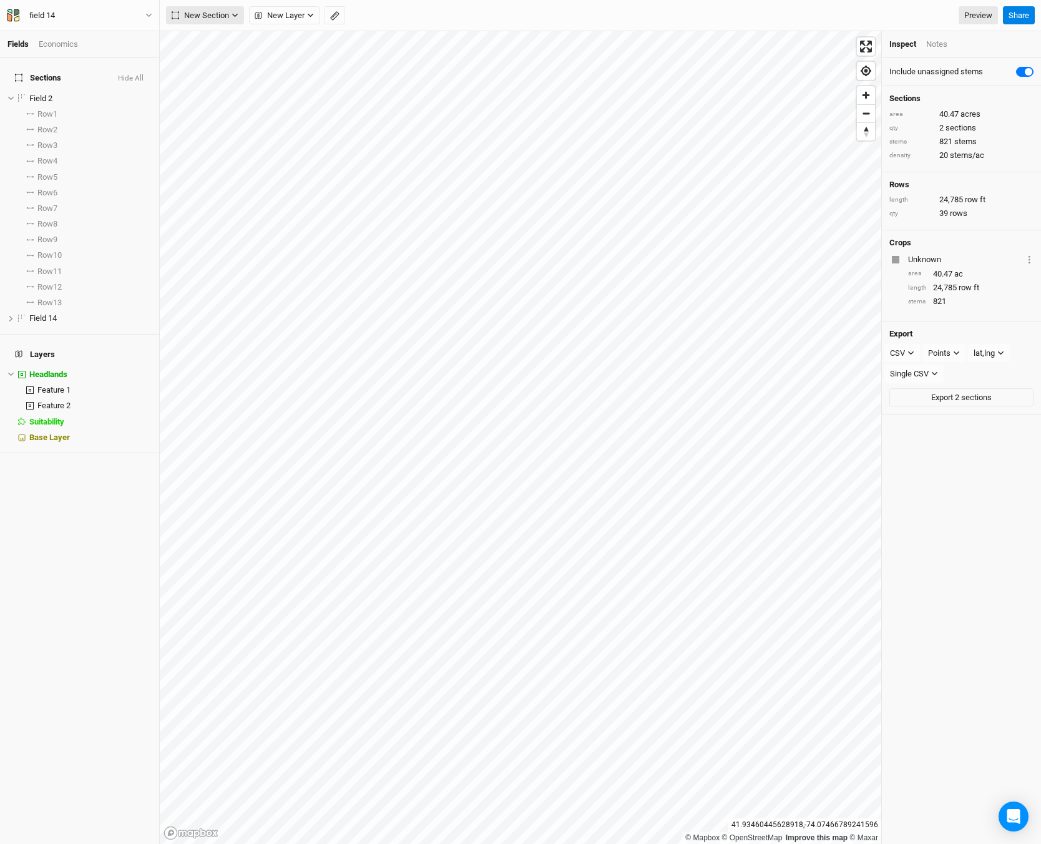
click at [229, 12] on span "New Section" at bounding box center [200, 15] width 57 height 12
click at [29, 74] on span "Sections" at bounding box center [38, 78] width 46 height 10
click at [27, 366] on li "Headlands hide" at bounding box center [79, 374] width 159 height 16
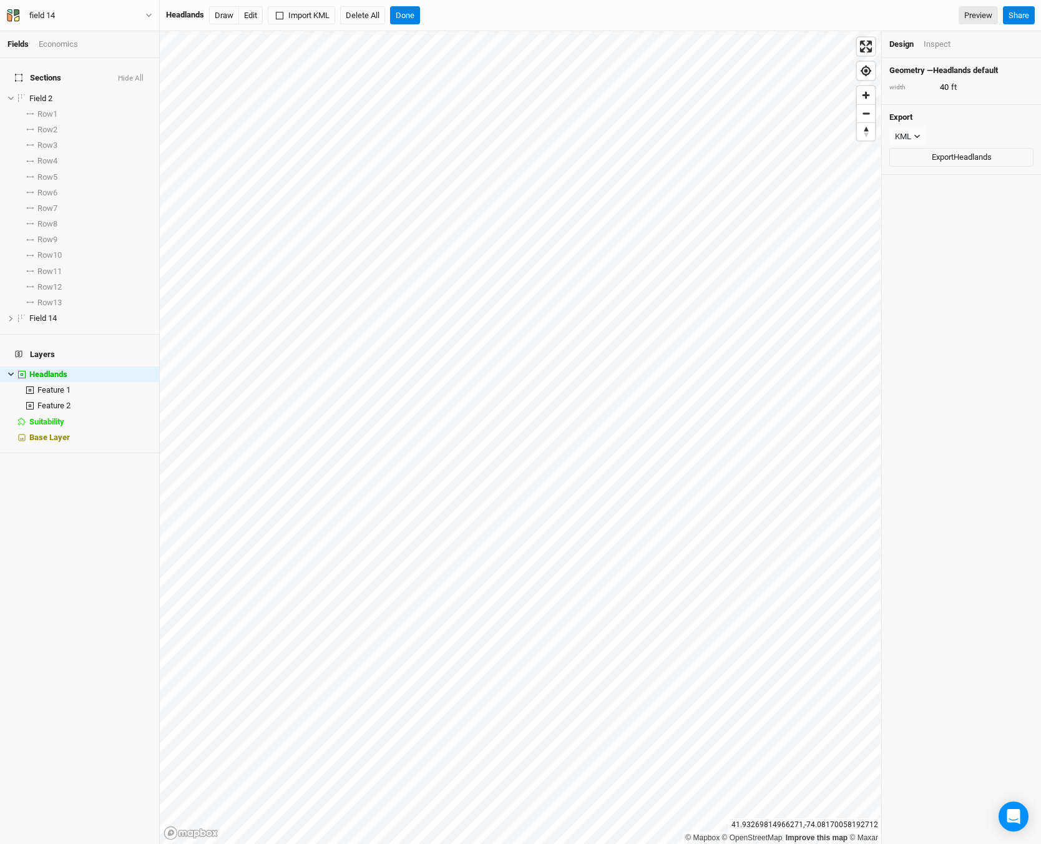
click at [27, 366] on li "Headlands hide" at bounding box center [79, 374] width 159 height 16
click at [33, 398] on li "Feature 2 hide" at bounding box center [79, 406] width 159 height 16
click at [38, 385] on span "Feature 1" at bounding box center [53, 389] width 33 height 9
click at [32, 370] on span "Headlands" at bounding box center [48, 374] width 38 height 9
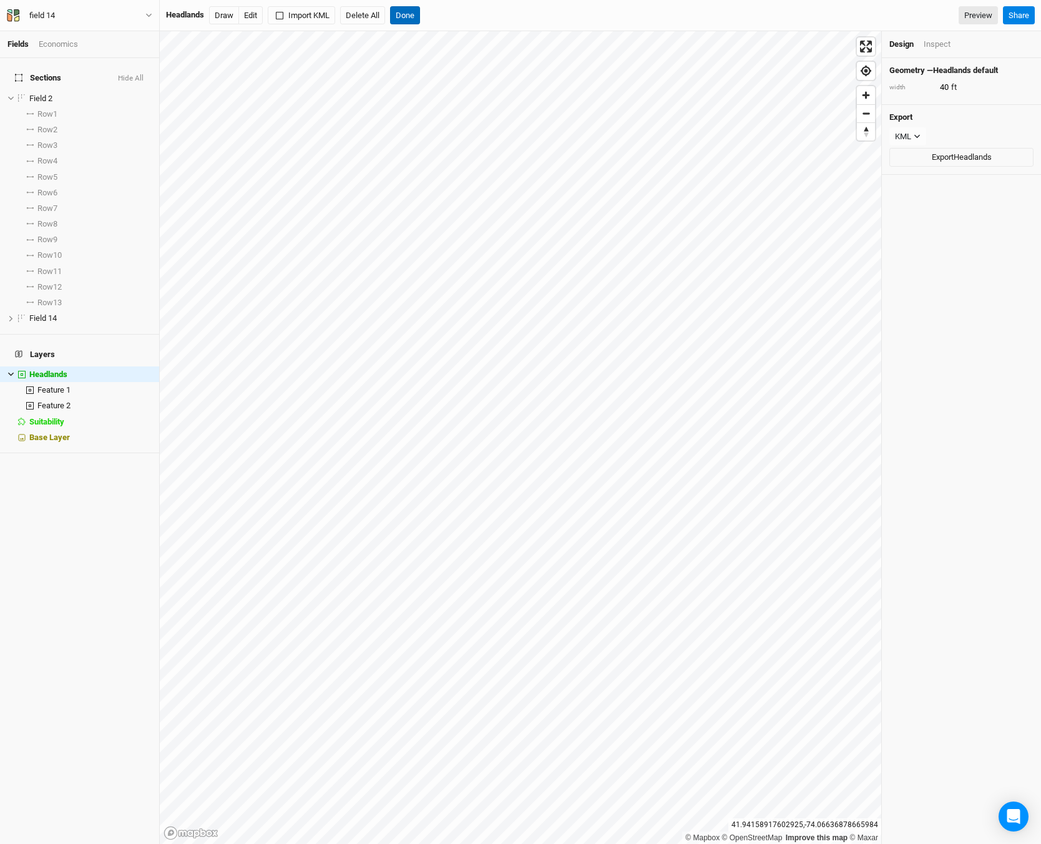
click at [409, 7] on button "Done" at bounding box center [405, 15] width 30 height 19
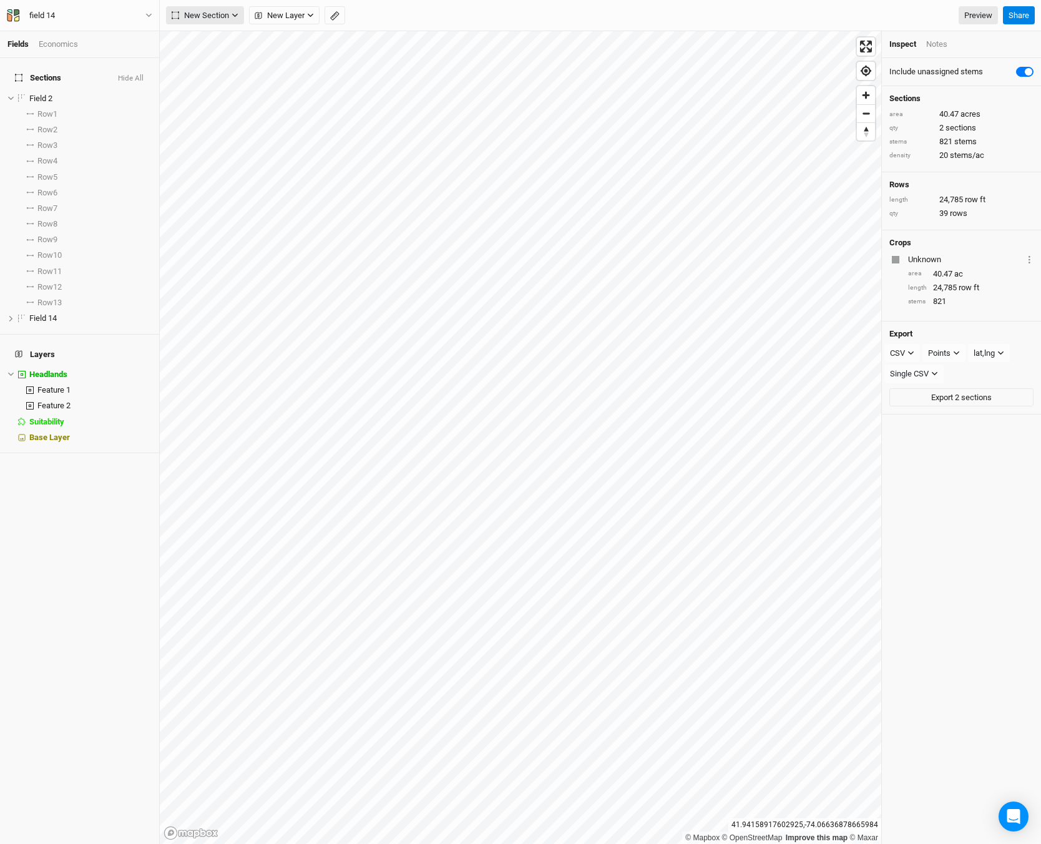
click at [225, 21] on span "New Section" at bounding box center [200, 15] width 57 height 12
click at [272, 16] on span "New Layer" at bounding box center [280, 15] width 50 height 12
click at [59, 370] on span "Headlands" at bounding box center [48, 374] width 38 height 9
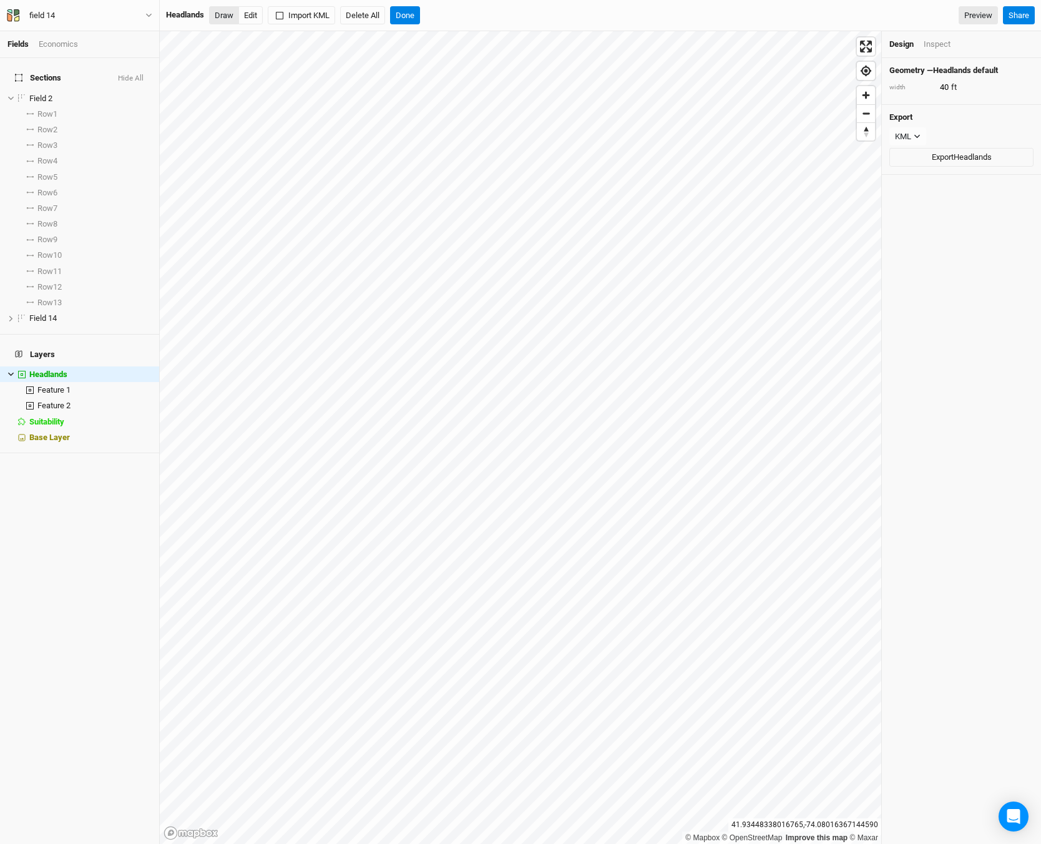
click at [228, 10] on button "Draw" at bounding box center [224, 15] width 30 height 19
click at [410, 18] on button "Done" at bounding box center [405, 15] width 30 height 19
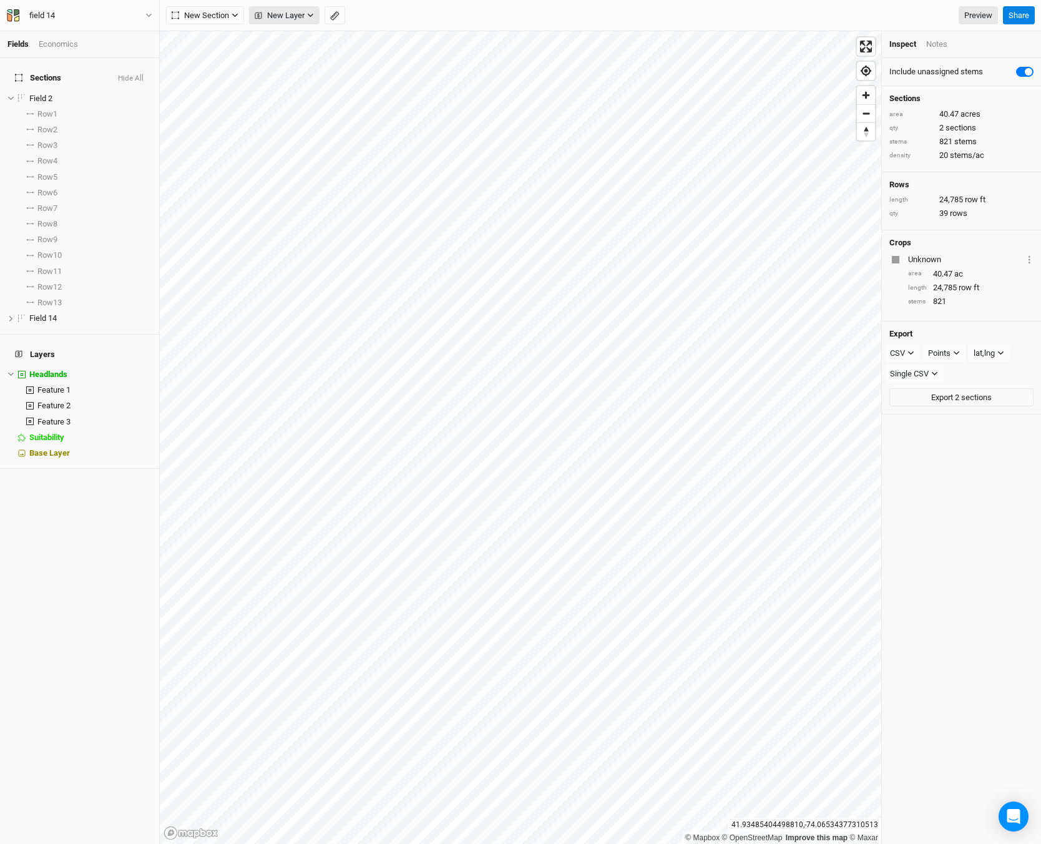
click at [278, 7] on button "New Layer" at bounding box center [284, 15] width 71 height 19
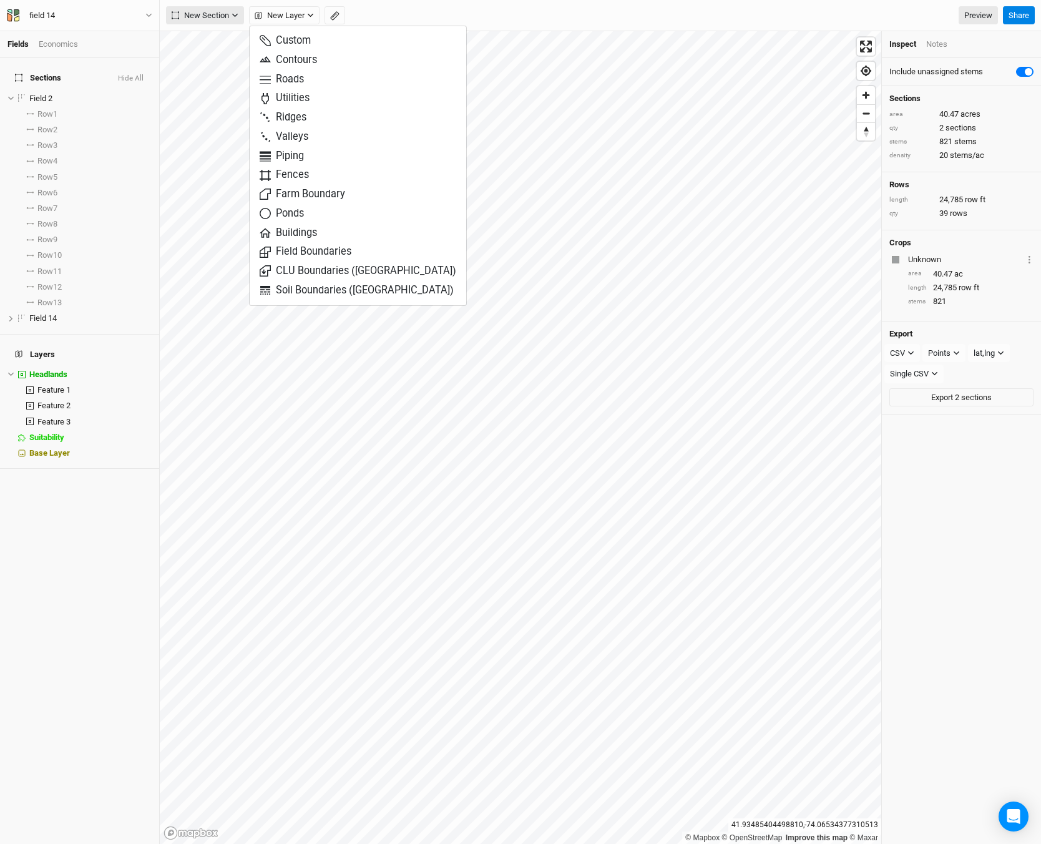
click at [232, 15] on icon "button" at bounding box center [235, 15] width 7 height 7
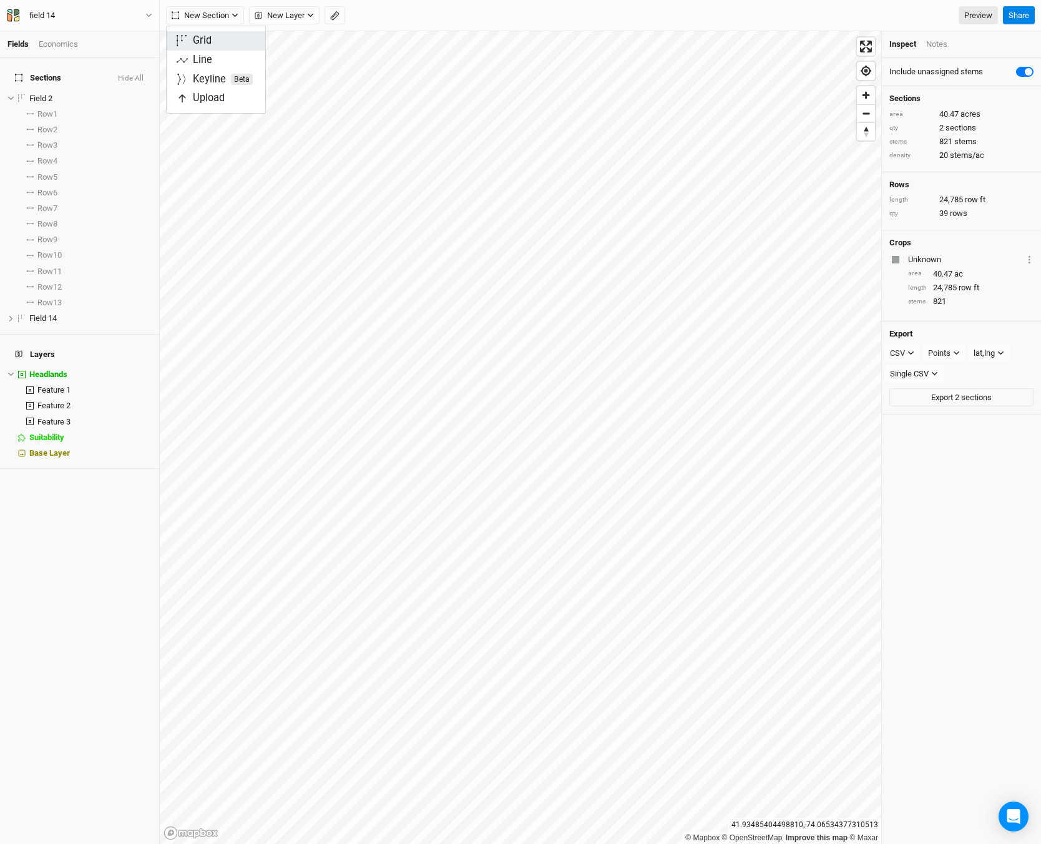
click at [231, 38] on button "Grid" at bounding box center [216, 40] width 99 height 19
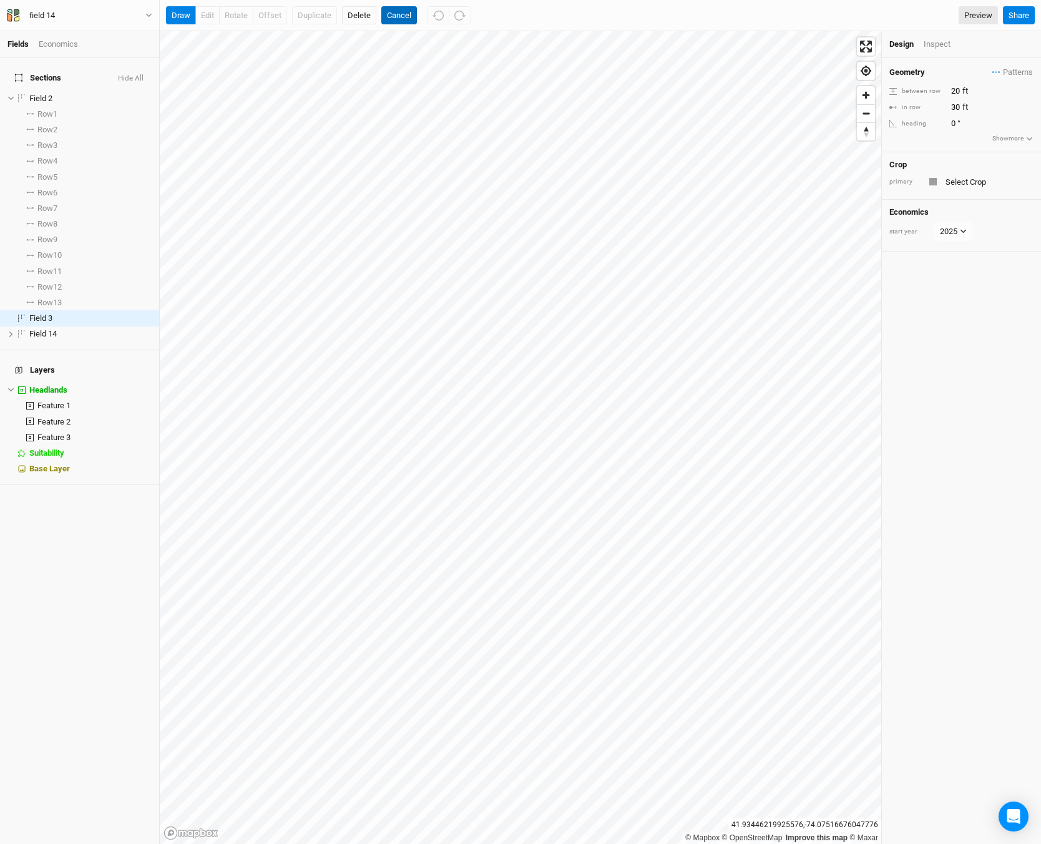
click at [395, 14] on button "Cancel" at bounding box center [399, 15] width 36 height 19
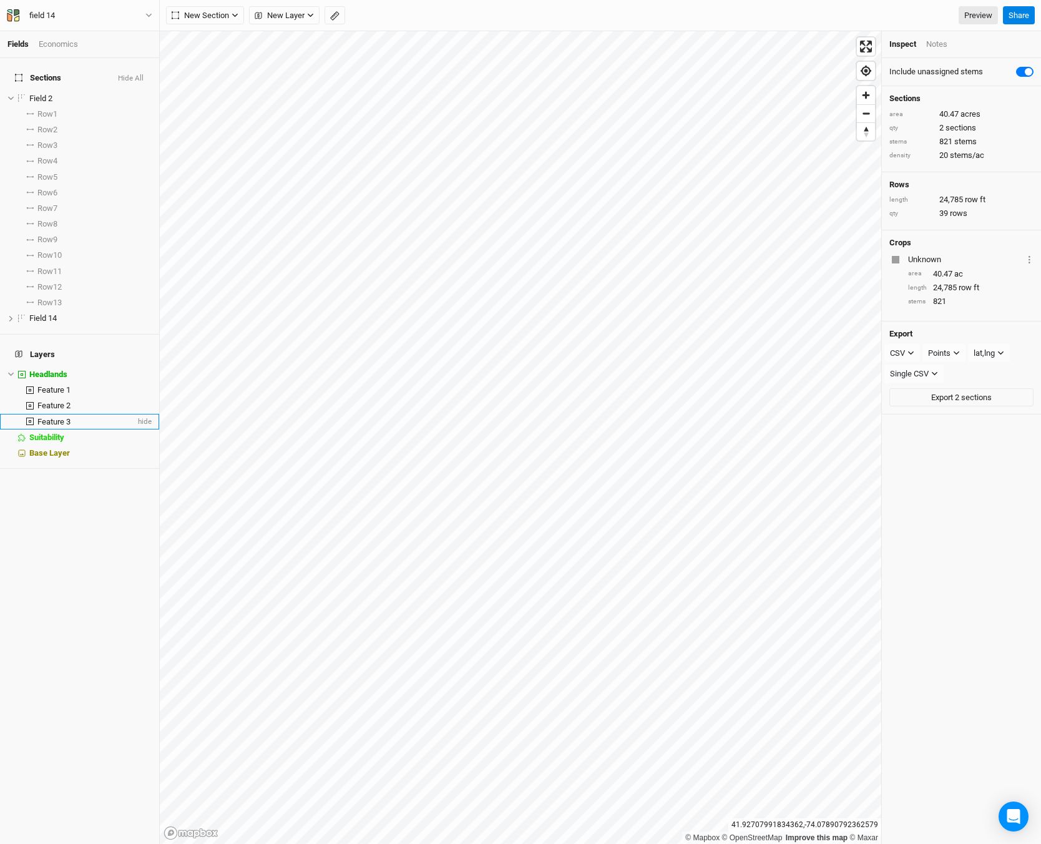
click at [53, 414] on li "Feature 3 hide" at bounding box center [79, 422] width 159 height 16
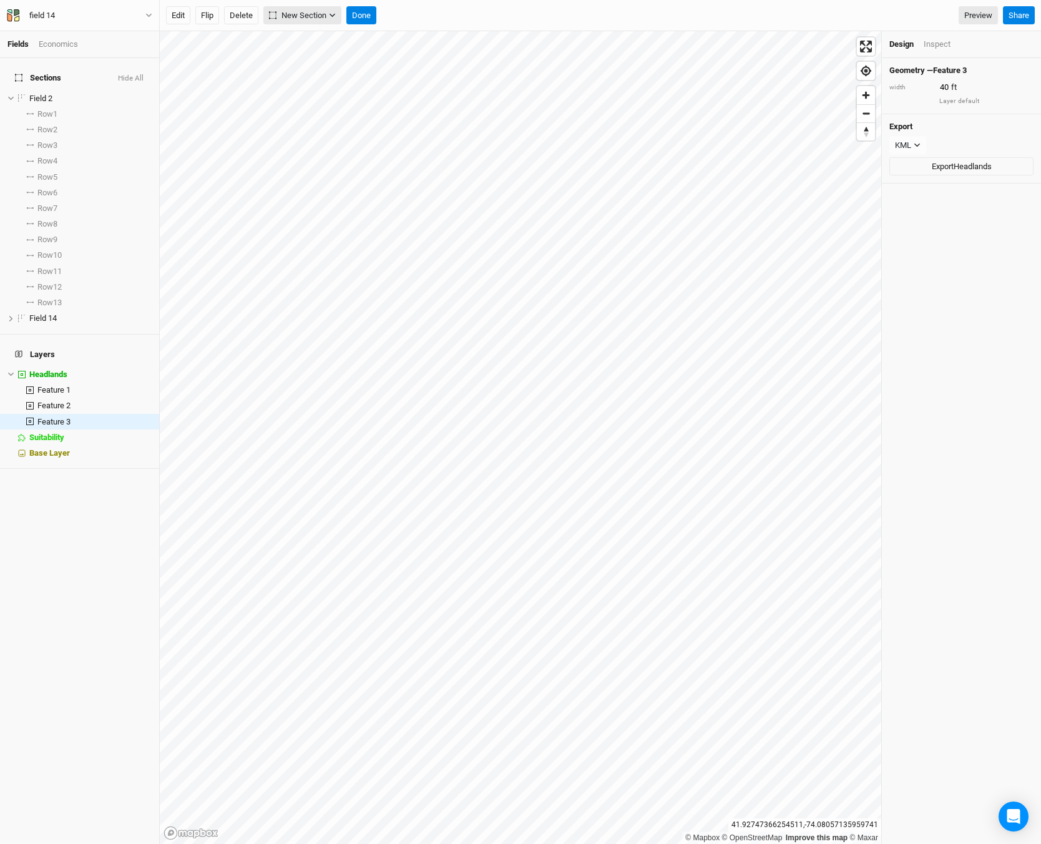
click at [305, 8] on button "New Section" at bounding box center [302, 15] width 78 height 19
click at [311, 34] on button "Grid" at bounding box center [314, 40] width 99 height 19
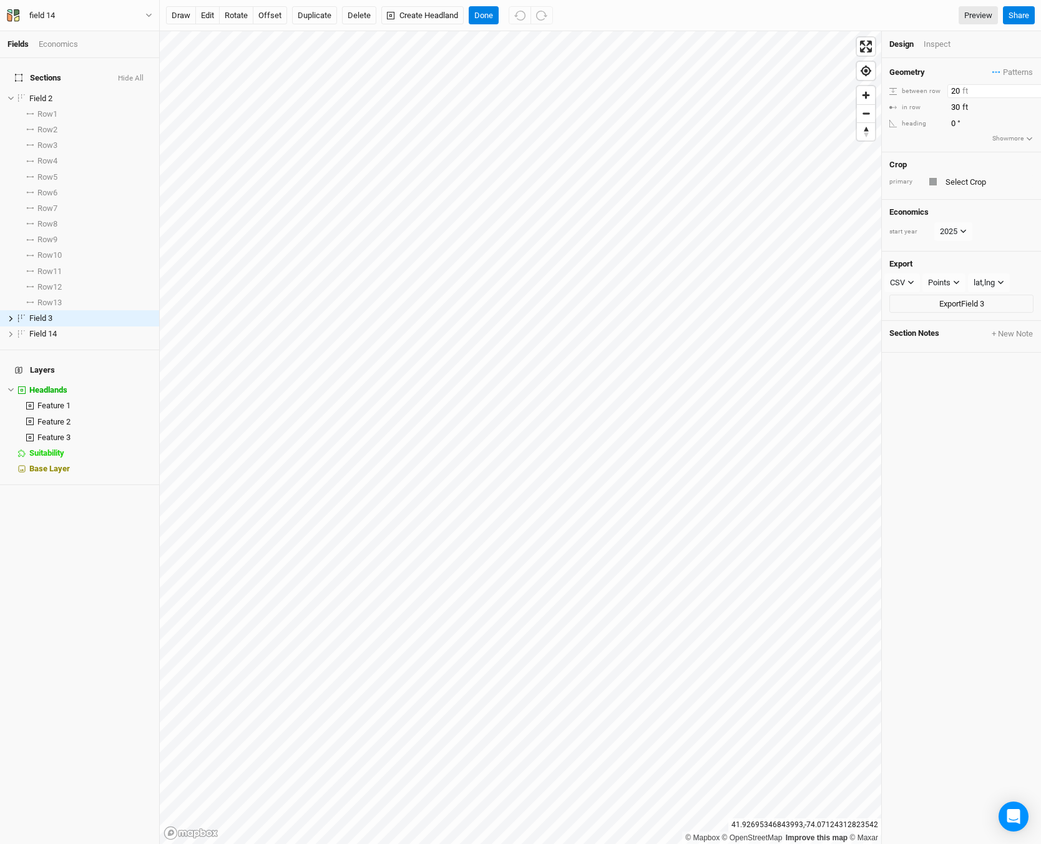
click at [958, 91] on input "20" at bounding box center [1002, 91] width 109 height 14
type input "25"
click at [957, 106] on input "30" at bounding box center [1002, 108] width 109 height 14
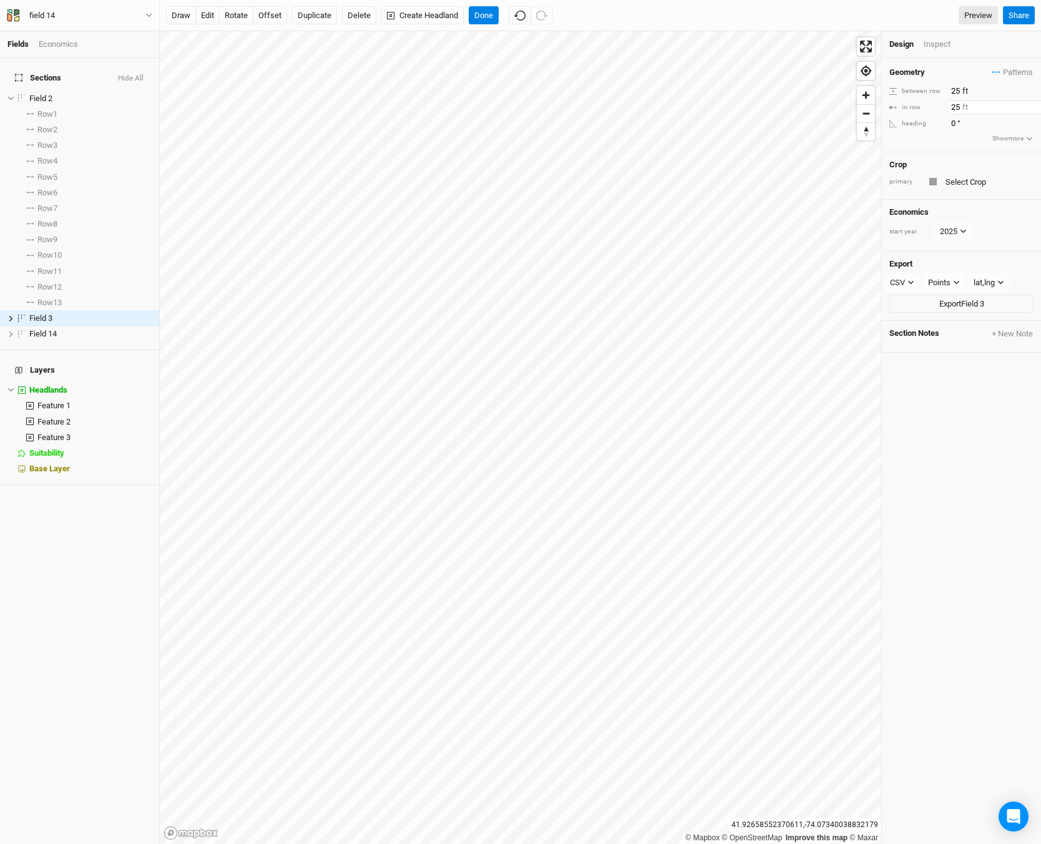
type input "25"
click at [928, 47] on div "Inspect" at bounding box center [946, 44] width 44 height 11
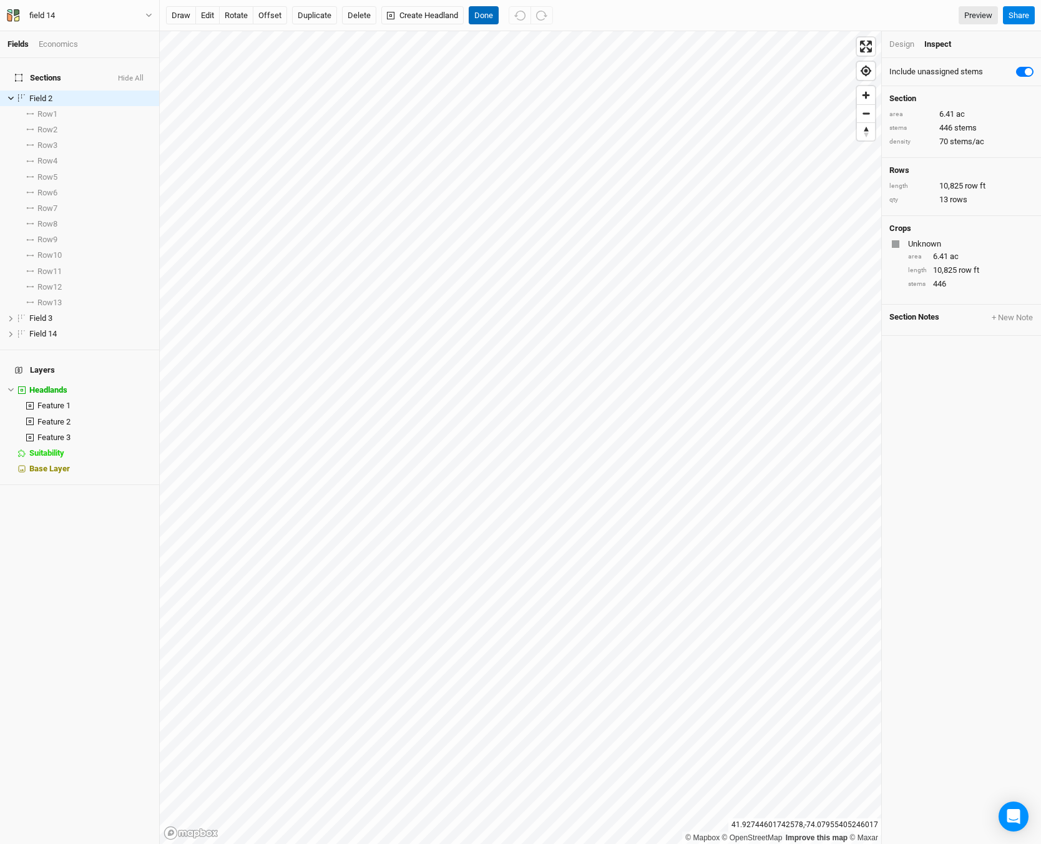
click at [493, 12] on button "Done" at bounding box center [484, 15] width 30 height 19
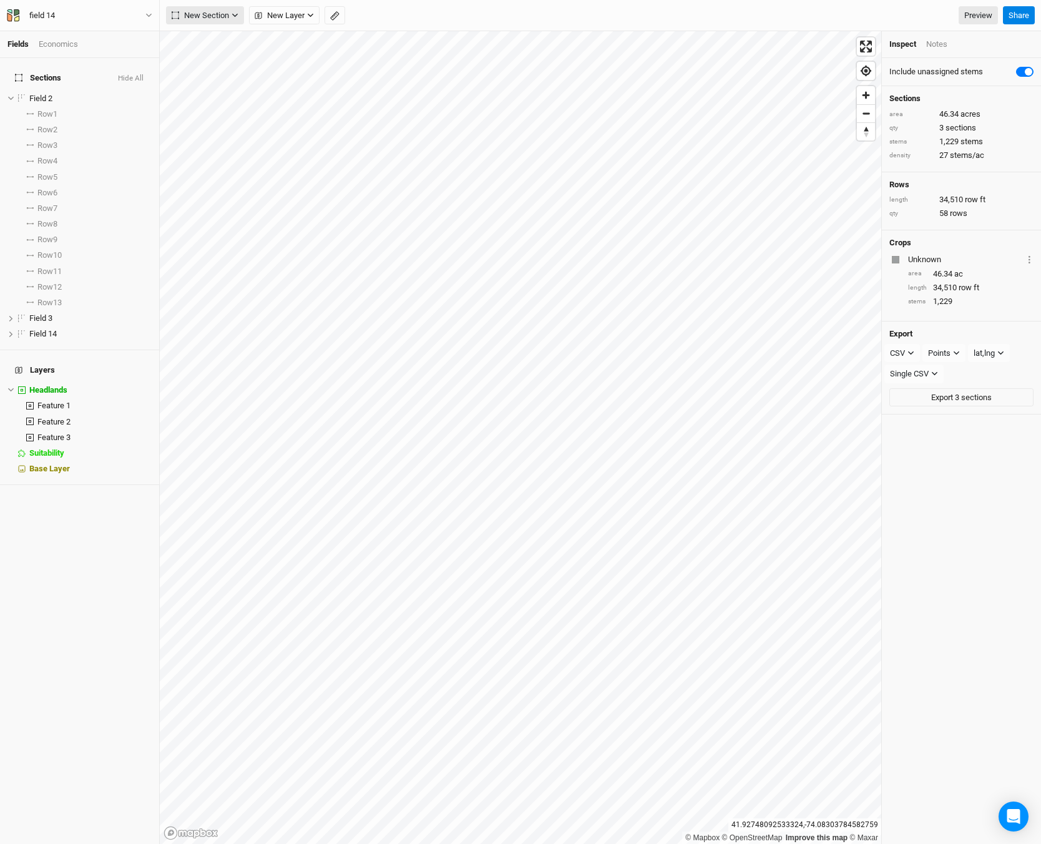
click at [225, 19] on span "New Section" at bounding box center [200, 15] width 57 height 12
click at [226, 66] on button "Line" at bounding box center [216, 60] width 99 height 19
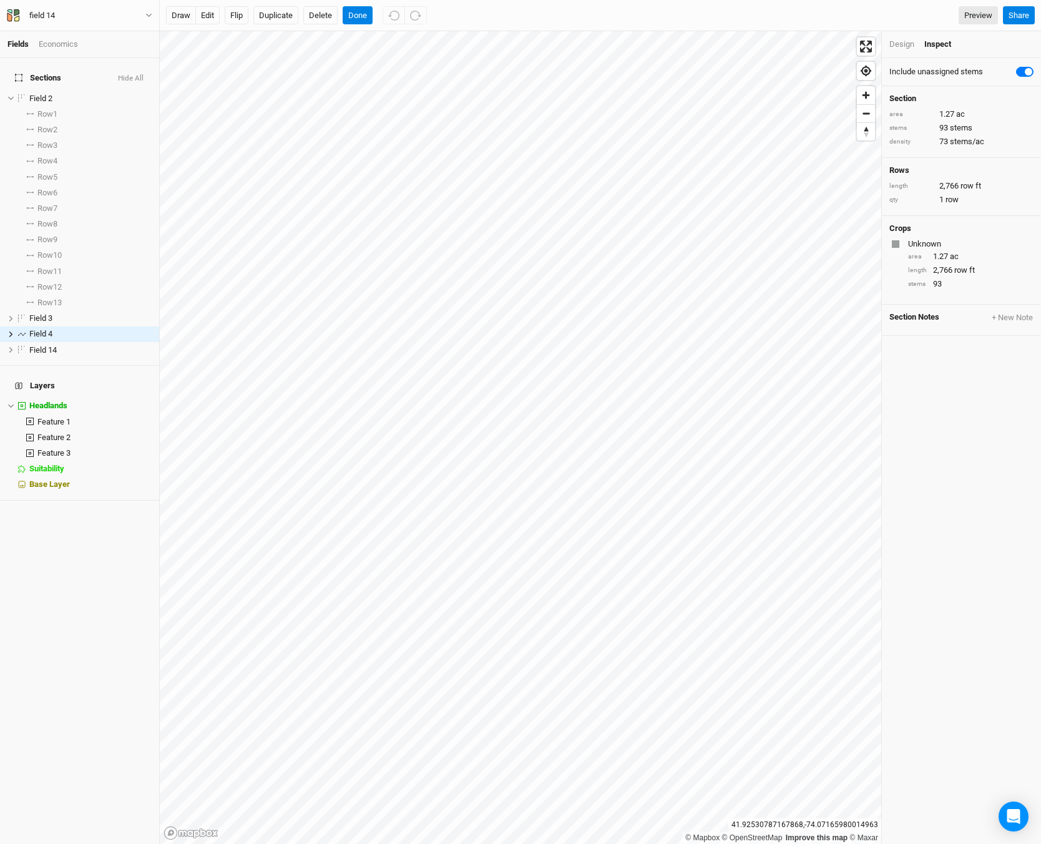
click at [908, 44] on div "Design" at bounding box center [902, 44] width 25 height 11
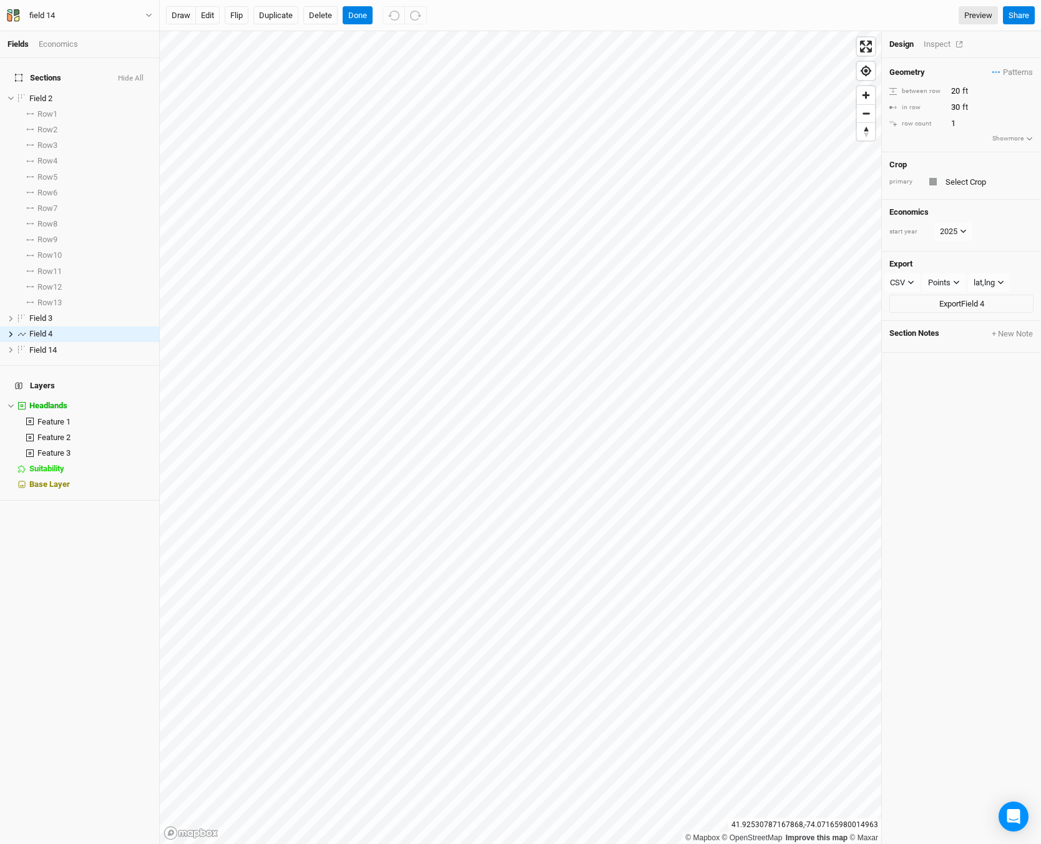
click at [934, 42] on div "Inspect" at bounding box center [946, 44] width 44 height 11
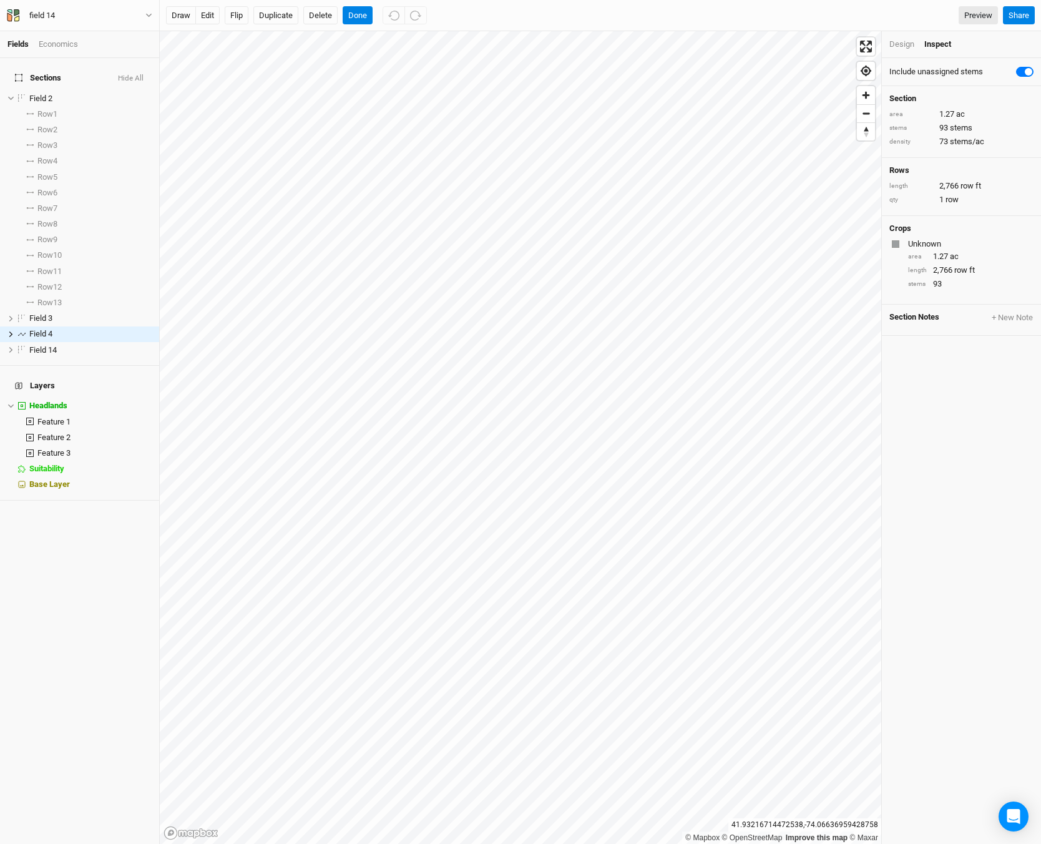
click at [151, 471] on div "Fields Economics Sections Hide All Field 2 hide Row 1 select rows with crop Row…" at bounding box center [520, 422] width 1041 height 844
click at [911, 39] on div "Design" at bounding box center [902, 44] width 25 height 11
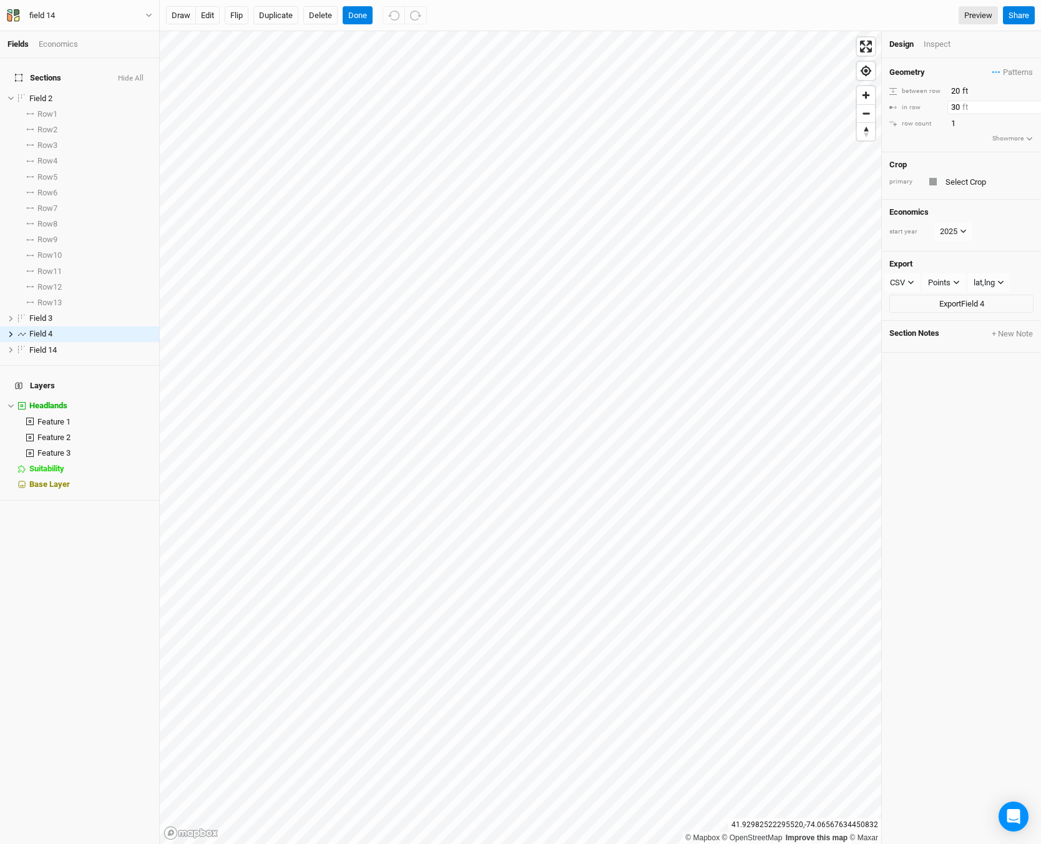
drag, startPoint x: 959, startPoint y: 106, endPoint x: 952, endPoint y: 106, distance: 7.5
click at [952, 106] on input "30" at bounding box center [1002, 108] width 109 height 14
type input "20"
click at [938, 48] on div "Inspect" at bounding box center [946, 44] width 44 height 11
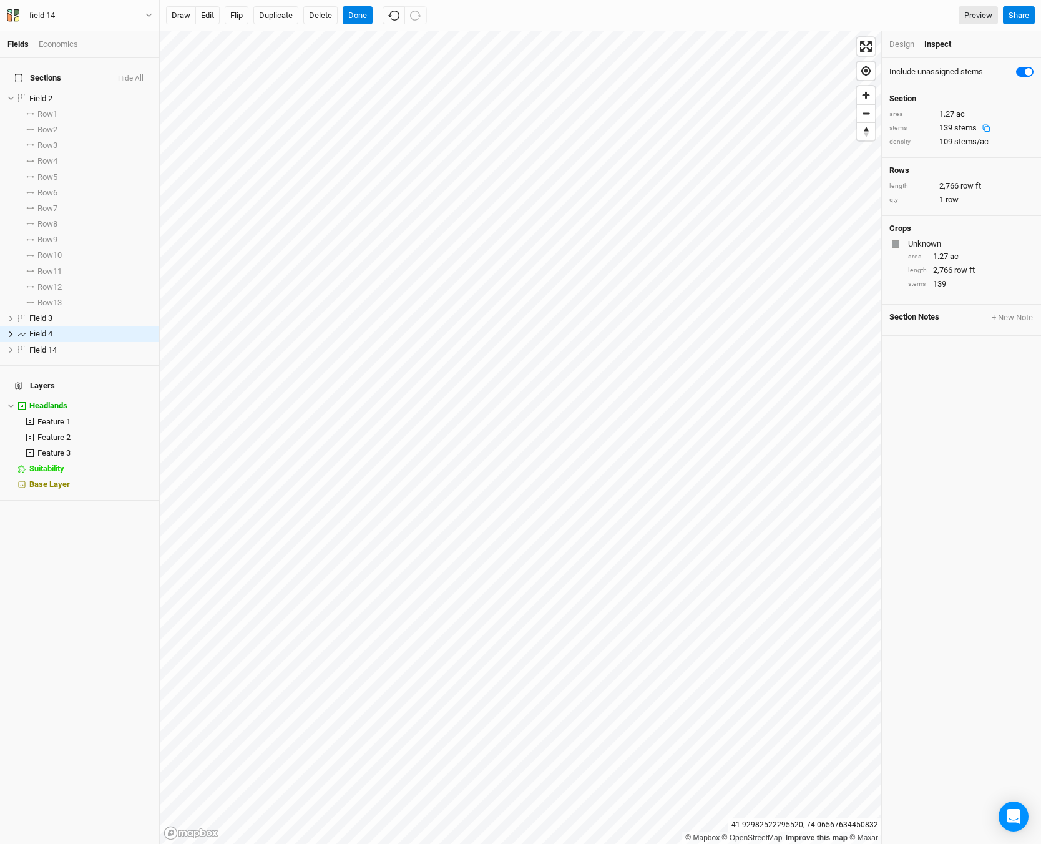
click at [962, 132] on span "stems" at bounding box center [966, 127] width 22 height 9
click at [910, 46] on div "Design" at bounding box center [902, 44] width 25 height 11
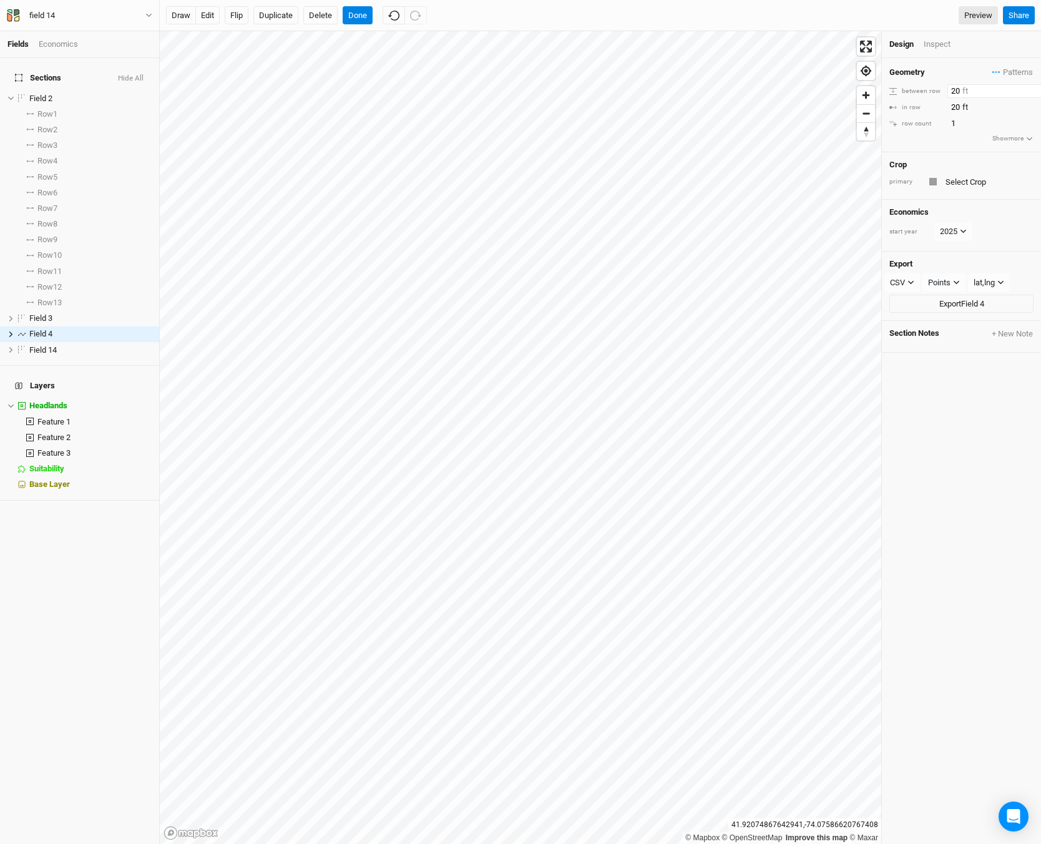
click at [957, 89] on input "20" at bounding box center [1002, 91] width 109 height 14
type input "20"
click at [996, 98] on div "Geometry Patterns ＋ New in-row pattern between row 20 ft in row 20 ft row count…" at bounding box center [961, 105] width 159 height 94
click at [943, 41] on div "Inspect" at bounding box center [946, 44] width 44 height 11
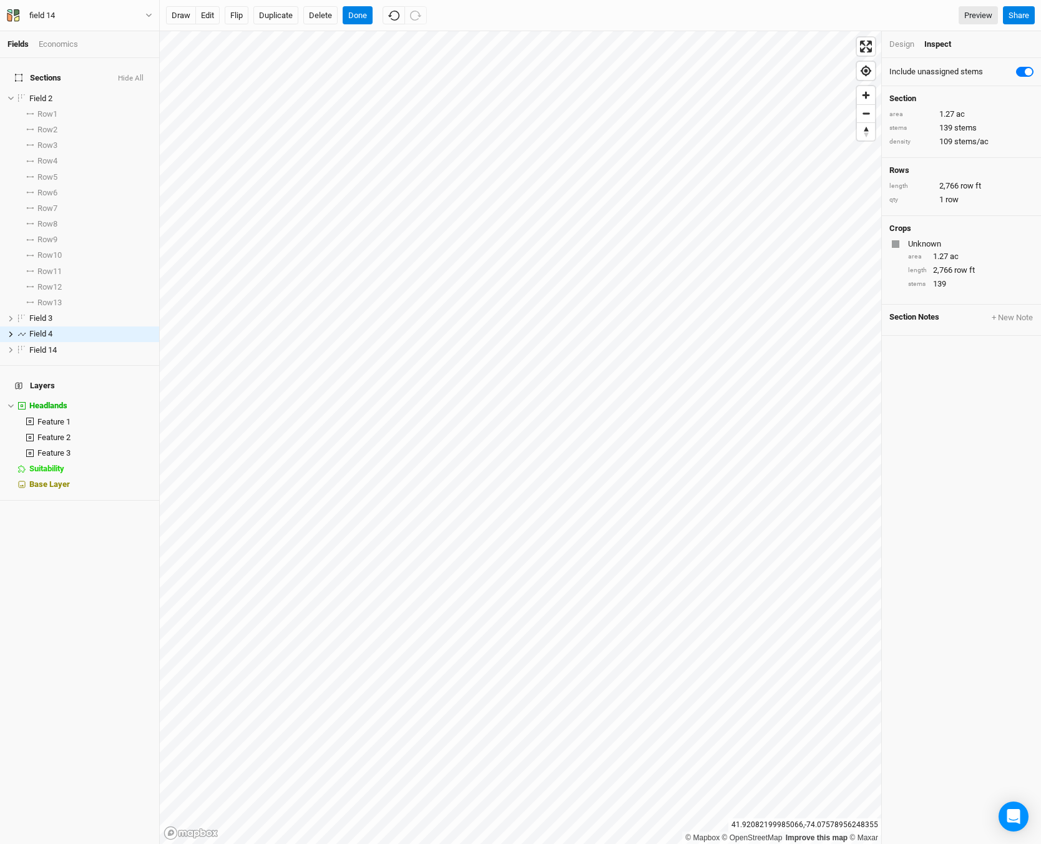
click at [903, 42] on div "Design" at bounding box center [902, 44] width 25 height 11
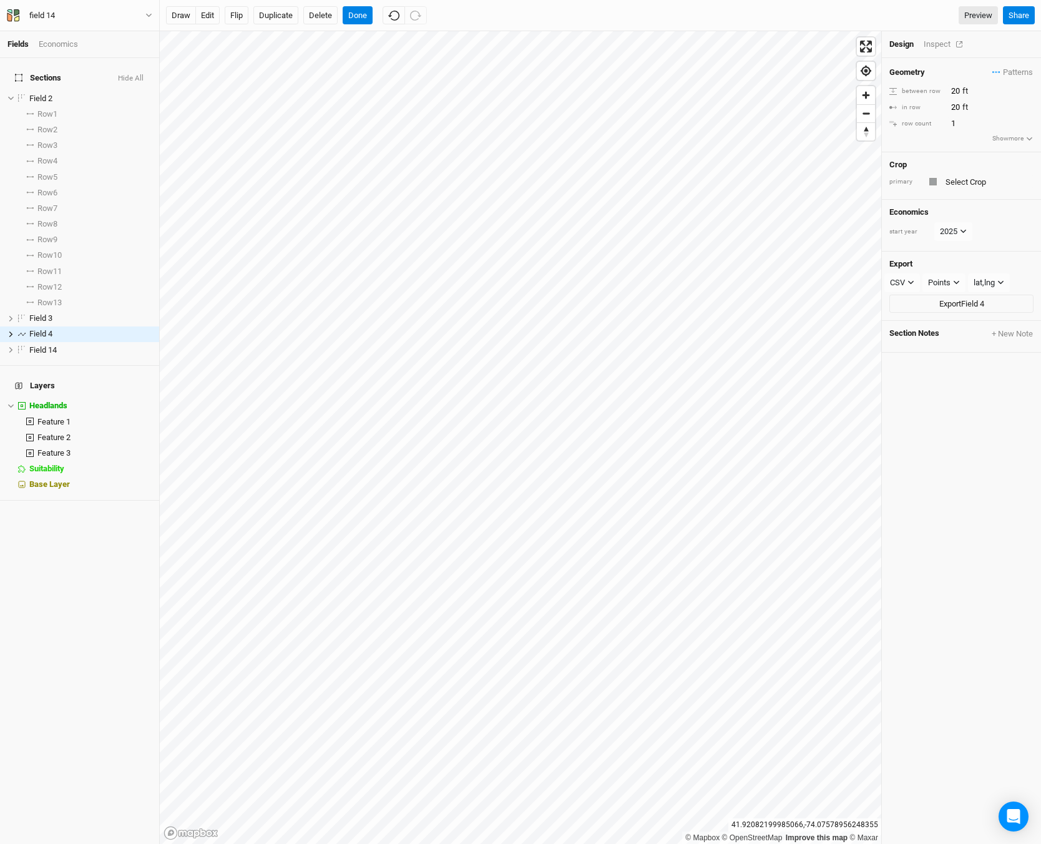
click at [948, 47] on div "Inspect" at bounding box center [946, 44] width 44 height 11
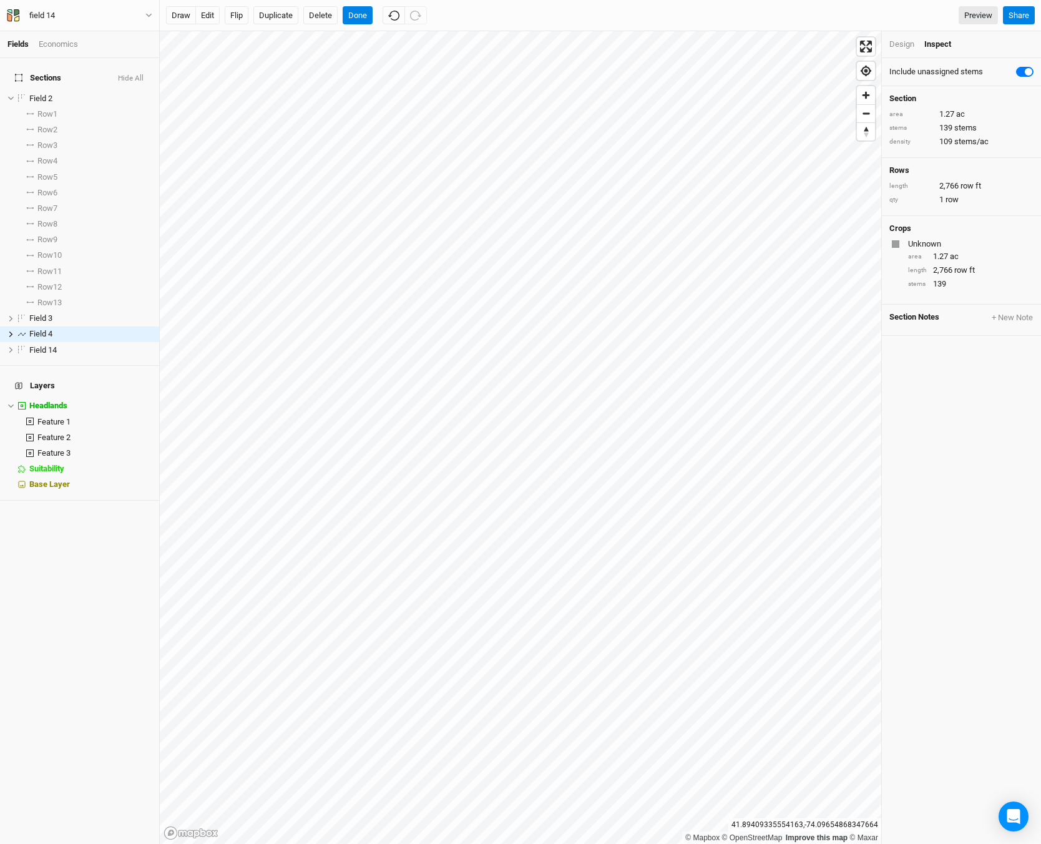
click at [405, 844] on html "Fields Economics Sections Hide All Field 2 hide Row 1 select rows with crop Row…" at bounding box center [520, 422] width 1041 height 844
